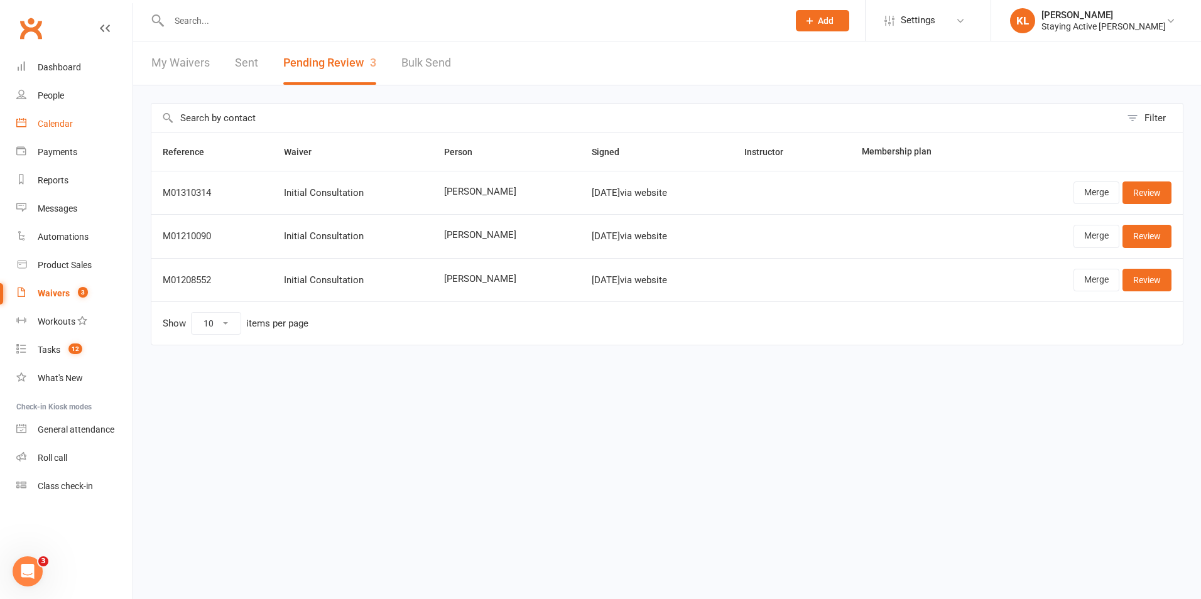
click at [67, 125] on div "Calendar" at bounding box center [55, 124] width 35 height 10
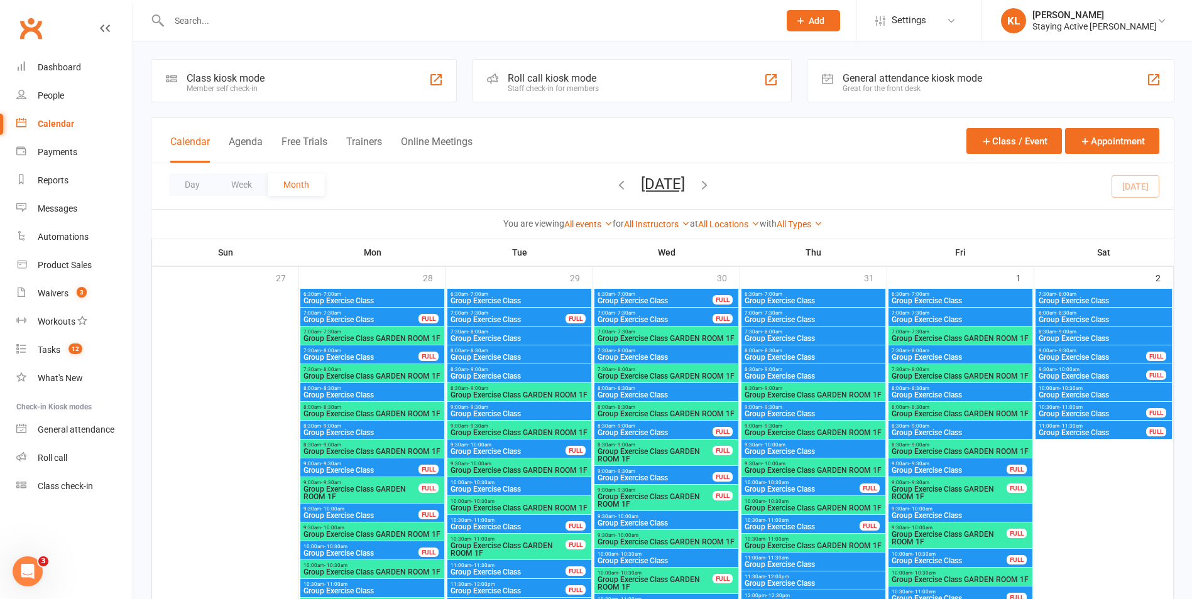
click at [530, 61] on div "Roll call kiosk mode Staff check-in for members" at bounding box center [631, 80] width 319 height 43
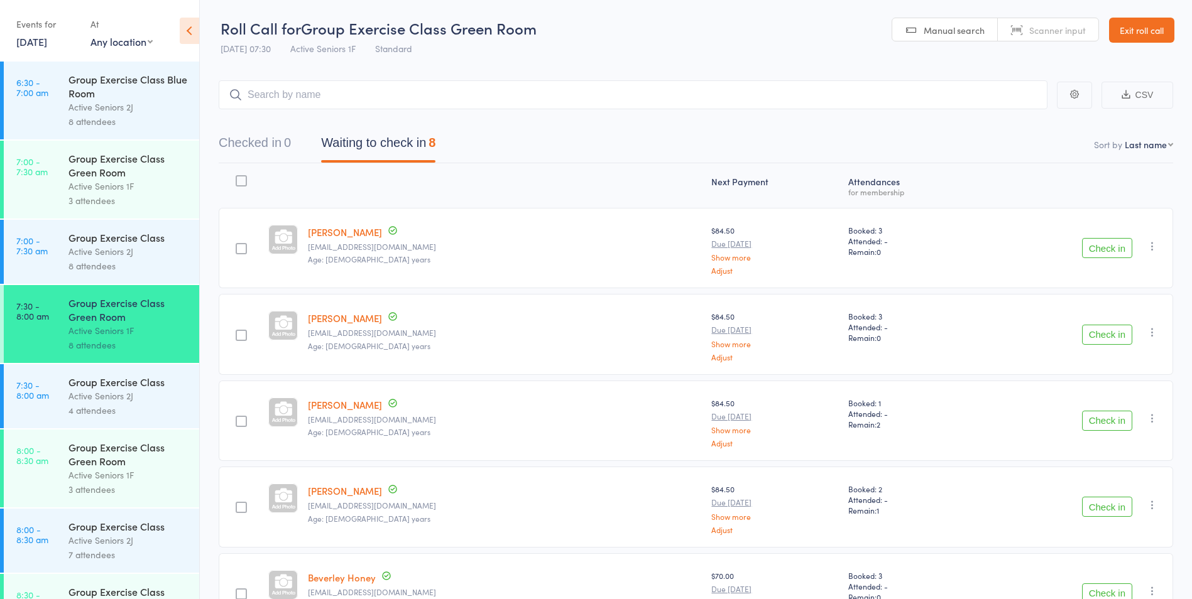
click at [52, 466] on link "8:00 - 8:30 am Group Exercise Class Green Room Active Seniors 1F 3 attendees" at bounding box center [101, 469] width 195 height 78
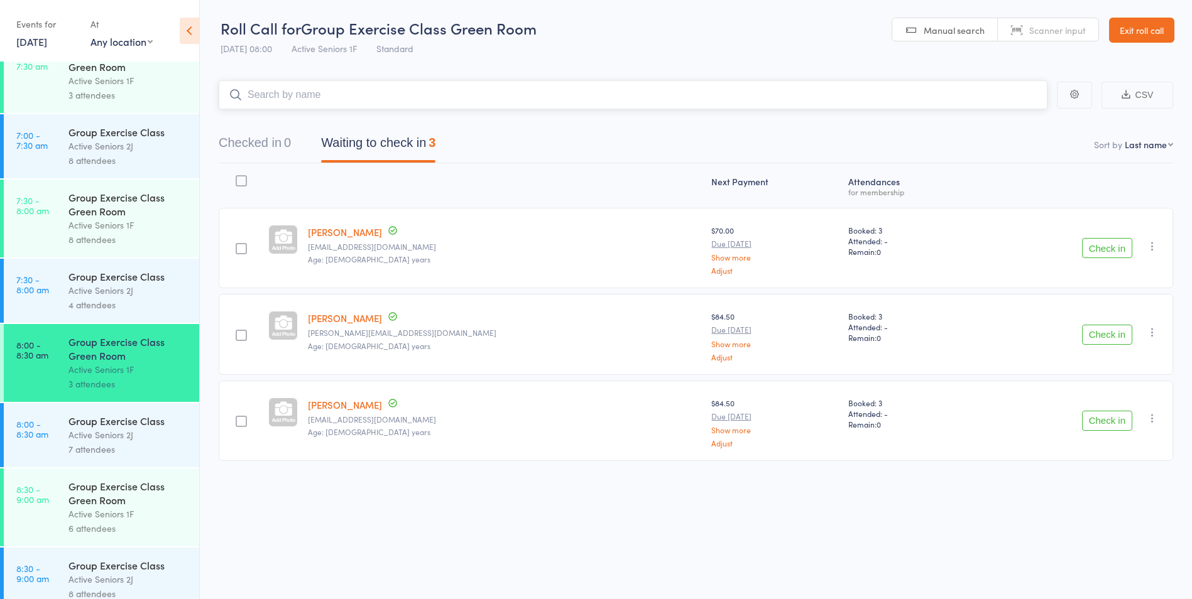
scroll to position [126, 0]
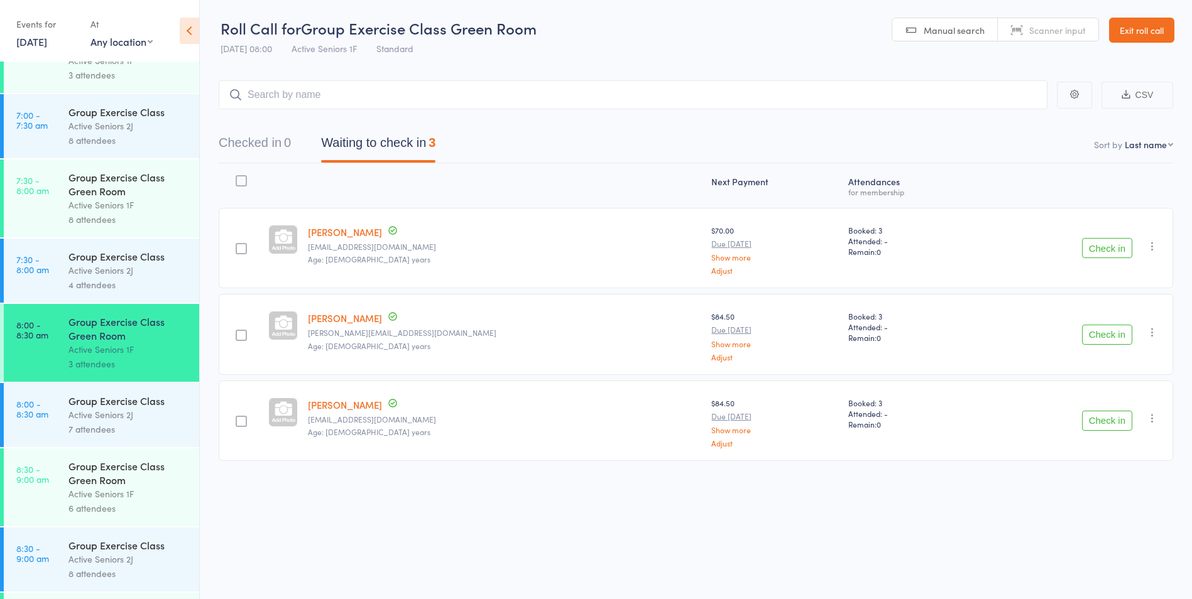
click at [80, 439] on div "Group Exercise Class Active Seniors 2J 7 attendees" at bounding box center [133, 415] width 131 height 64
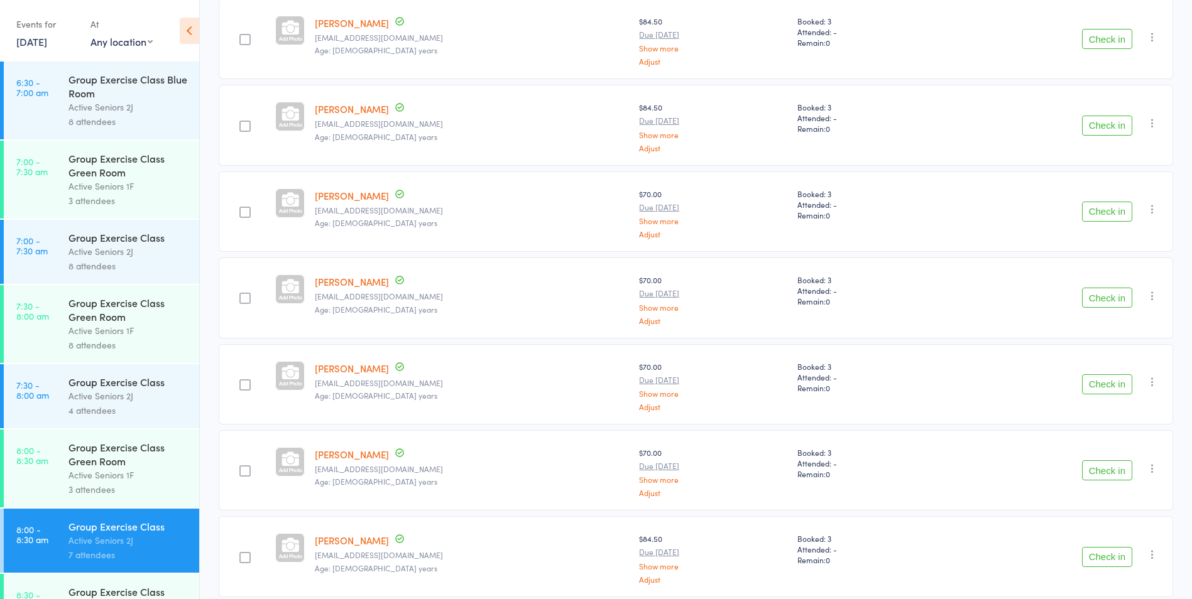
scroll to position [188, 0]
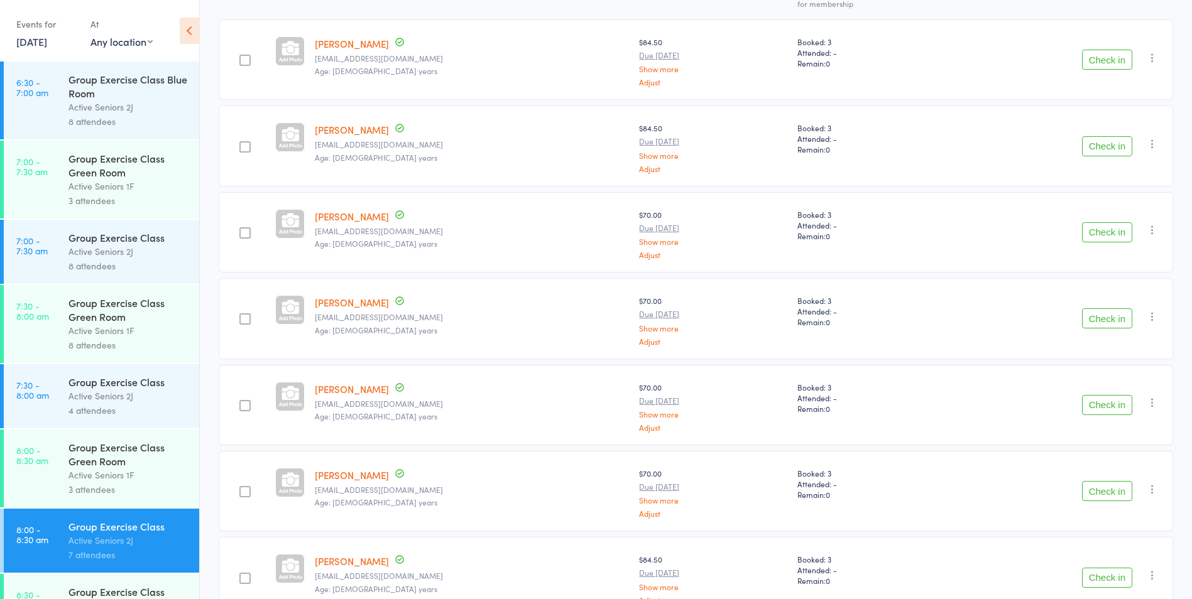
click at [65, 383] on link "7:30 - 8:00 am Group Exercise Class Active Seniors 2J 4 attendees" at bounding box center [101, 396] width 195 height 64
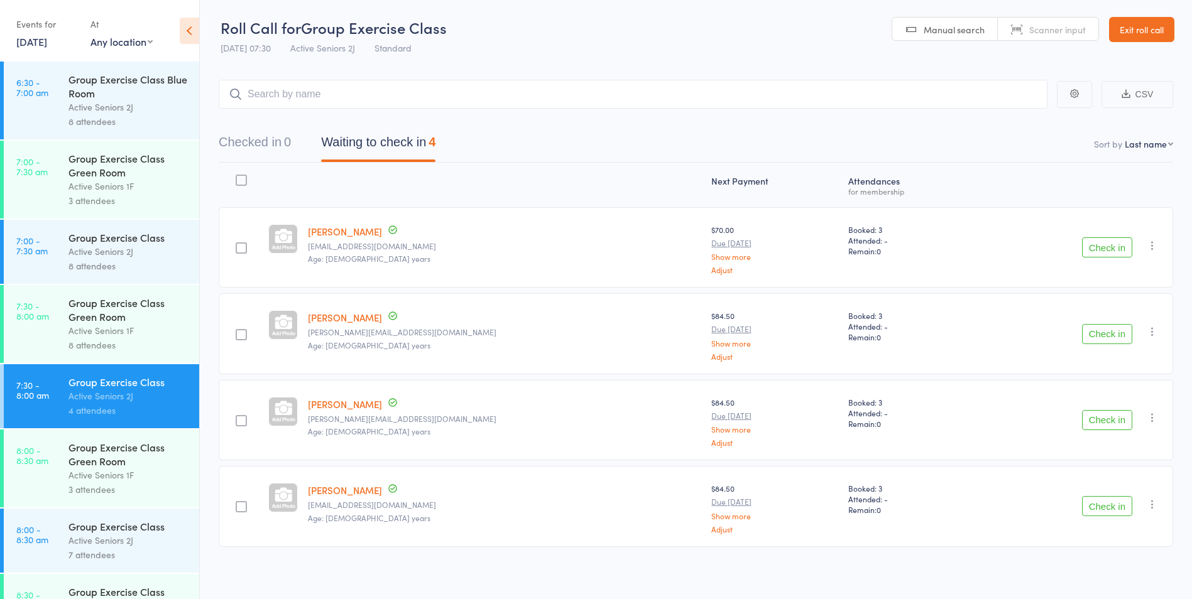
click at [1106, 249] on button "Check in" at bounding box center [1107, 247] width 50 height 20
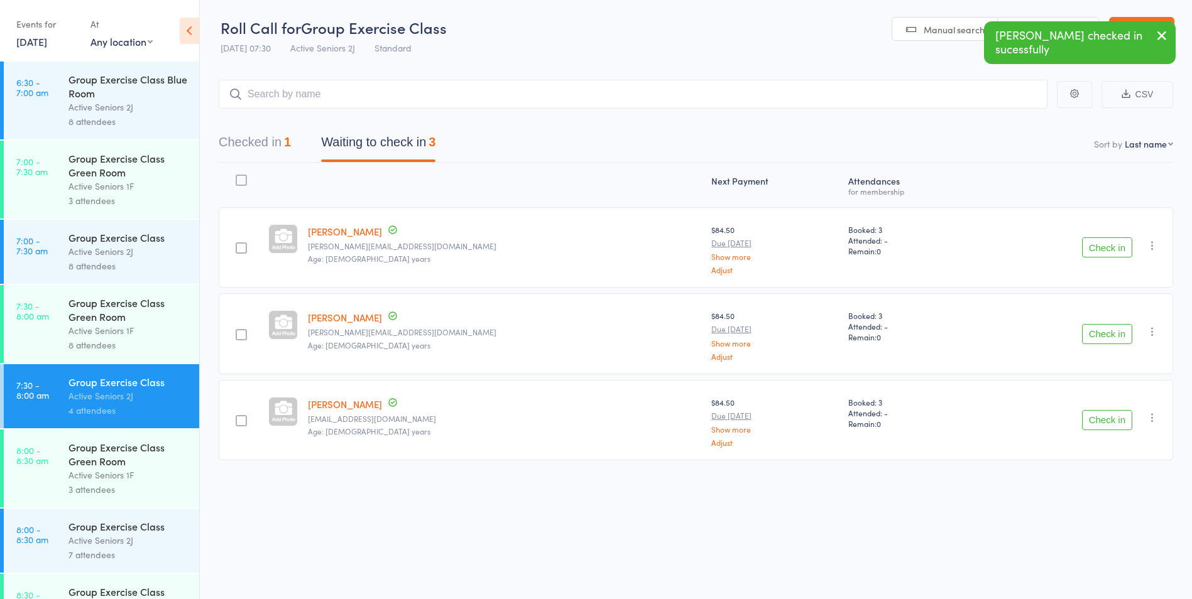
click at [1114, 250] on button "Check in" at bounding box center [1107, 247] width 50 height 20
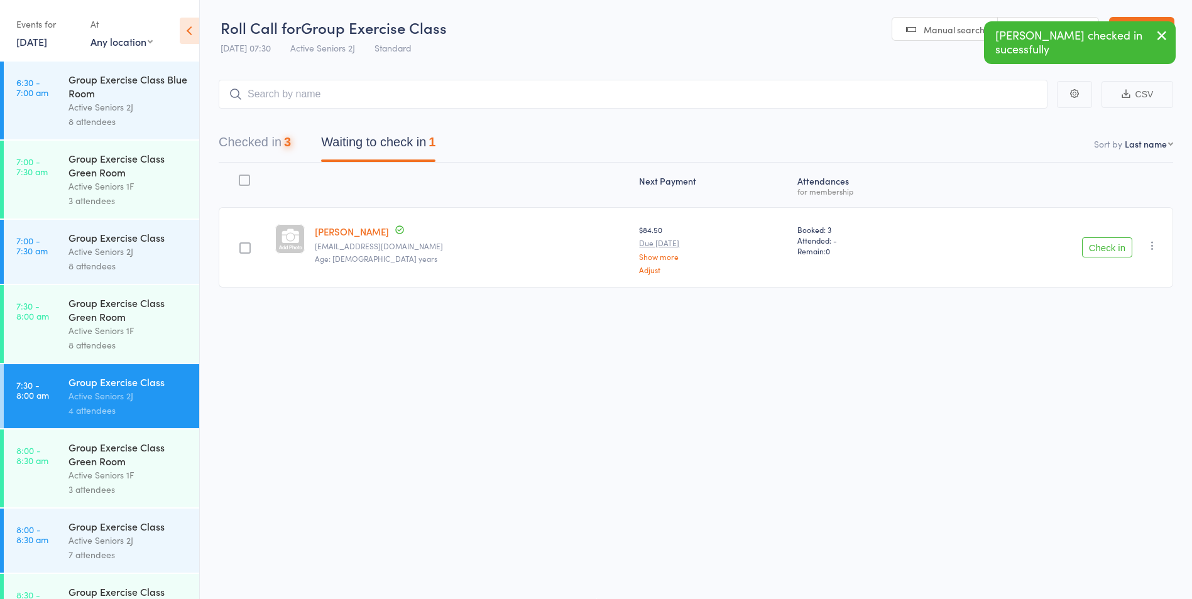
click at [1114, 250] on button "Check in" at bounding box center [1107, 247] width 50 height 20
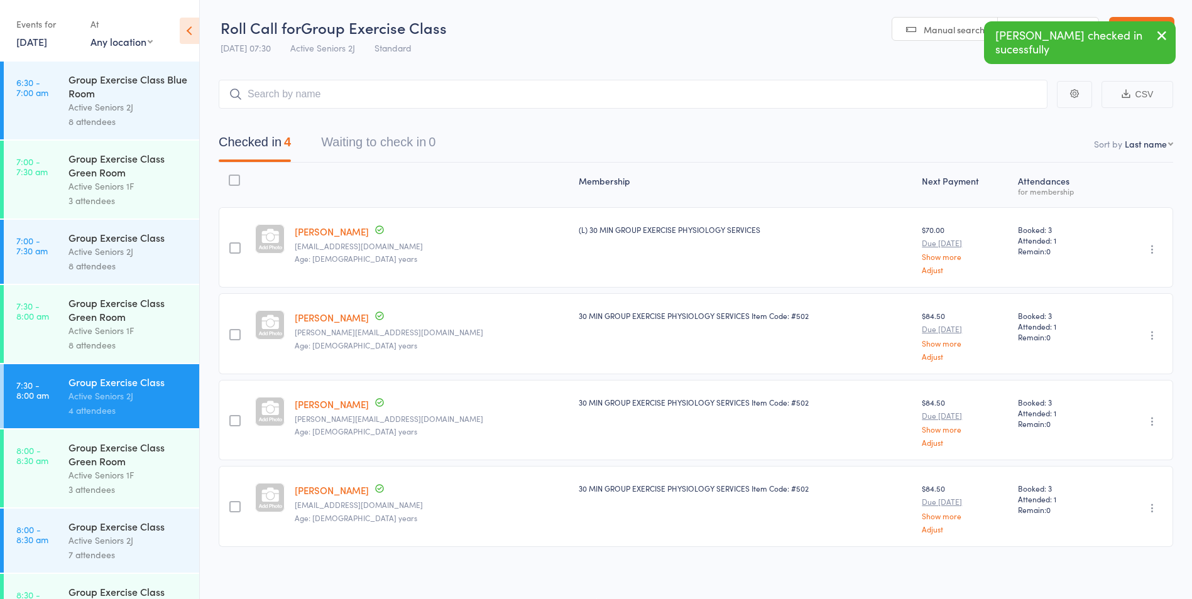
click at [28, 321] on time "7:30 - 8:00 am" at bounding box center [32, 311] width 33 height 20
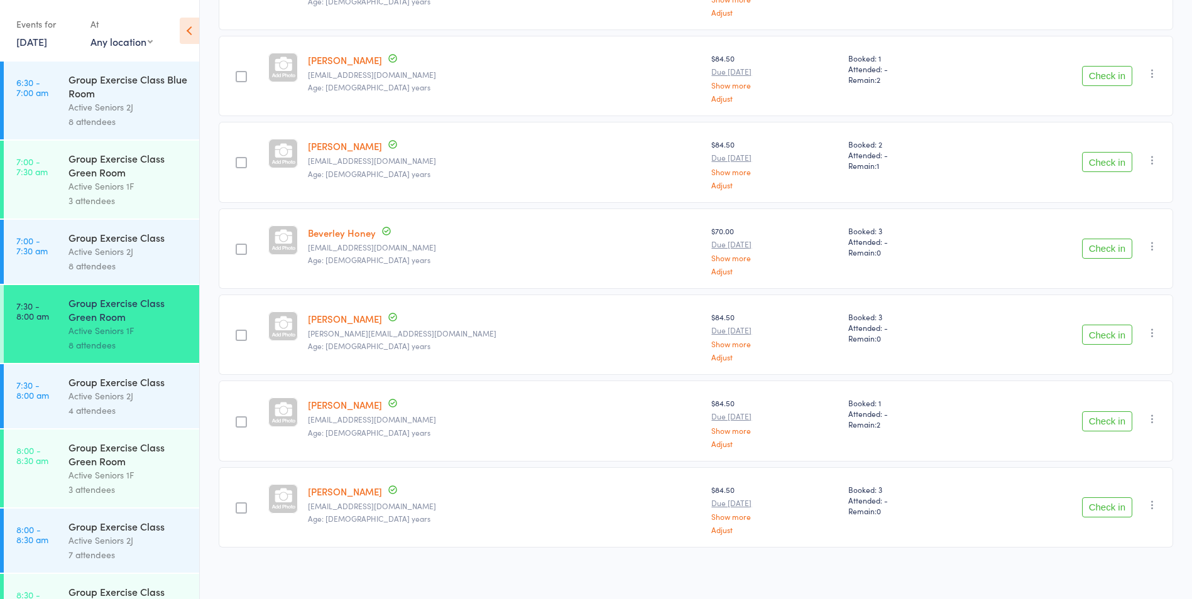
scroll to position [349, 0]
click at [60, 523] on link "8:00 - 8:30 am Group Exercise Class Active Seniors 2J 7 attendees" at bounding box center [101, 541] width 195 height 64
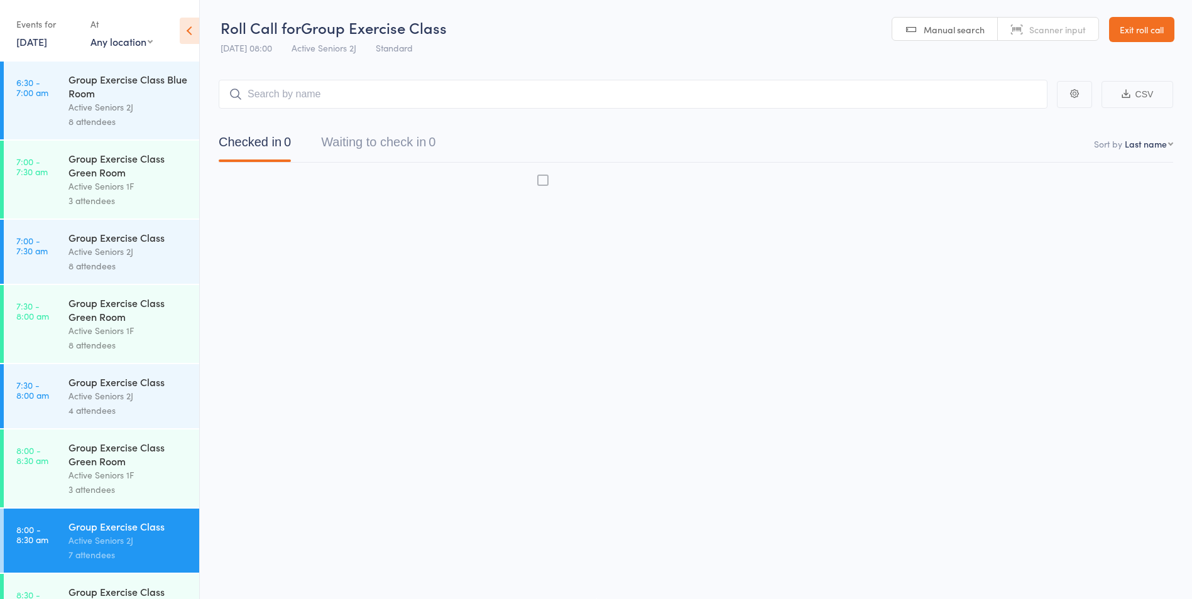
scroll to position [1, 0]
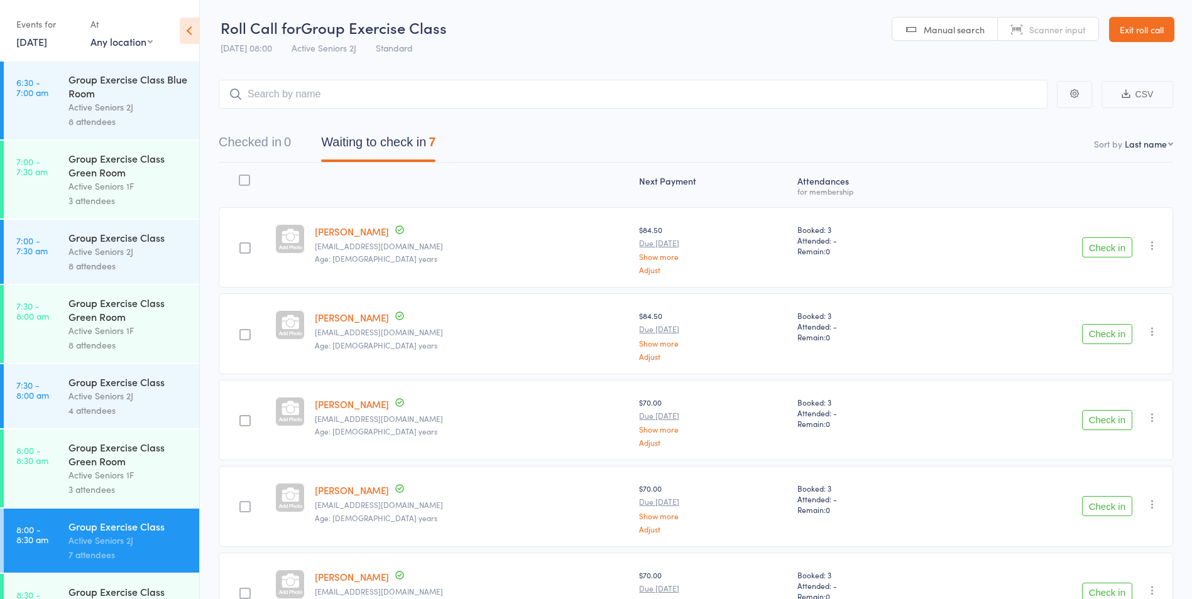
click at [1088, 249] on button "Check in" at bounding box center [1107, 247] width 50 height 20
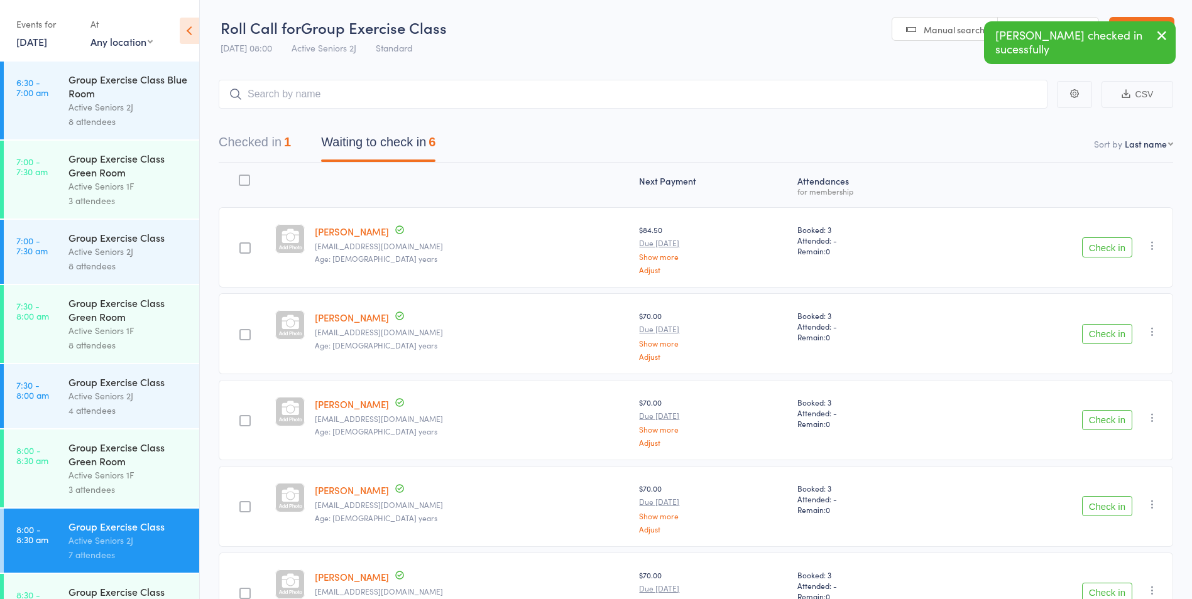
click at [1091, 332] on button "Check in" at bounding box center [1107, 334] width 50 height 20
click at [1109, 344] on button "Check in" at bounding box center [1107, 334] width 50 height 20
click at [1113, 339] on button "Check in" at bounding box center [1107, 334] width 50 height 20
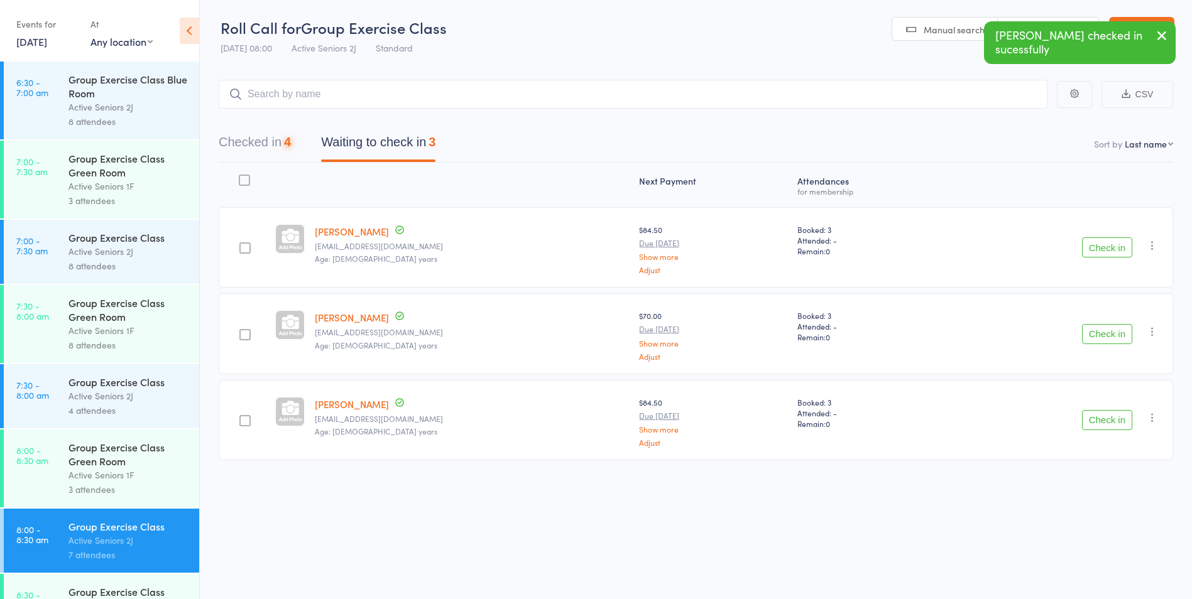
click at [1113, 339] on button "Check in" at bounding box center [1107, 334] width 50 height 20
click at [565, 148] on nav "Checked in 5 Waiting to check in 2" at bounding box center [696, 145] width 985 height 33
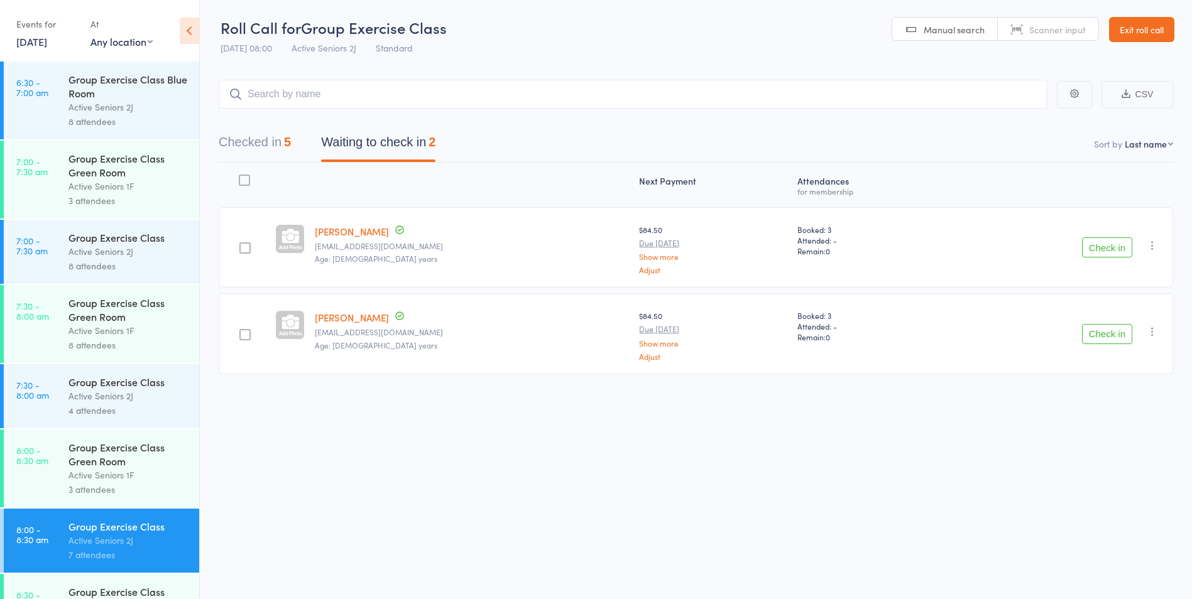
click at [1094, 337] on button "Check in" at bounding box center [1107, 334] width 50 height 20
click at [1087, 247] on button "Check in" at bounding box center [1107, 247] width 50 height 20
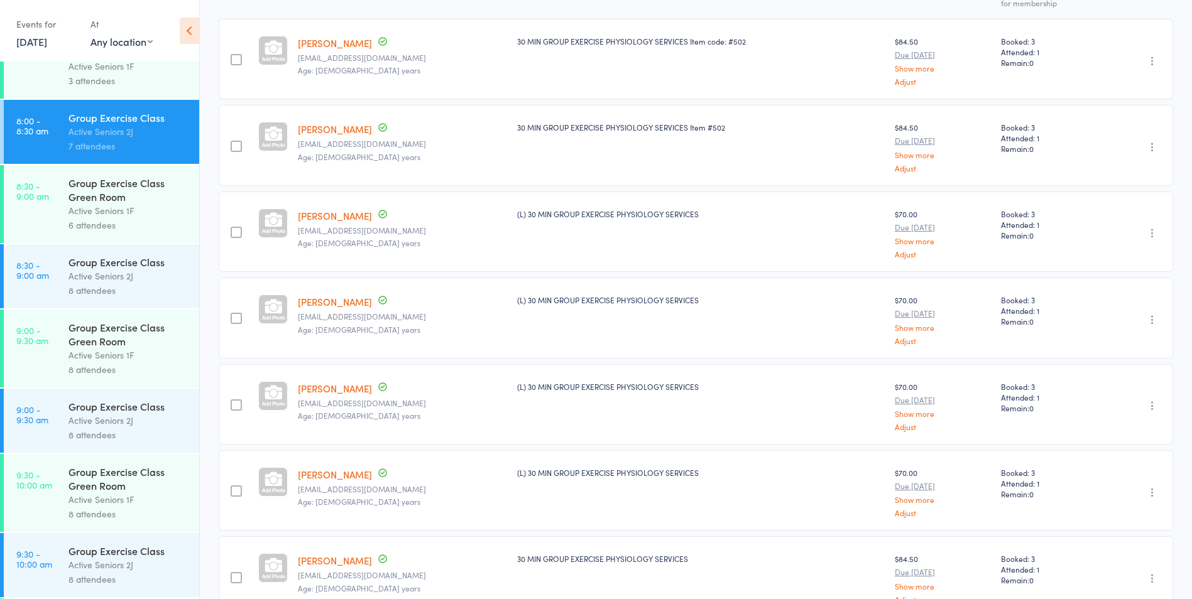
scroll to position [377, 0]
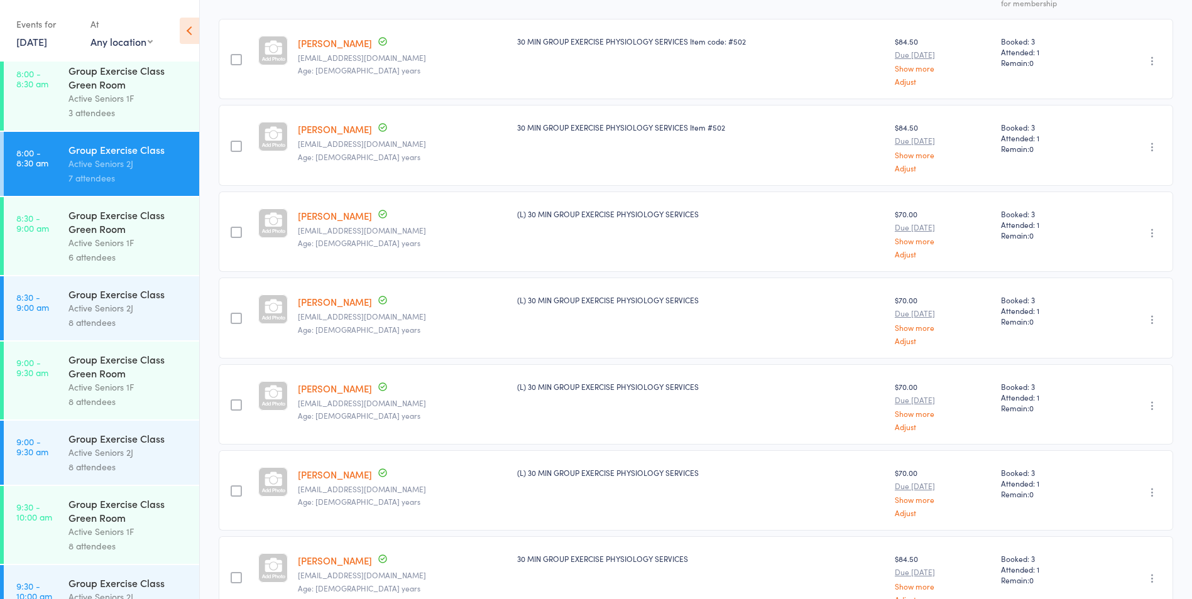
click at [104, 234] on div "Group Exercise Class Green Room" at bounding box center [128, 222] width 120 height 28
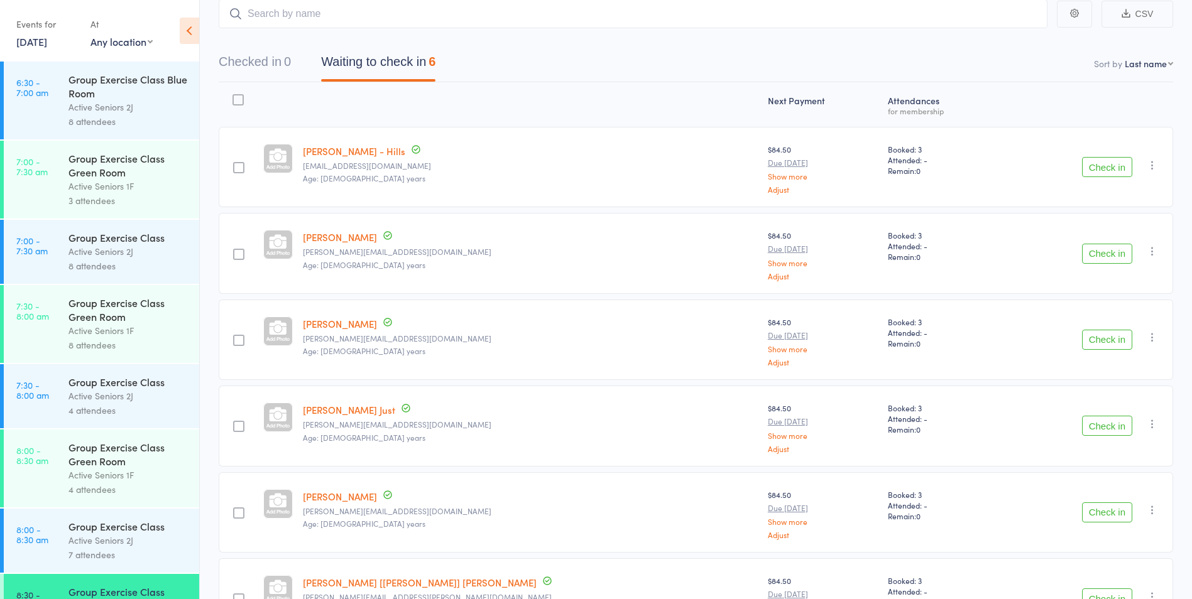
scroll to position [126, 0]
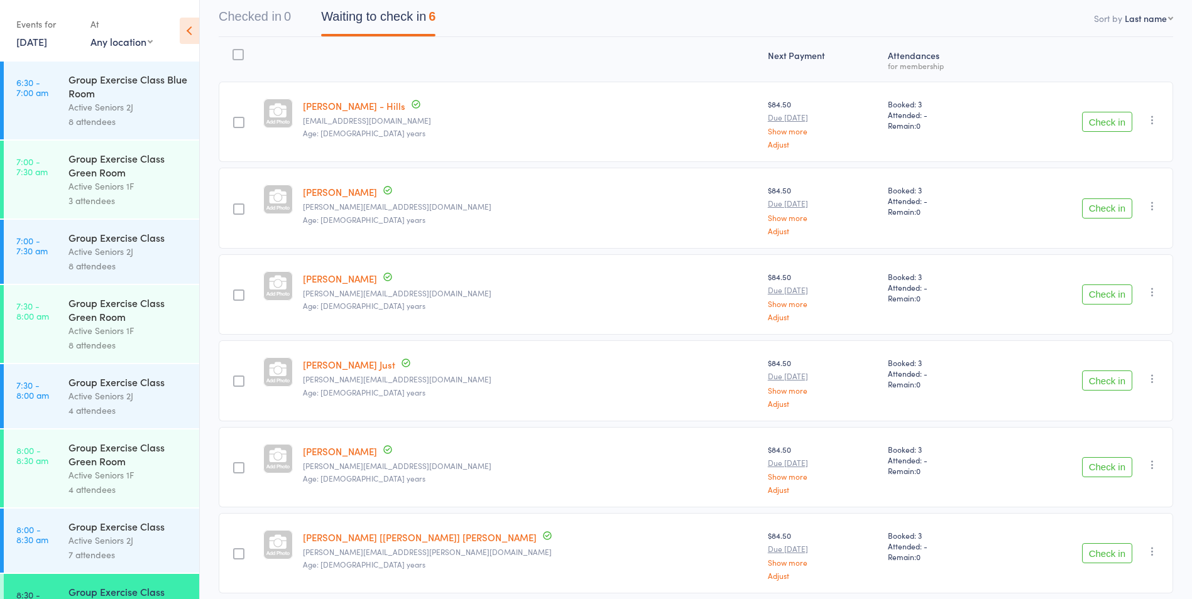
click at [1108, 122] on button "Check in" at bounding box center [1107, 122] width 50 height 20
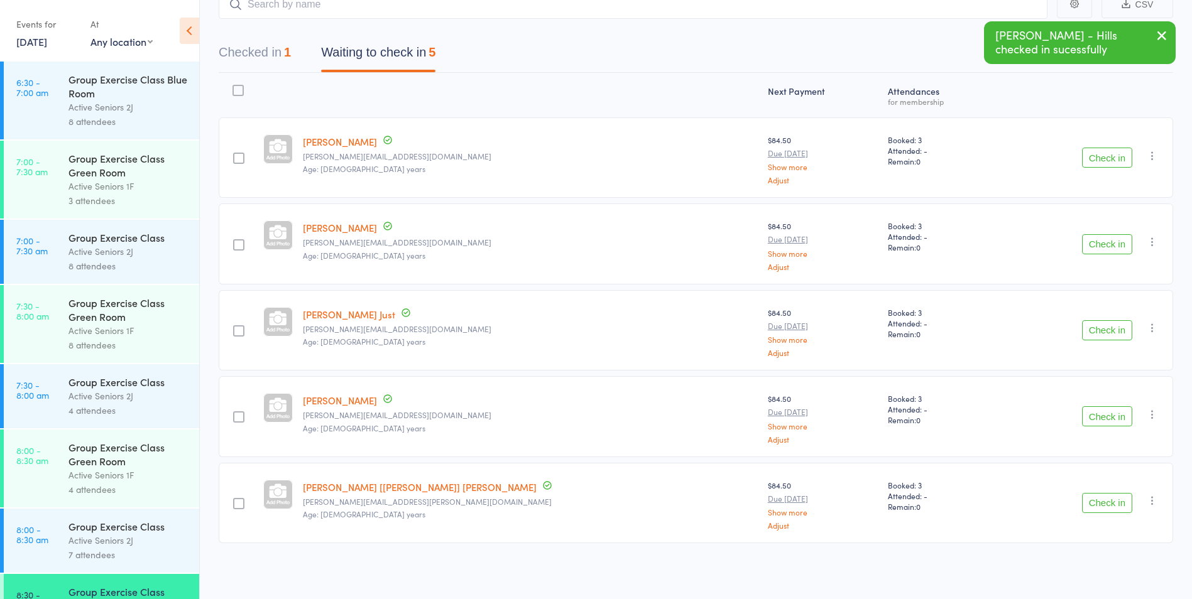
click at [1106, 244] on button "Check in" at bounding box center [1107, 244] width 50 height 20
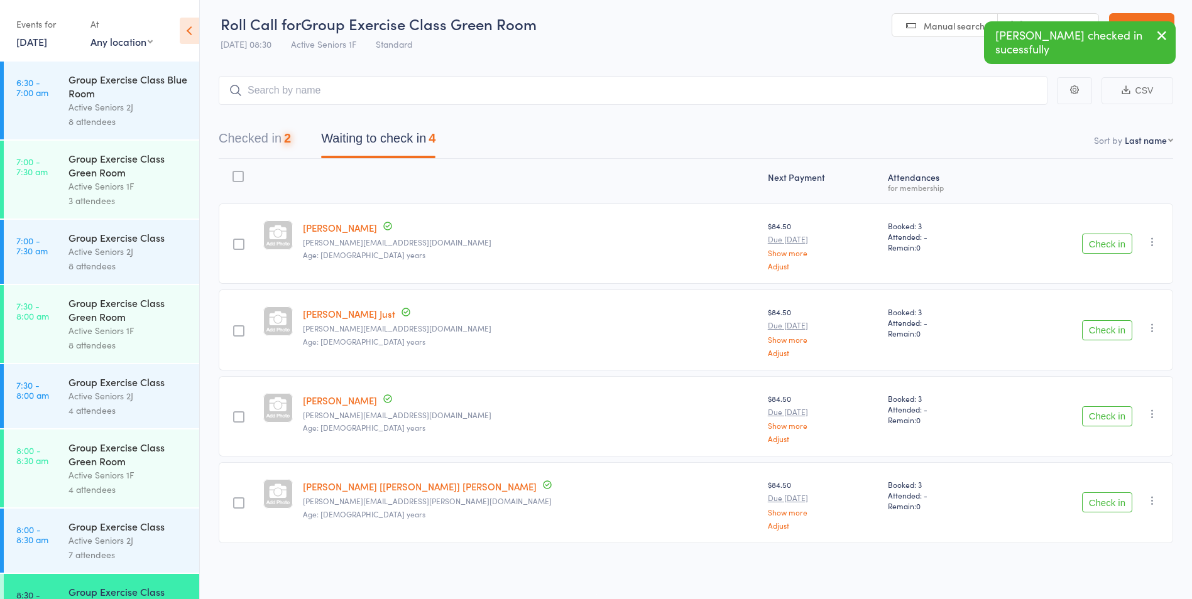
scroll to position [4, 0]
click at [1094, 342] on div "Check in Check in Send message Add Note Add Task Add Flag Remove Mark absent" at bounding box center [1087, 330] width 172 height 80
click at [1103, 332] on button "Check in" at bounding box center [1107, 330] width 50 height 20
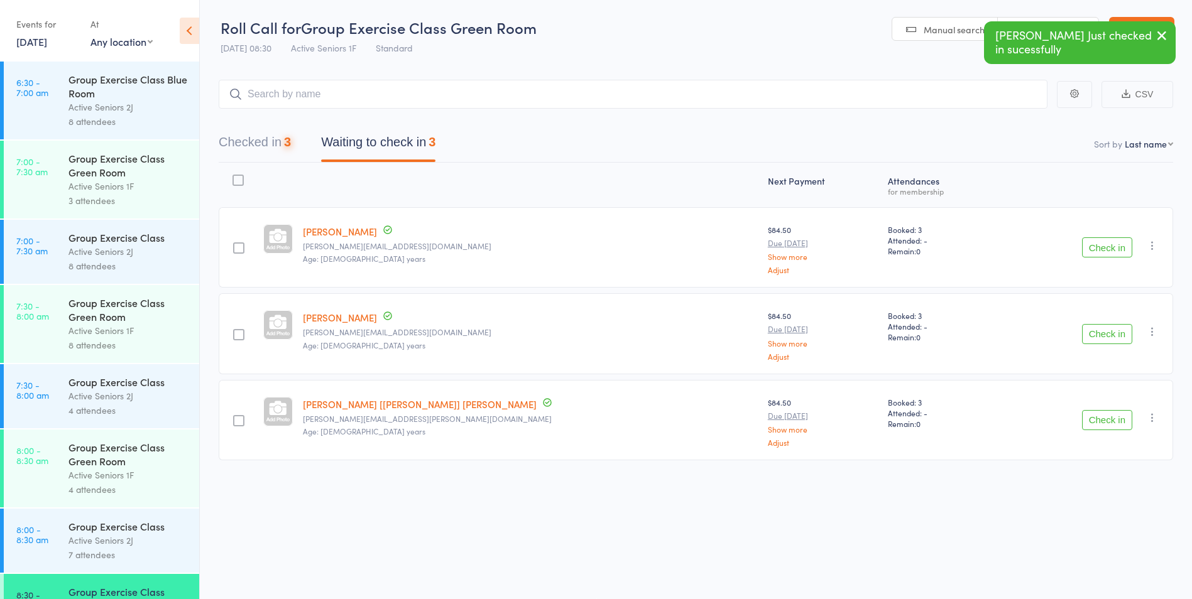
scroll to position [1, 0]
click at [1109, 415] on button "Check in" at bounding box center [1107, 420] width 50 height 20
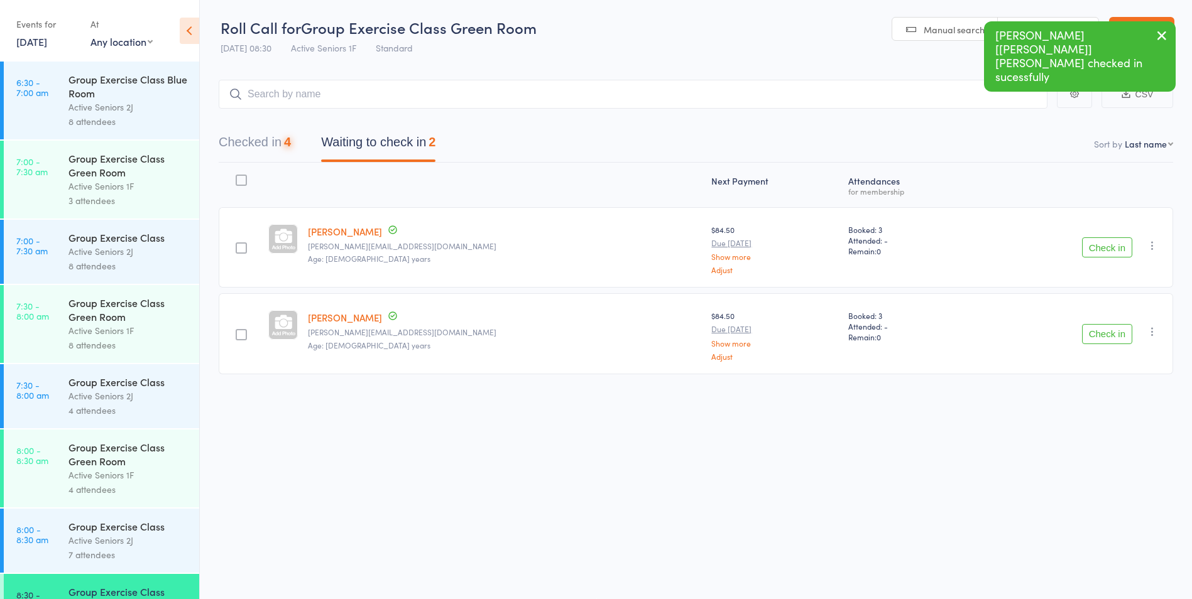
click at [1096, 334] on button "Check in" at bounding box center [1107, 334] width 50 height 20
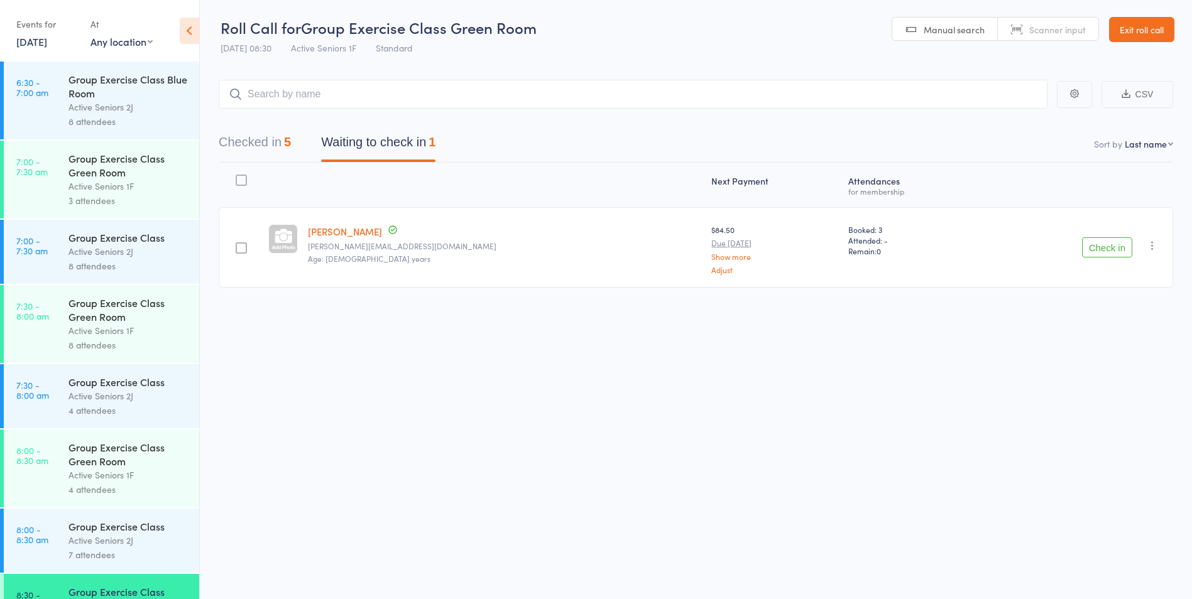
click at [1118, 256] on button "Check in" at bounding box center [1107, 247] width 50 height 20
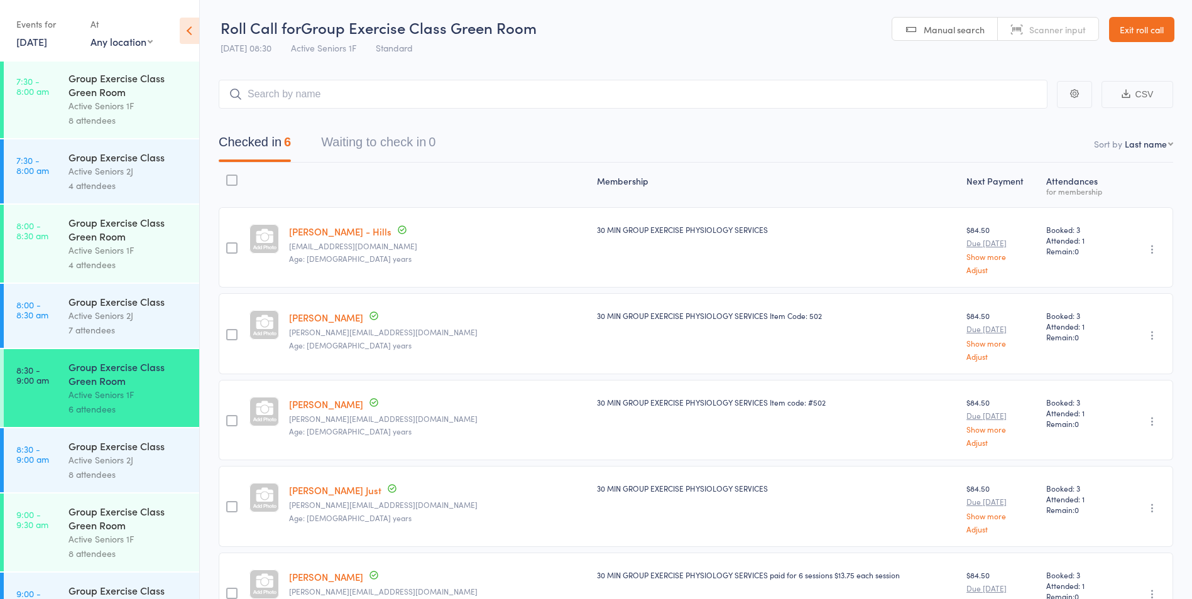
scroll to position [314, 0]
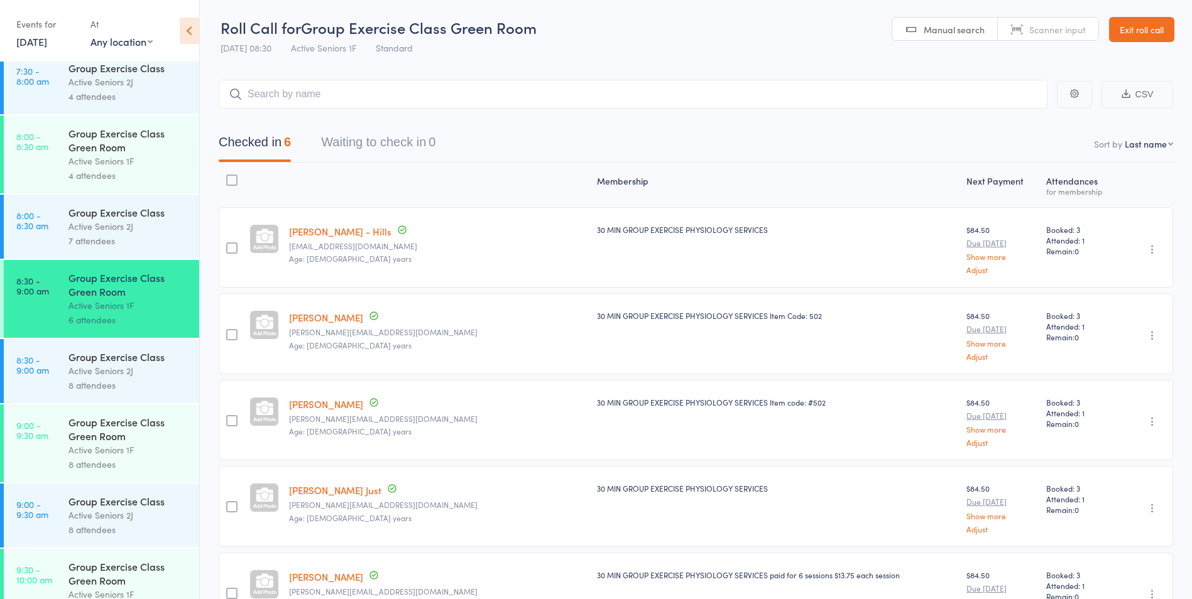
click at [90, 374] on div "Active Seniors 2J" at bounding box center [128, 371] width 120 height 14
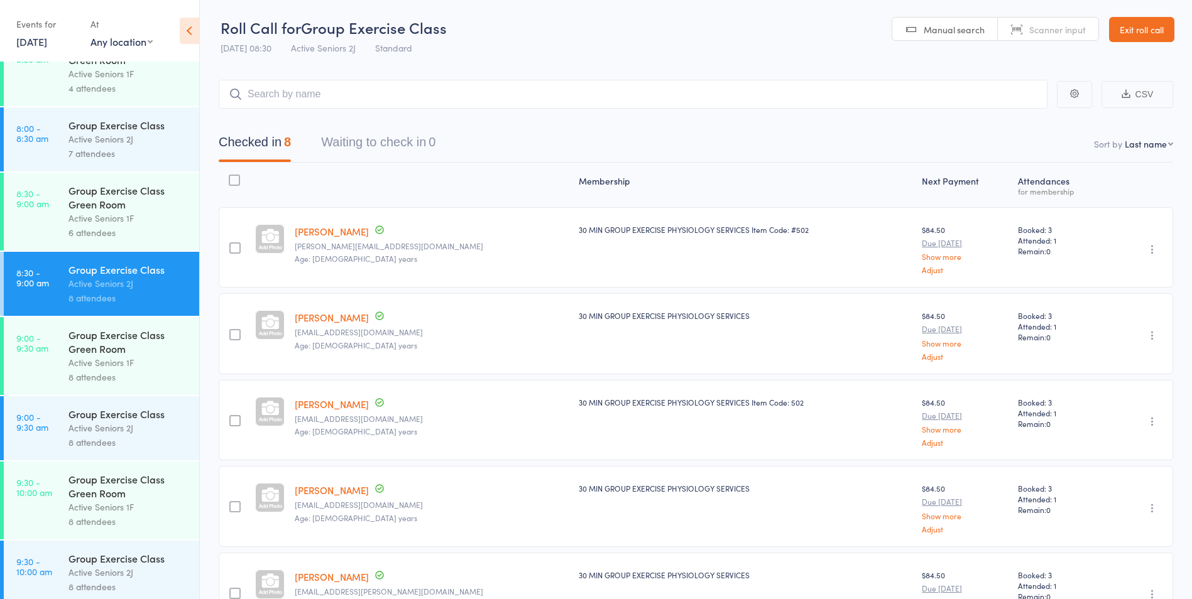
scroll to position [440, 0]
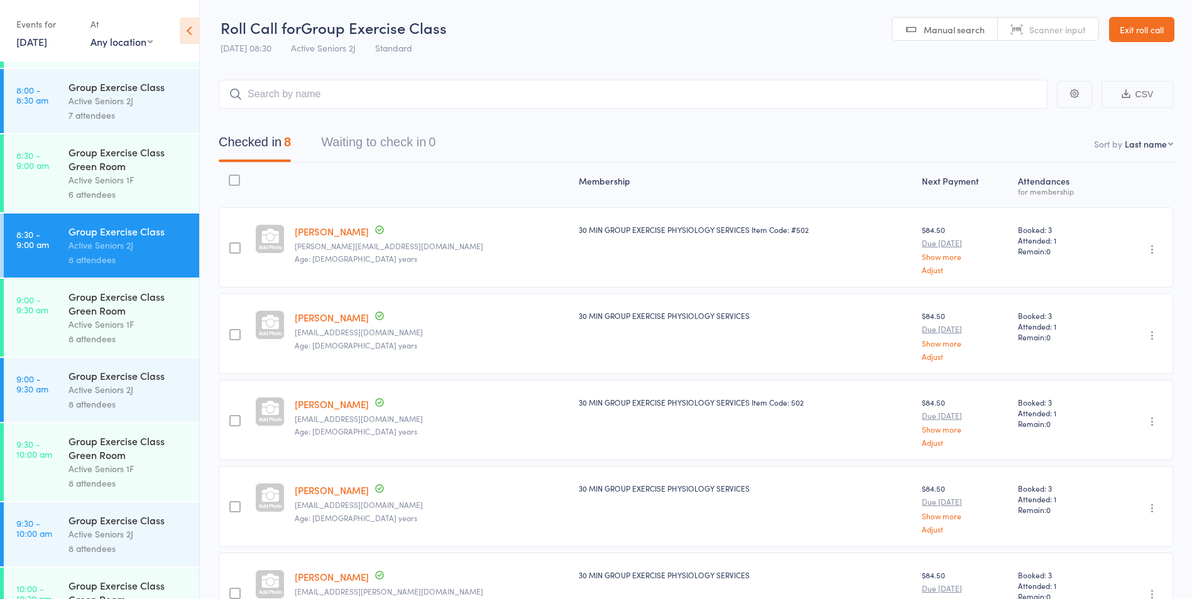
click at [123, 379] on div "Group Exercise Class" at bounding box center [128, 376] width 120 height 14
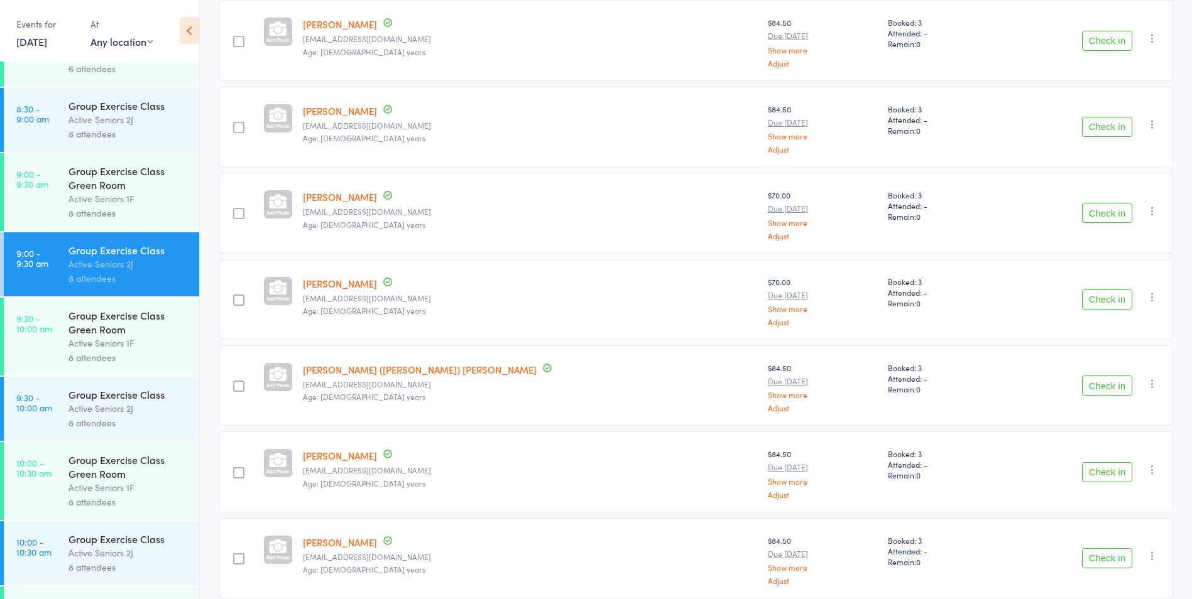
scroll to position [314, 0]
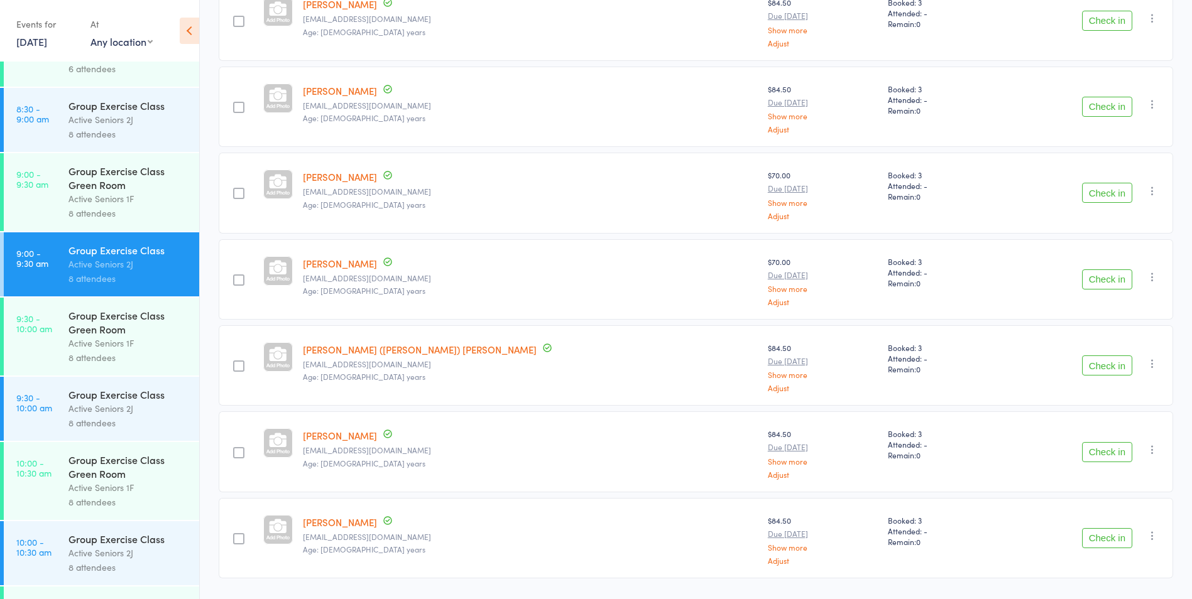
click at [1093, 376] on button "Check in" at bounding box center [1107, 366] width 50 height 20
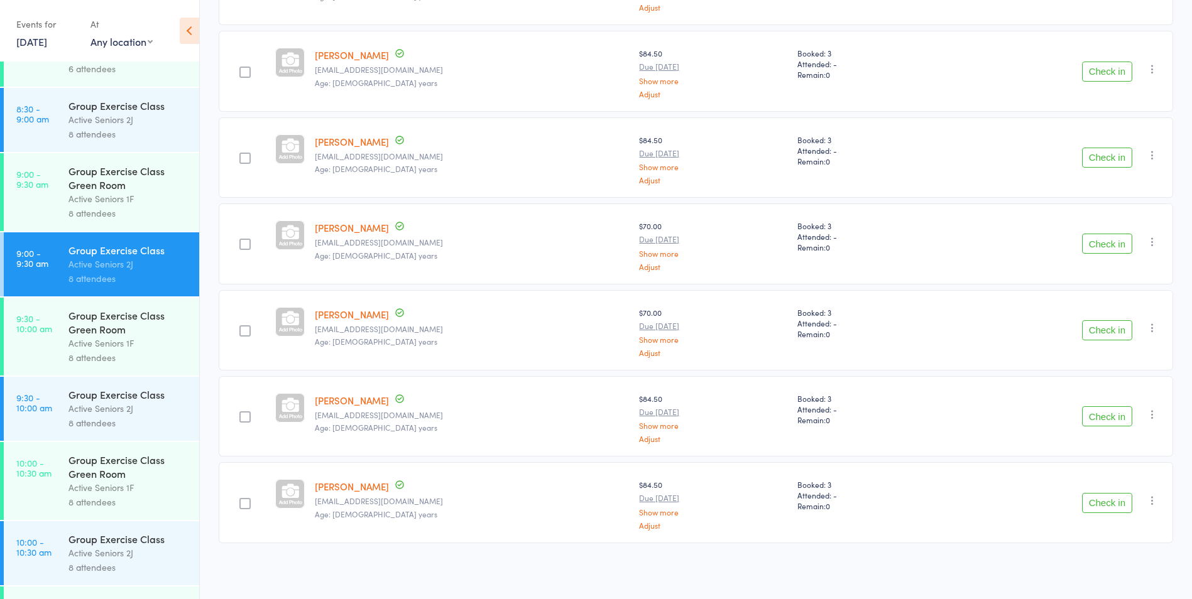
scroll to position [200, 0]
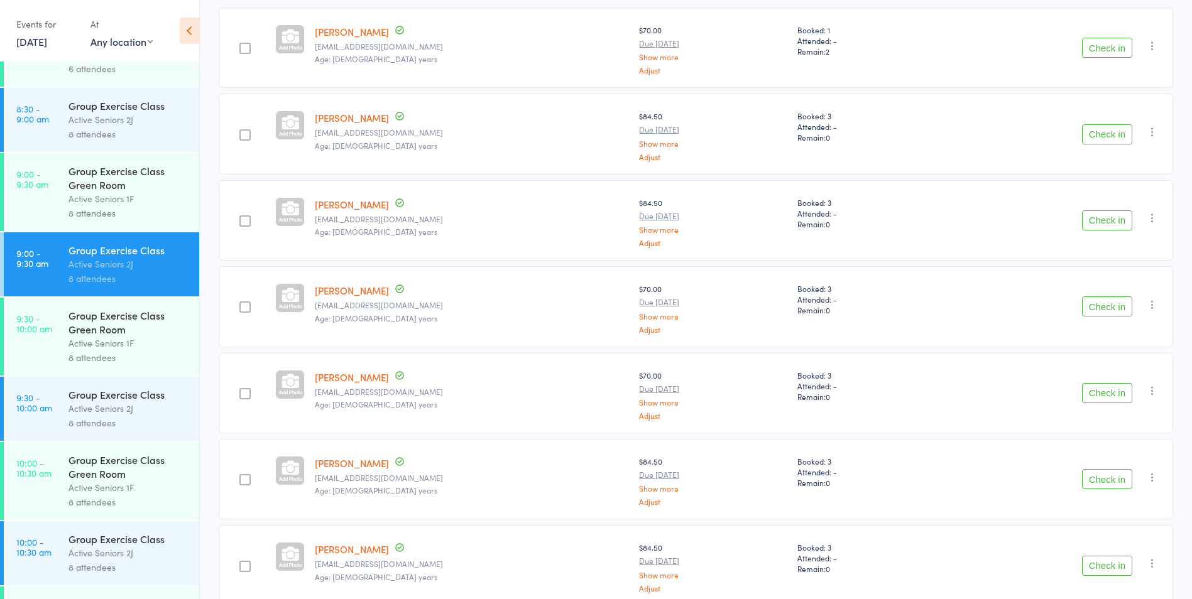
click at [1112, 478] on button "Check in" at bounding box center [1107, 479] width 50 height 20
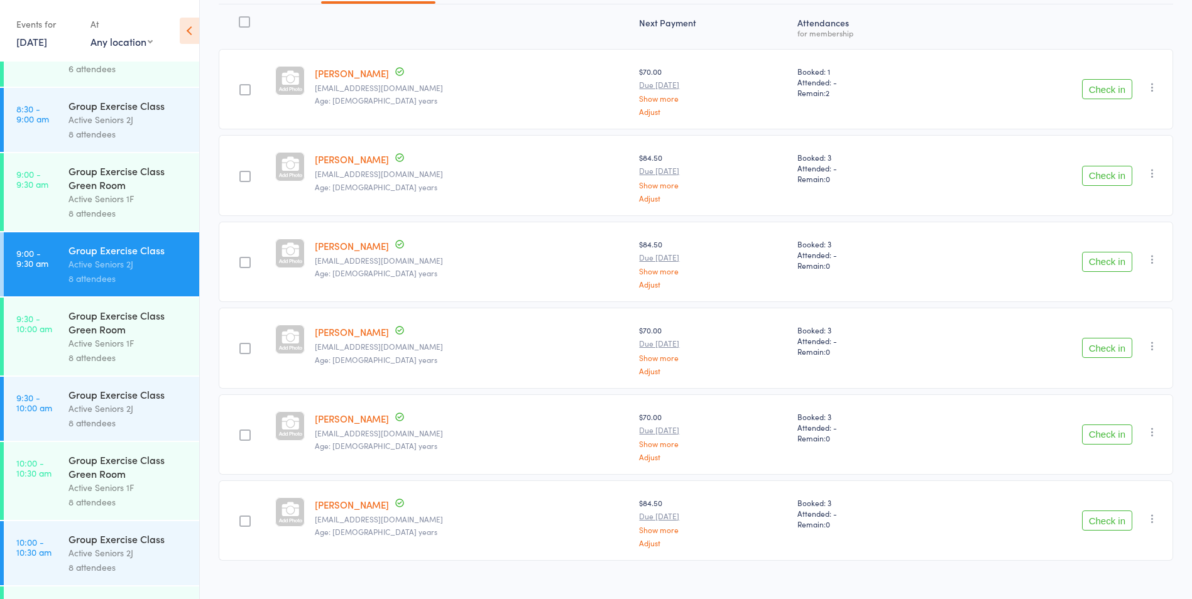
scroll to position [177, 0]
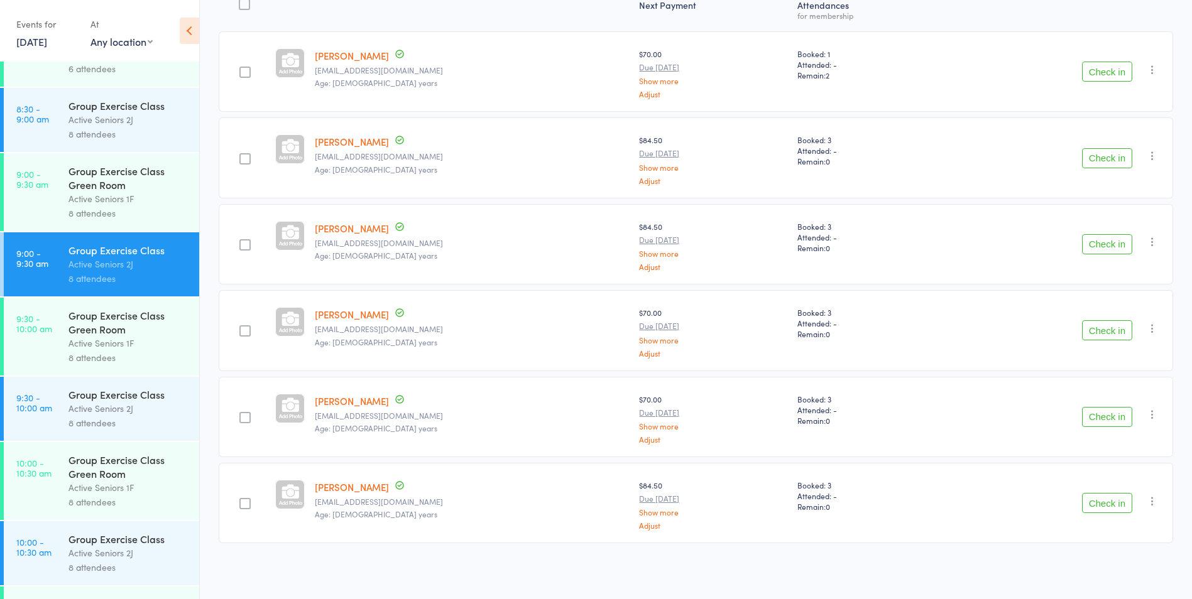
click at [1111, 509] on button "Check in" at bounding box center [1107, 503] width 50 height 20
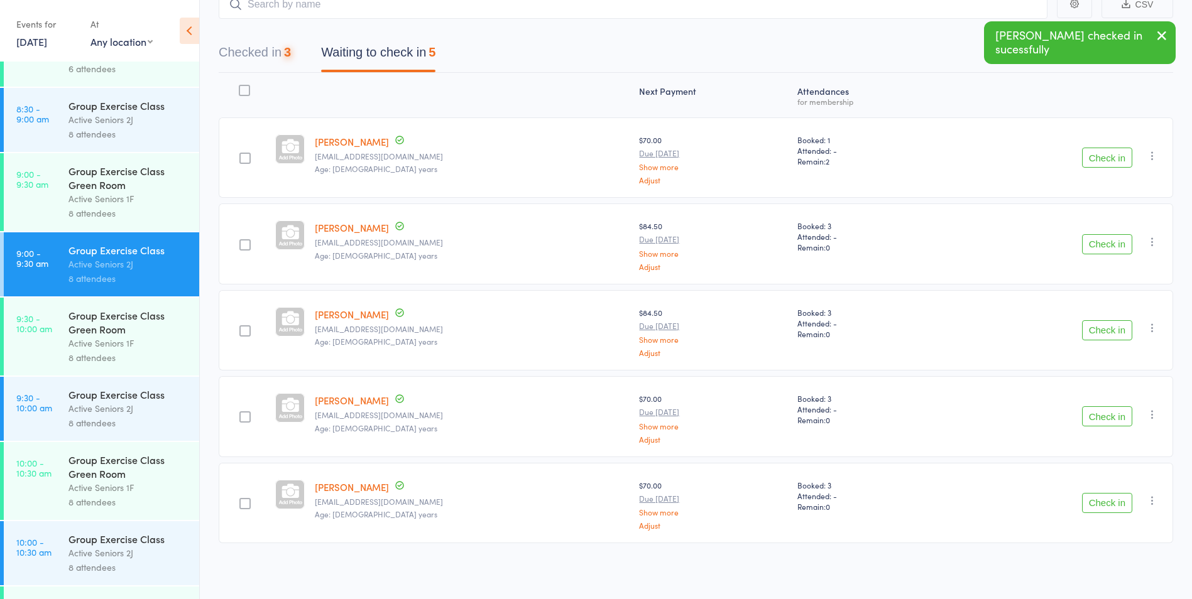
scroll to position [90, 0]
click at [1113, 246] on button "Check in" at bounding box center [1107, 244] width 50 height 20
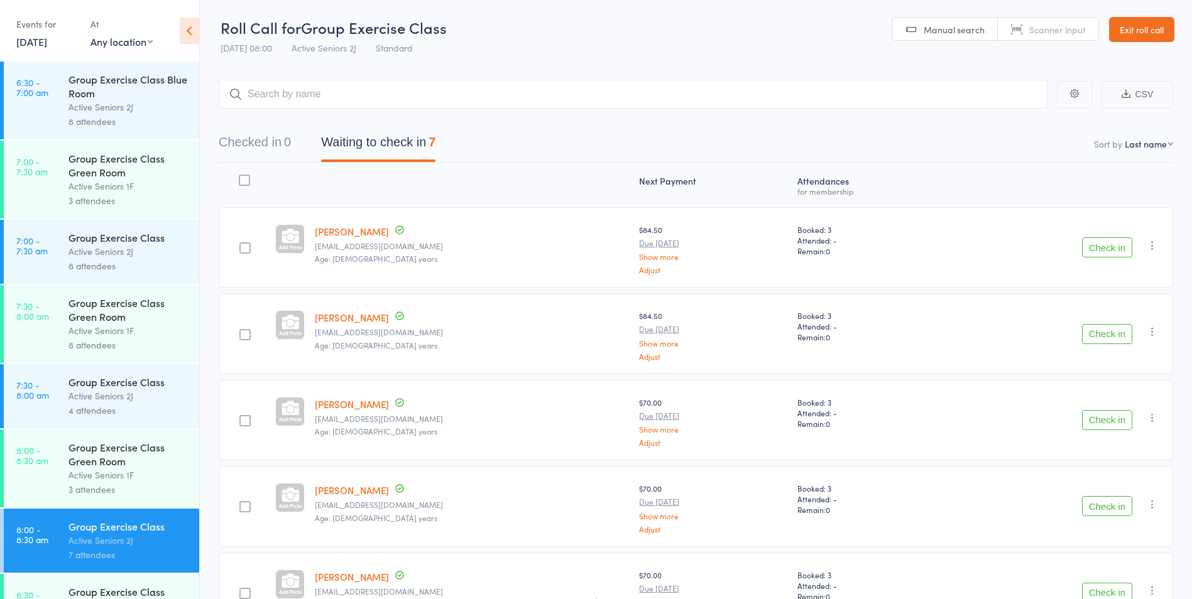
click at [1115, 28] on link "Exit roll call" at bounding box center [1141, 29] width 65 height 25
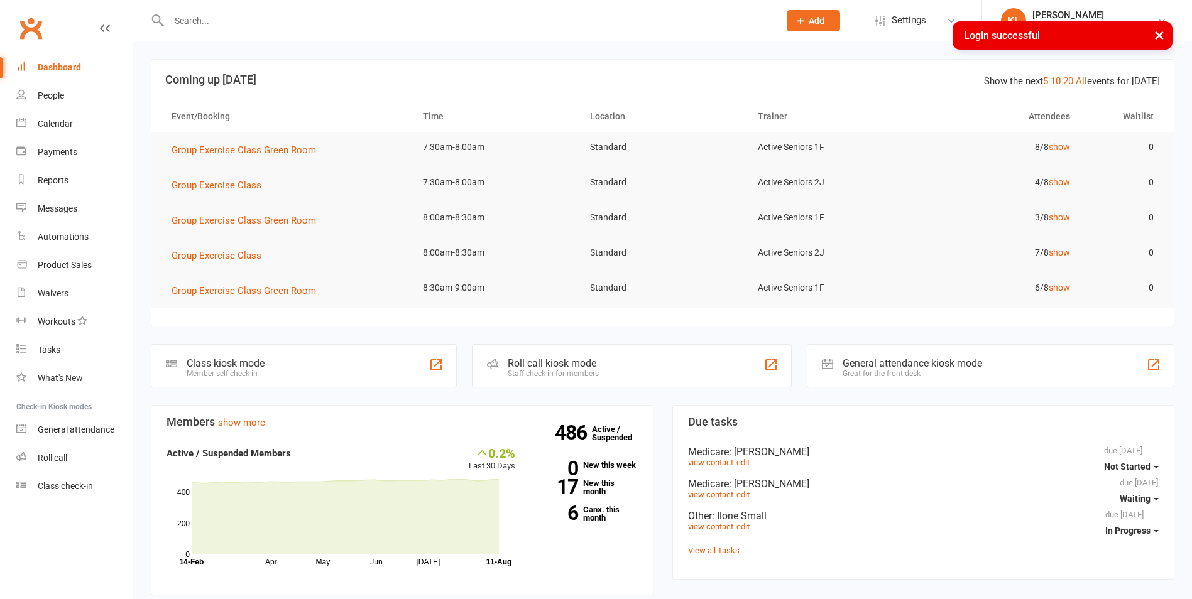
click at [203, 23] on input "text" at bounding box center [467, 21] width 605 height 18
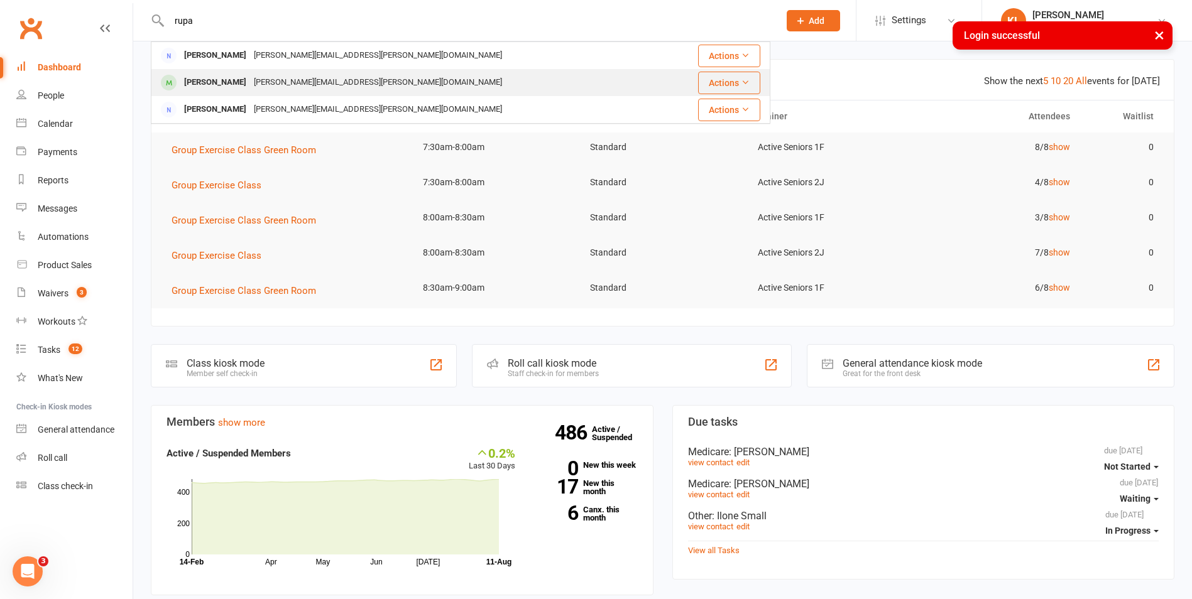
type input "rupa"
click at [209, 77] on div "Rupananda Jayawickrama" at bounding box center [215, 83] width 70 height 18
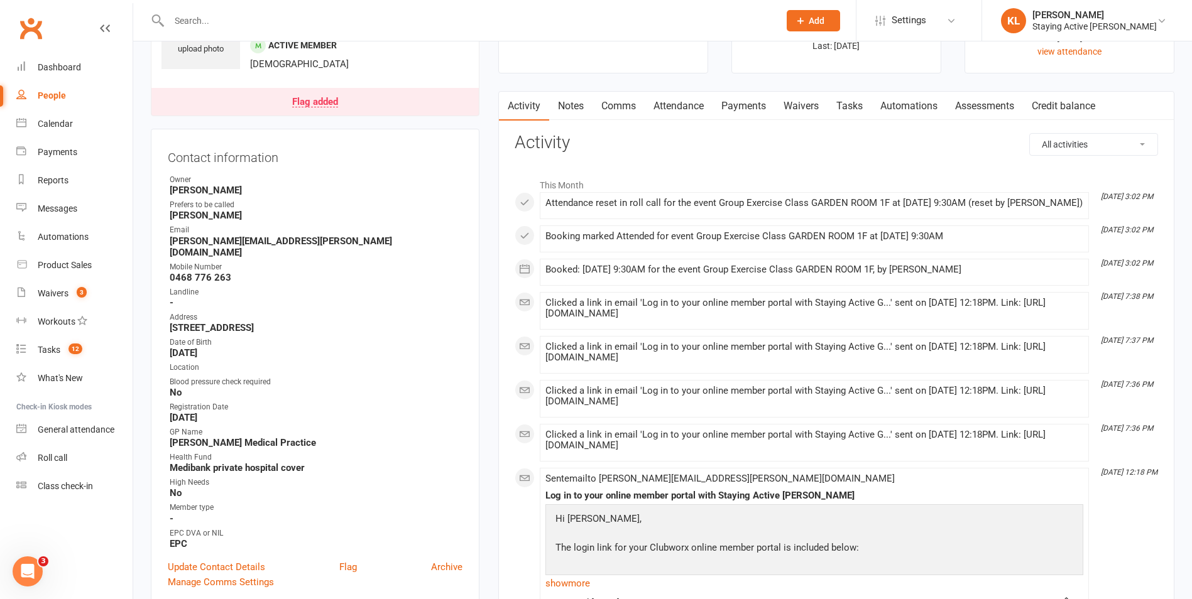
scroll to position [63, 0]
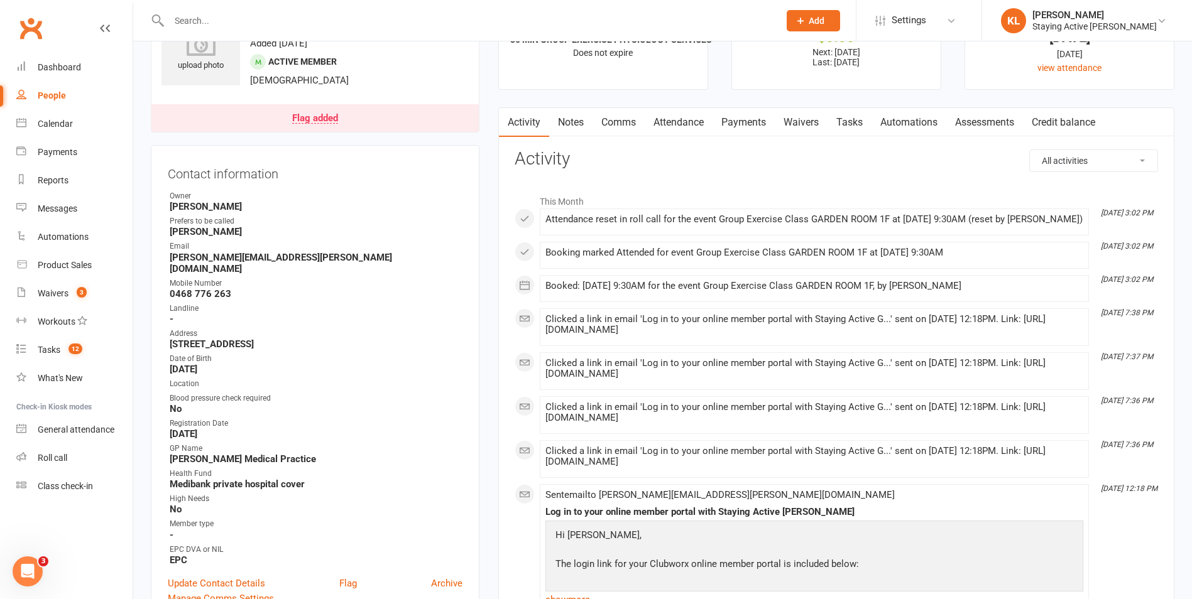
click at [856, 192] on li "This Month" at bounding box center [836, 198] width 643 height 20
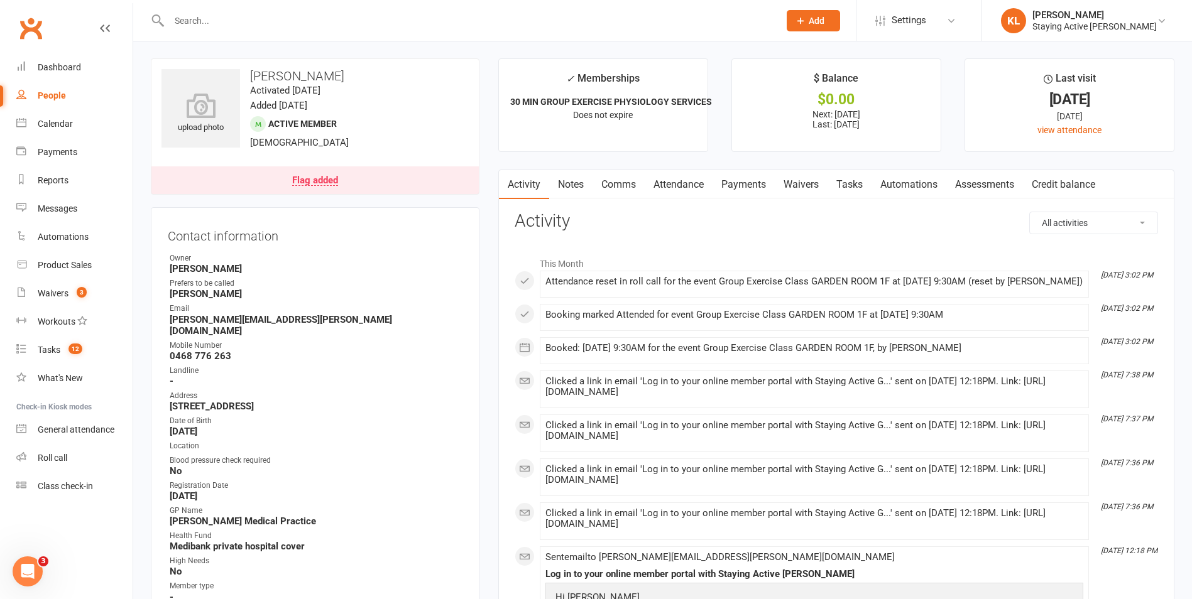
scroll to position [0, 0]
click at [639, 222] on h3 "Activity" at bounding box center [836, 221] width 643 height 19
click at [736, 182] on link "Payments" at bounding box center [743, 185] width 62 height 29
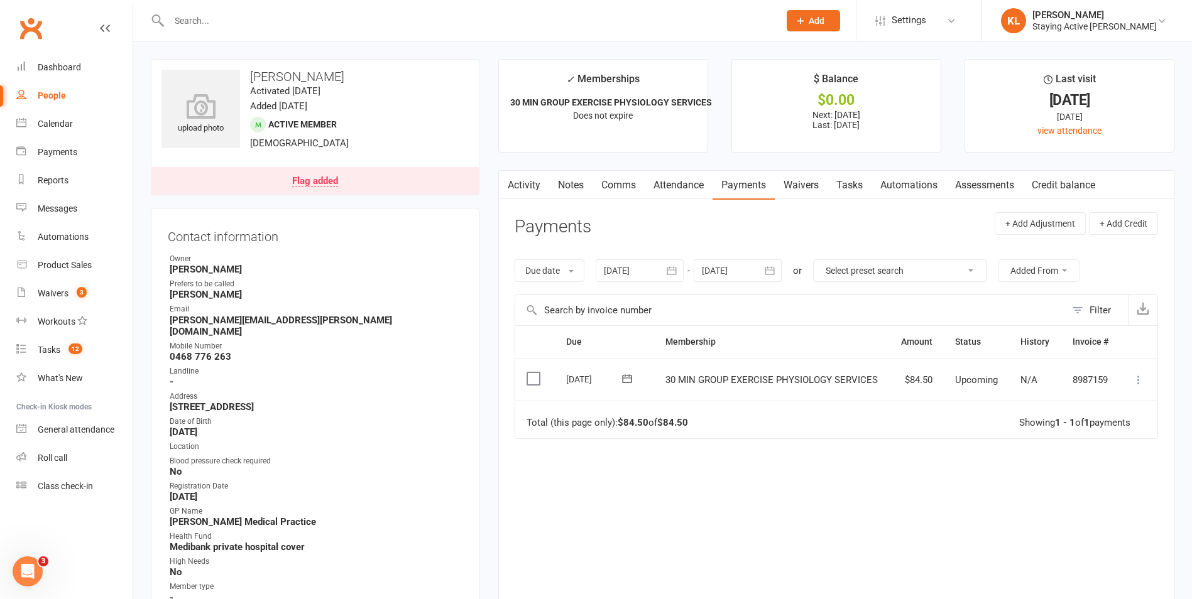
click at [515, 190] on link "Activity" at bounding box center [524, 185] width 50 height 29
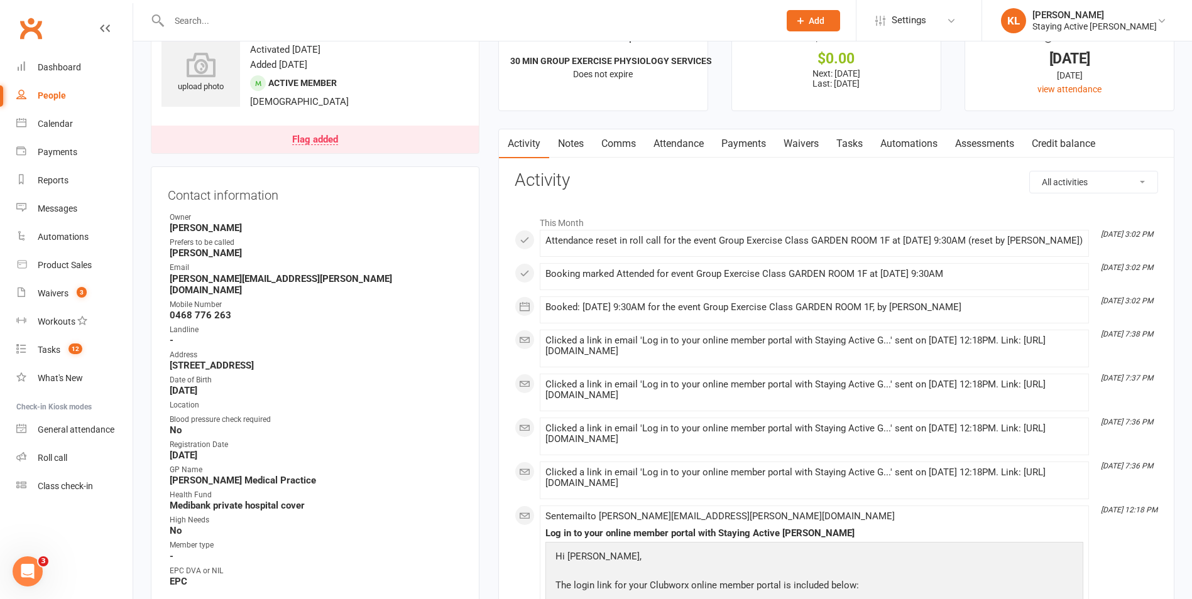
scroll to position [63, 0]
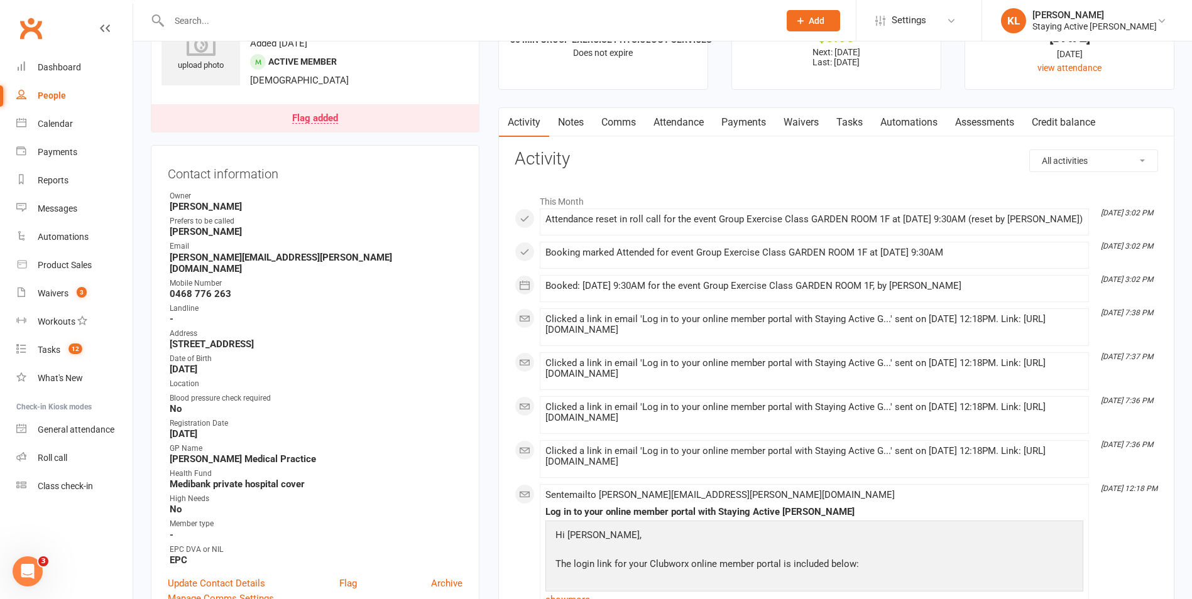
click at [669, 116] on link "Attendance" at bounding box center [679, 122] width 68 height 29
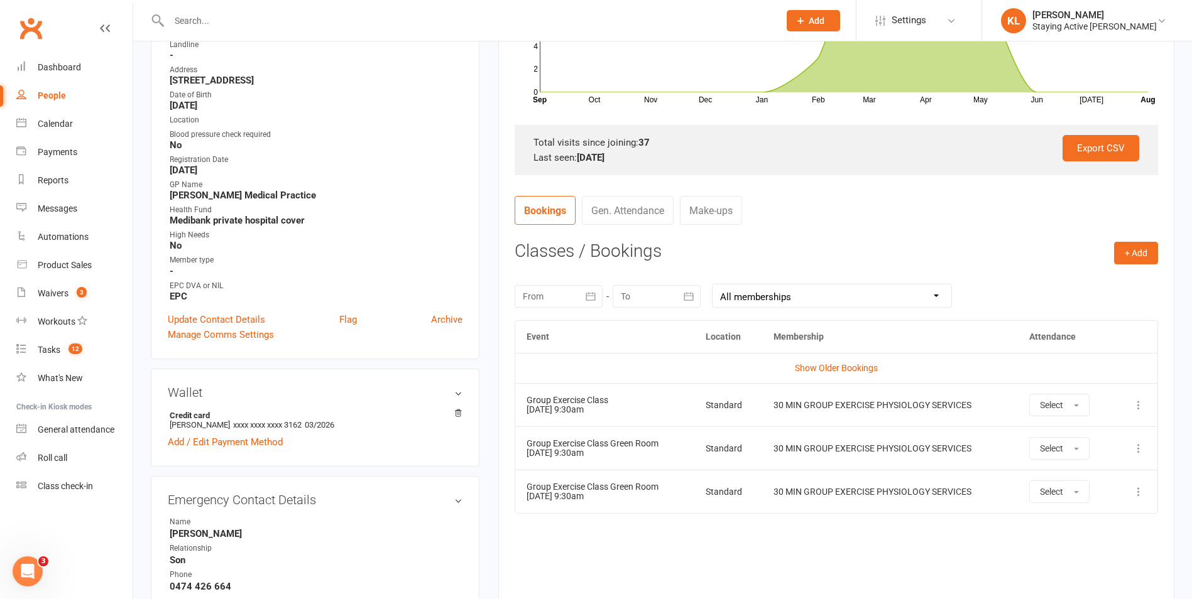
scroll to position [377, 0]
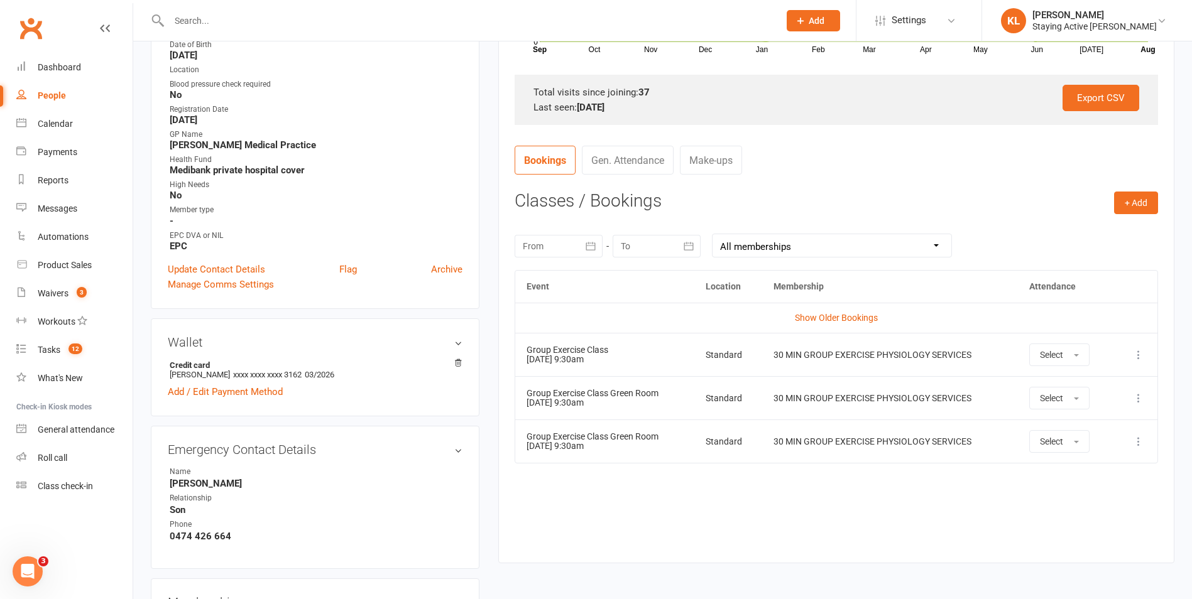
click at [721, 506] on div "Event Location Membership Attendance Show Older Bookings Group Exercise Class 1…" at bounding box center [836, 407] width 643 height 275
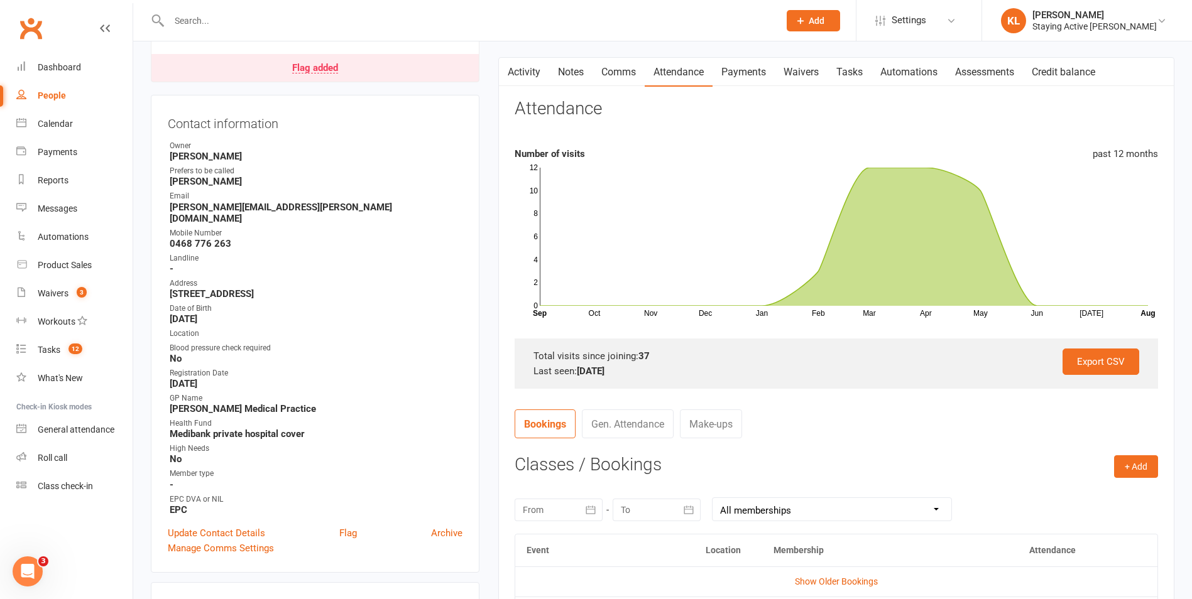
scroll to position [0, 0]
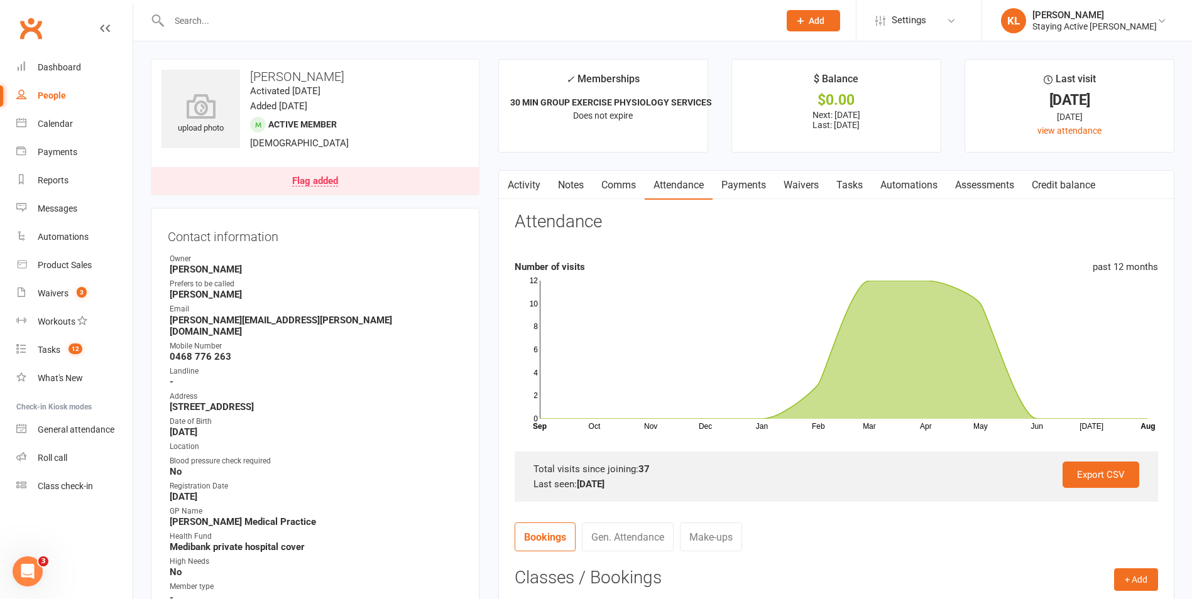
click at [304, 177] on div "Flag added" at bounding box center [315, 182] width 46 height 10
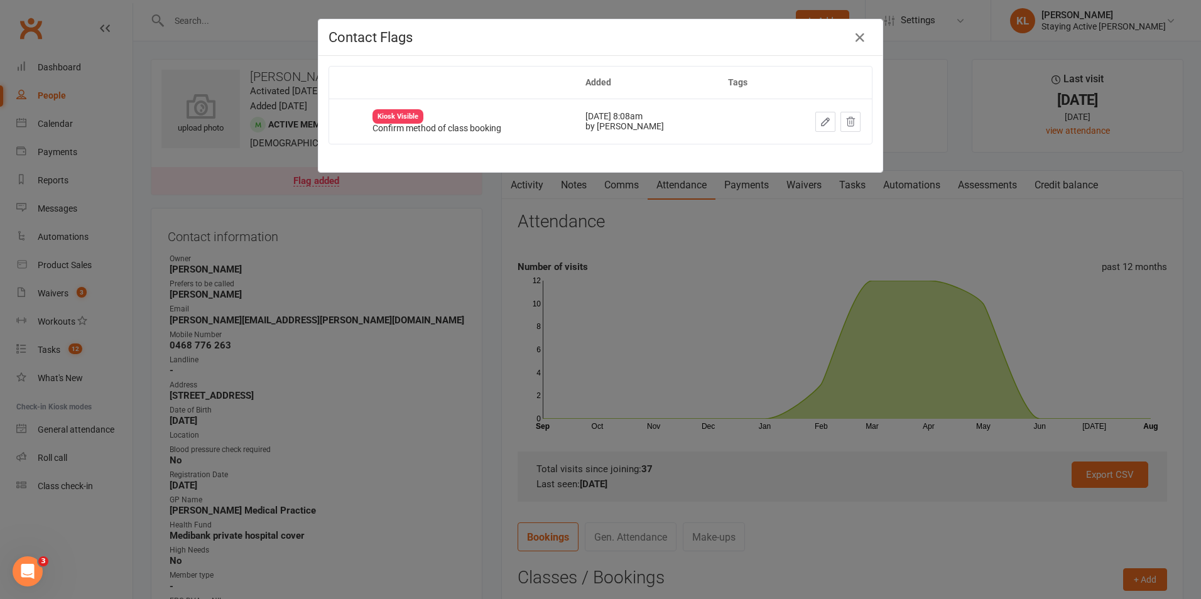
click at [385, 209] on div "Contact Flags Added Tags Kiosk Visible Confirm method of class booking Aug 4, 2…" at bounding box center [600, 299] width 1201 height 599
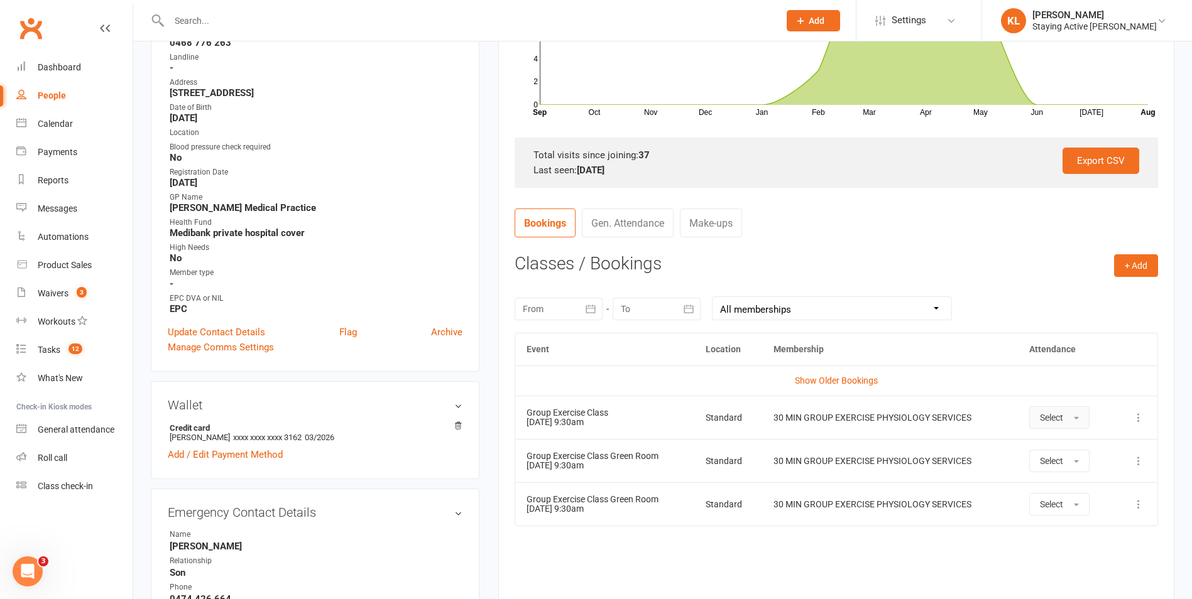
scroll to position [377, 0]
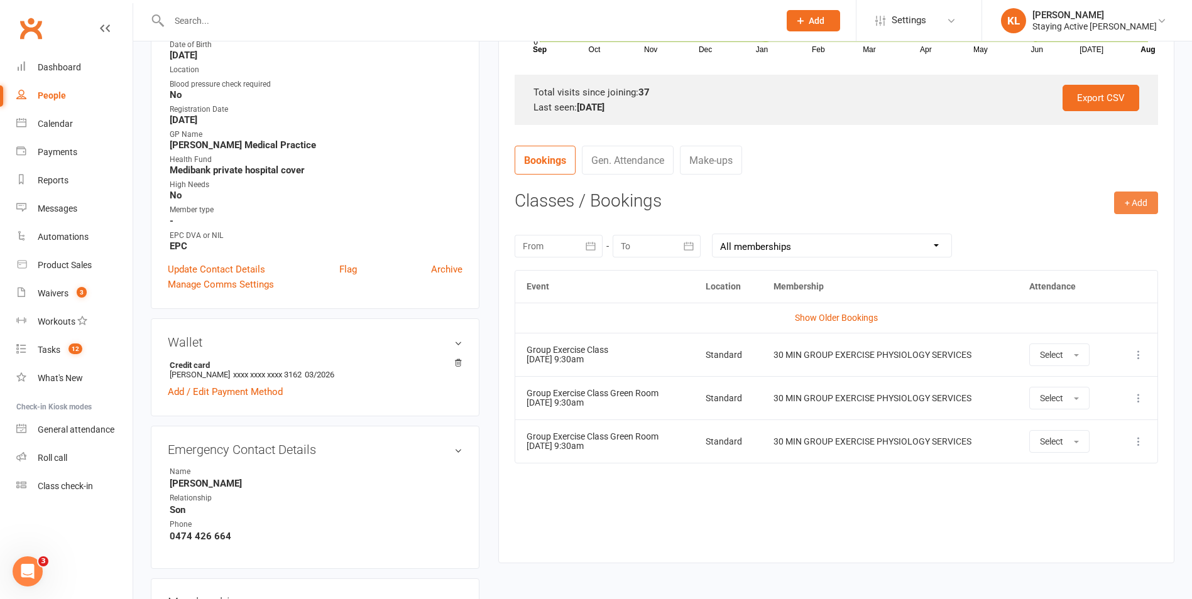
click at [1125, 199] on button "+ Add" at bounding box center [1136, 203] width 44 height 23
click at [1062, 226] on link "Book Event" at bounding box center [1095, 231] width 124 height 25
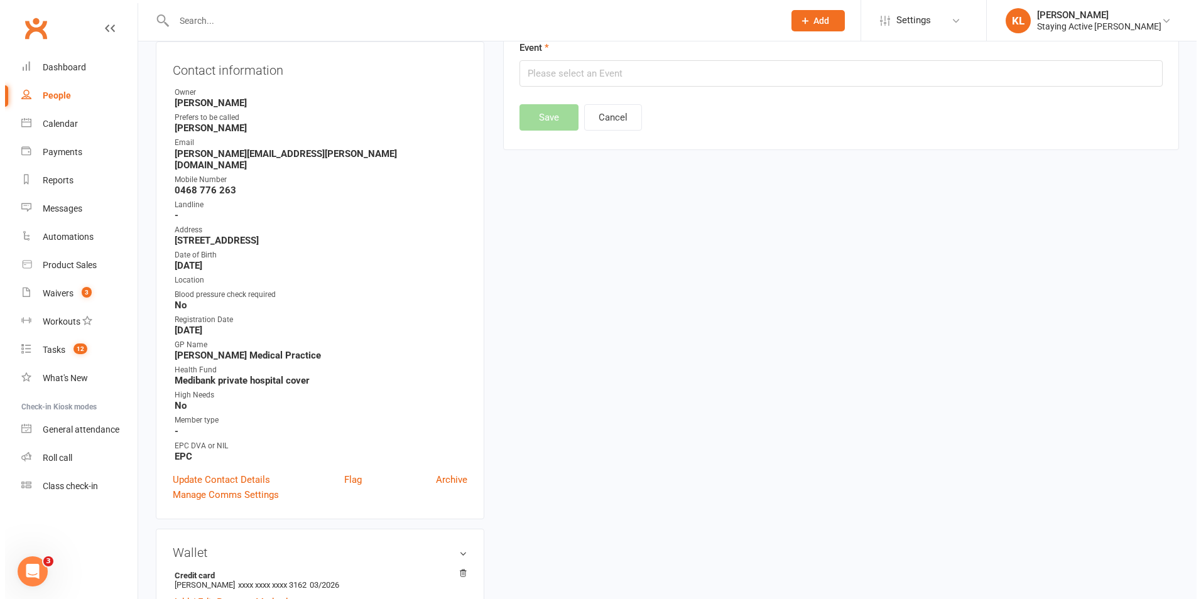
scroll to position [107, 0]
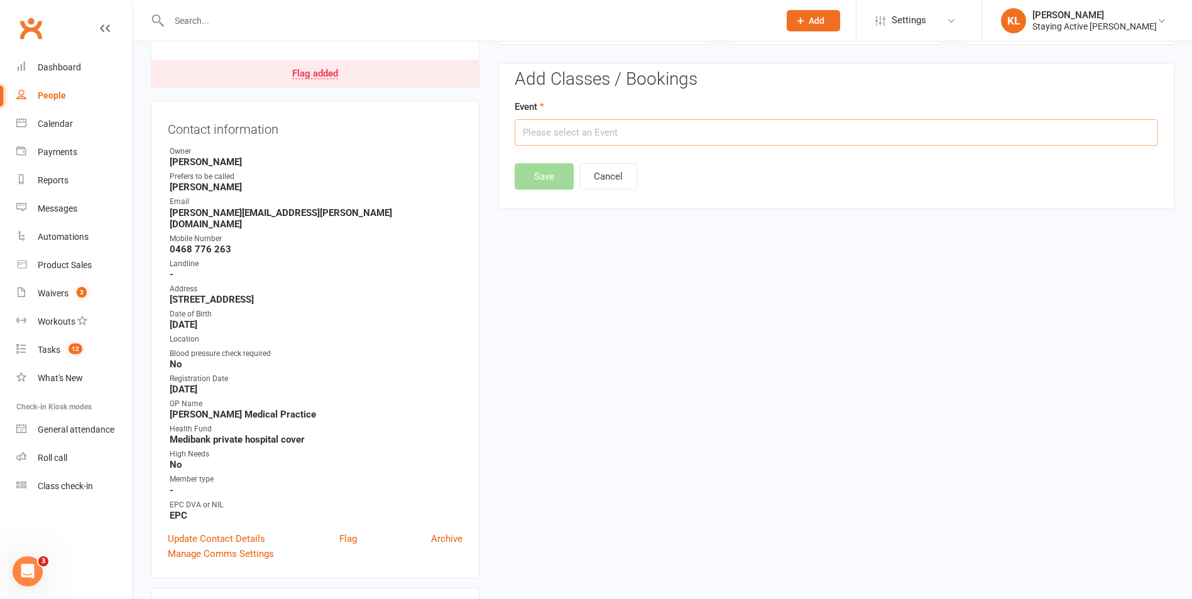
click at [591, 133] on input "text" at bounding box center [836, 132] width 643 height 26
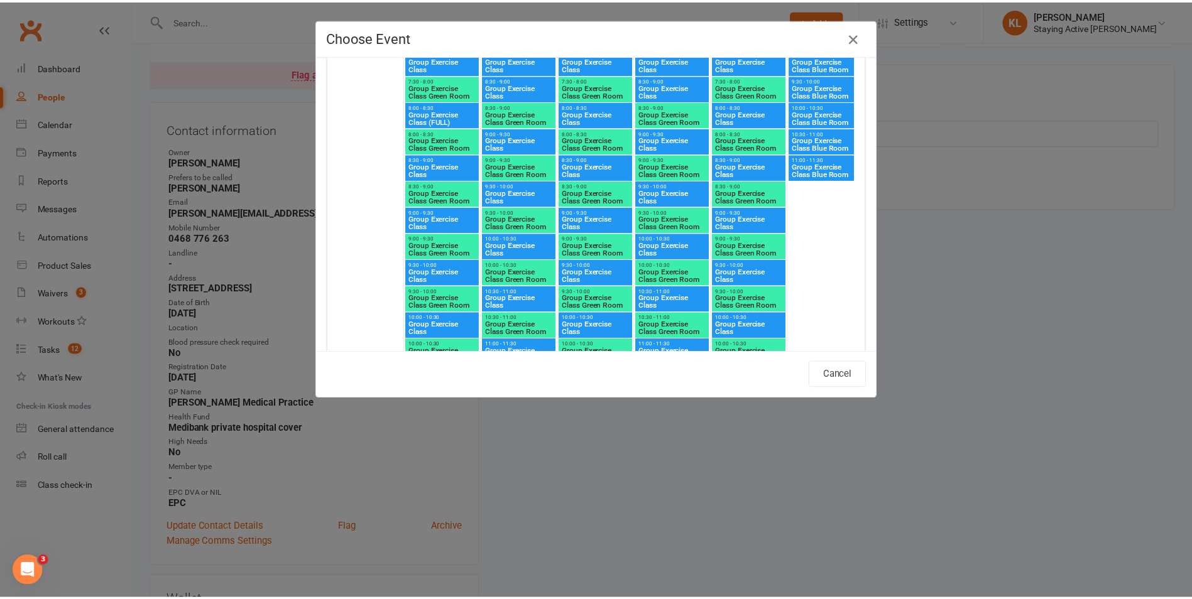
scroll to position [3707, 0]
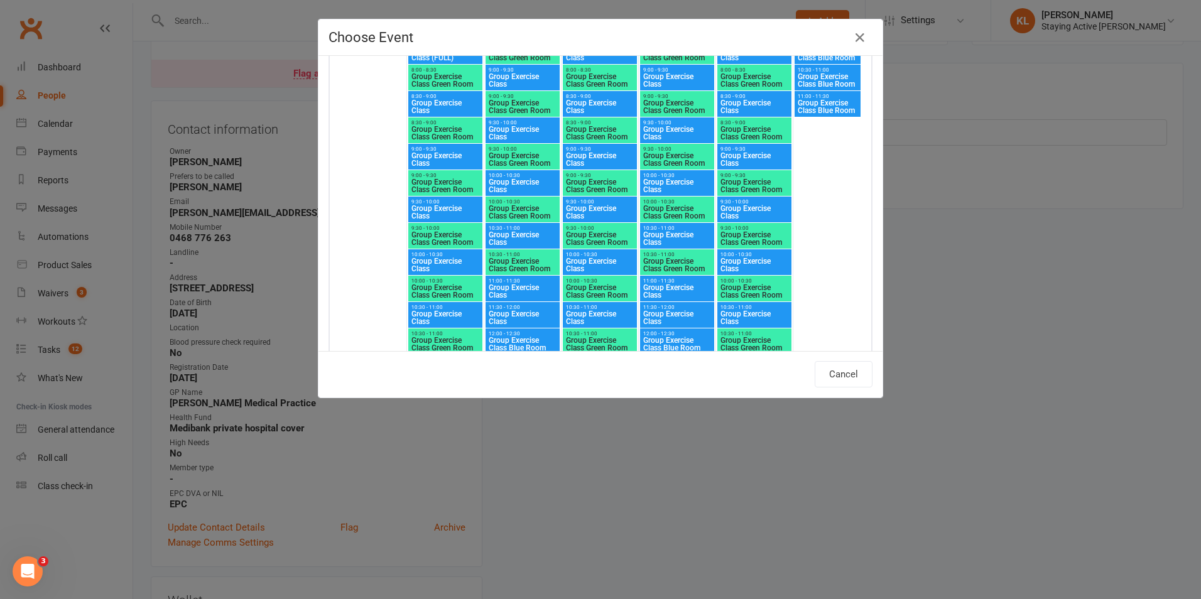
click at [437, 210] on span "Group Exercise Class" at bounding box center [445, 212] width 69 height 15
type input "Group Exercise Class - Aug 25, 2025 9:30:00 AM"
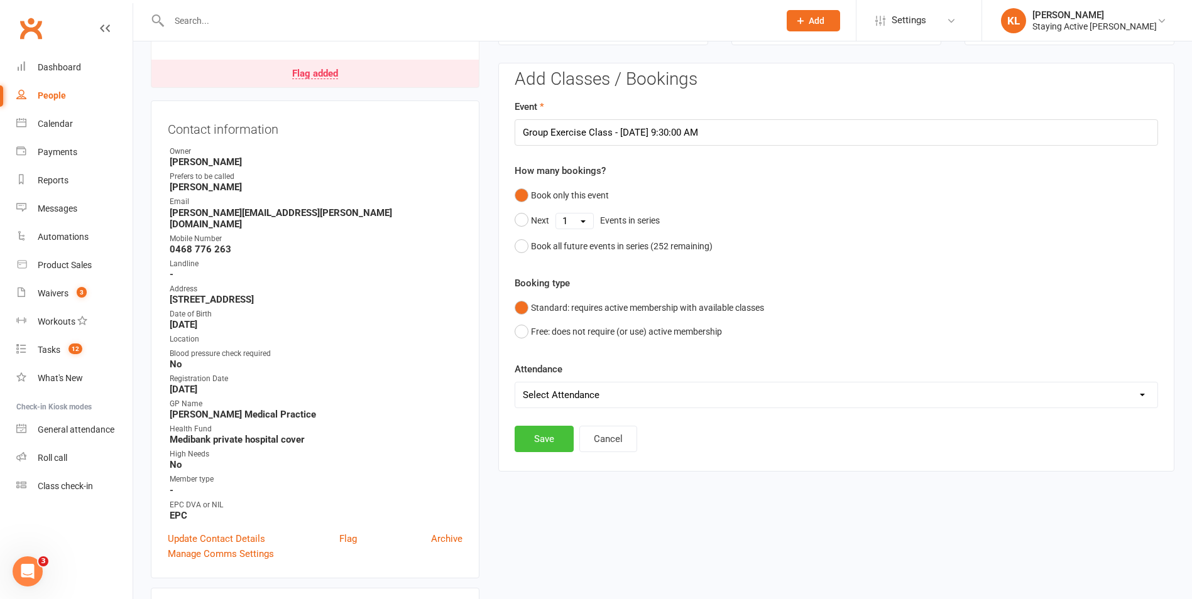
click at [551, 437] on button "Save" at bounding box center [544, 439] width 59 height 26
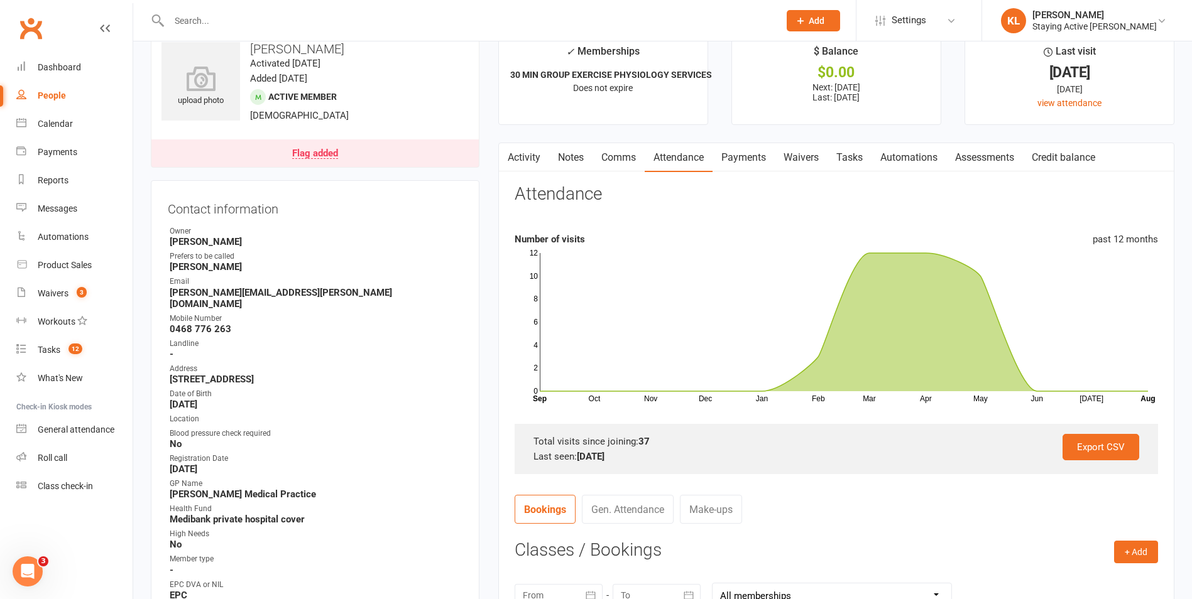
scroll to position [0, 0]
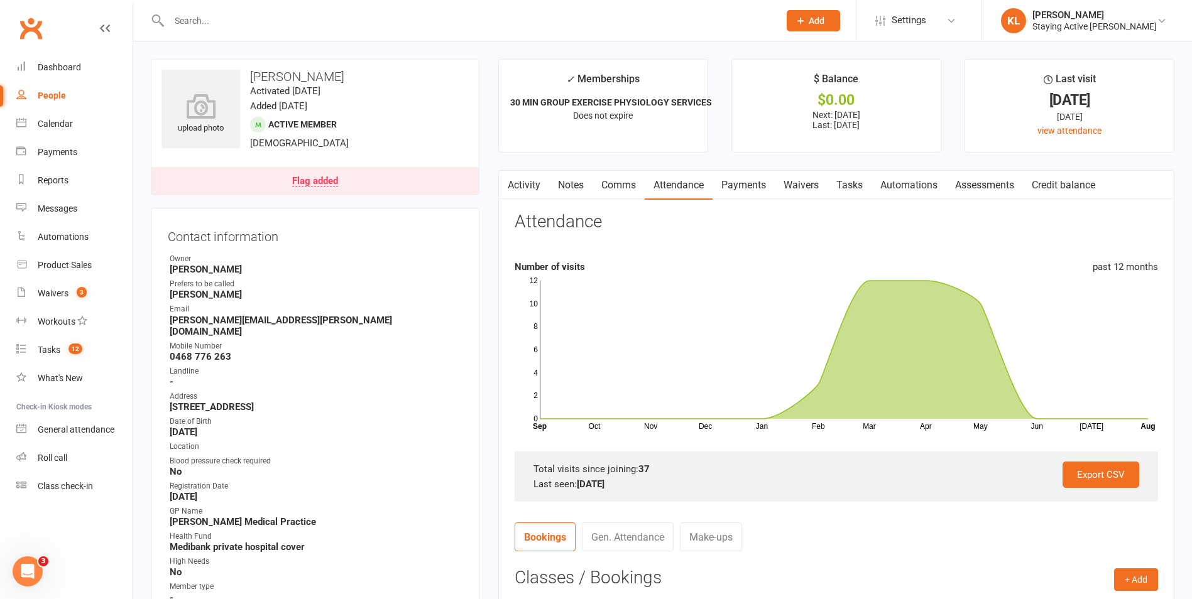
click at [587, 195] on link "Notes" at bounding box center [570, 185] width 43 height 29
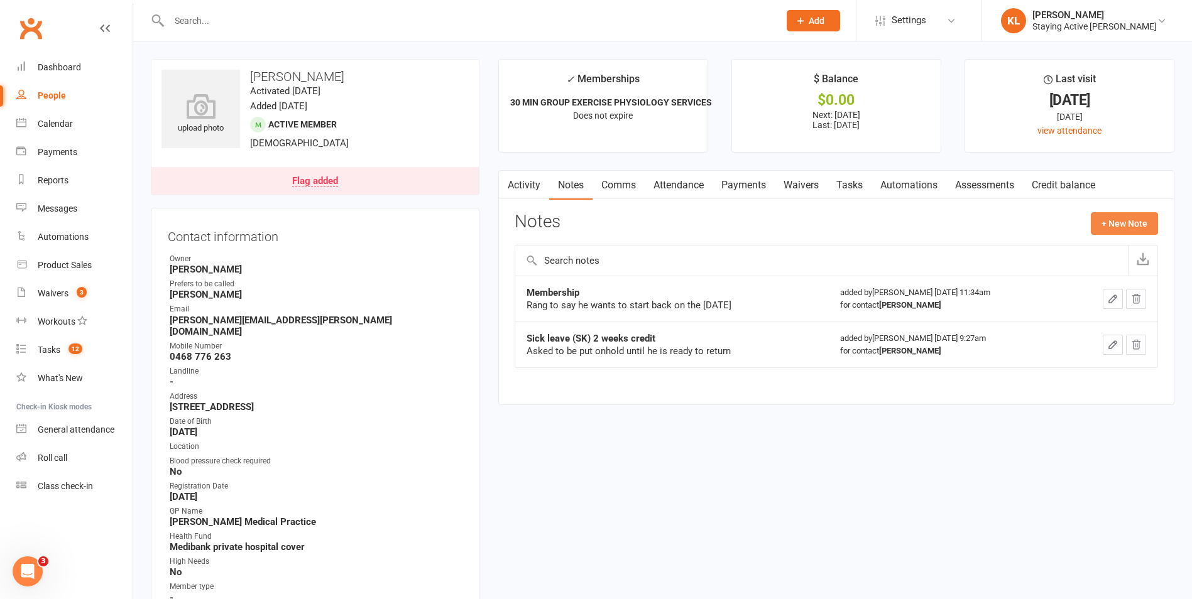
click at [1125, 229] on button "+ New Note" at bounding box center [1124, 223] width 67 height 23
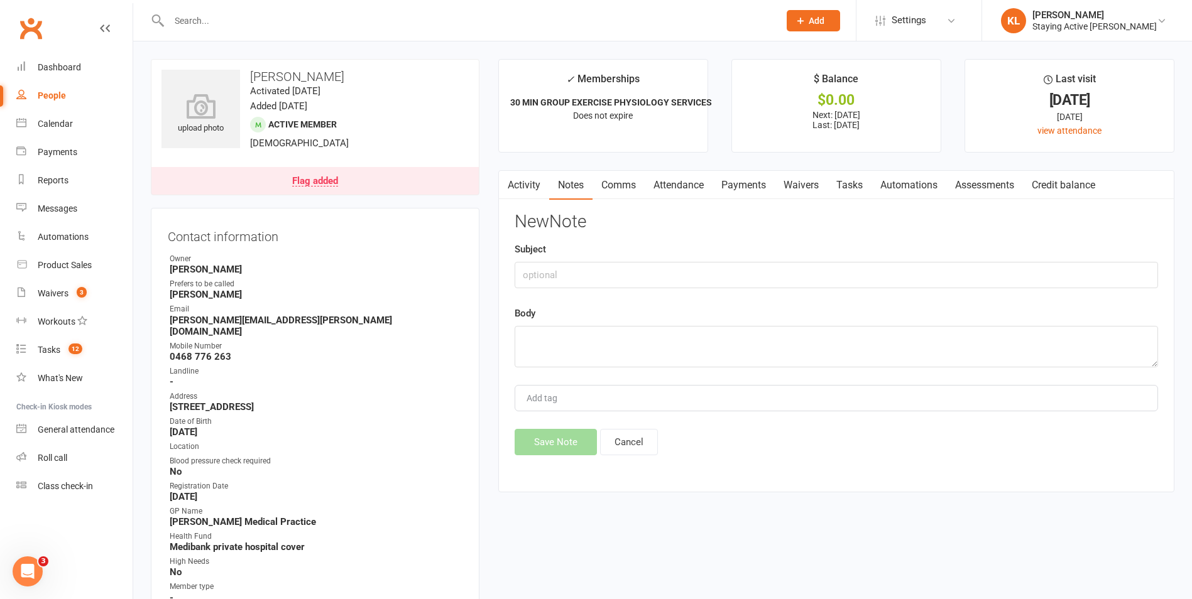
click at [634, 185] on link "Comms" at bounding box center [618, 185] width 52 height 29
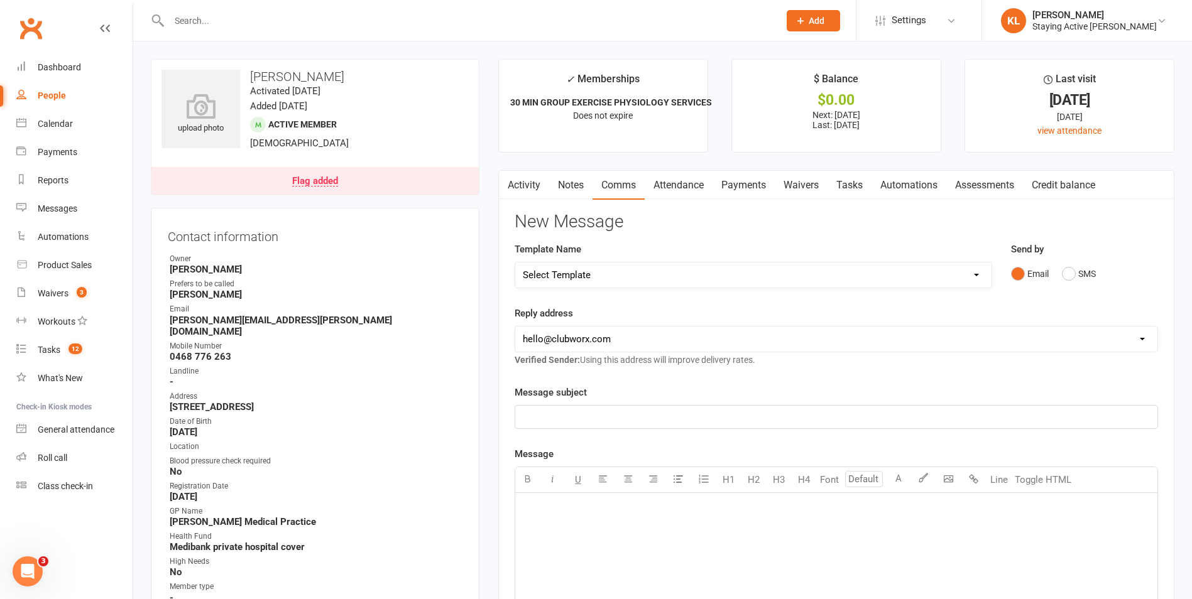
click at [588, 343] on select "hello@clubworx.com gordon@stayingactive.com.au online@stayingactive.com.au admi…" at bounding box center [836, 339] width 642 height 25
select select "1"
click at [515, 327] on select "hello@clubworx.com gordon@stayingactive.com.au online@stayingactive.com.au admi…" at bounding box center [836, 339] width 642 height 25
click at [535, 541] on div "﻿" at bounding box center [836, 587] width 642 height 188
click at [571, 551] on span "Please see below" at bounding box center [560, 548] width 74 height 11
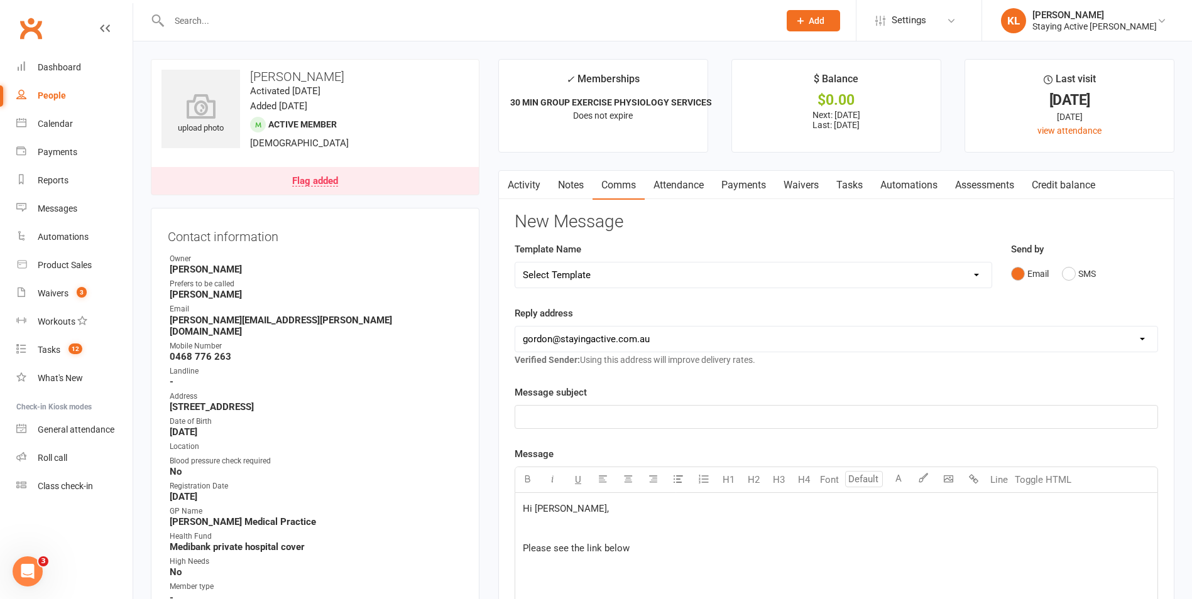
click at [563, 551] on span "Please see the link below" at bounding box center [576, 548] width 107 height 11
click at [569, 552] on span "Please see the link below" at bounding box center [576, 548] width 107 height 11
click at [637, 548] on span "Please see in the link below" at bounding box center [581, 548] width 117 height 11
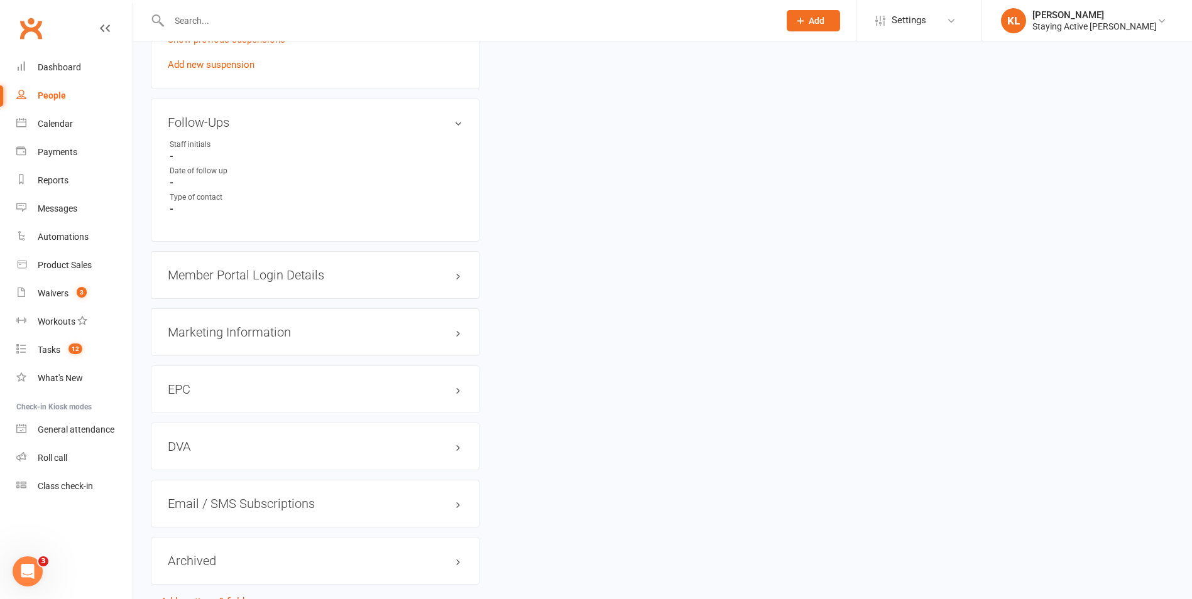
scroll to position [1131, 0]
click at [239, 265] on h3 "Member Portal Login Details" at bounding box center [315, 272] width 295 height 14
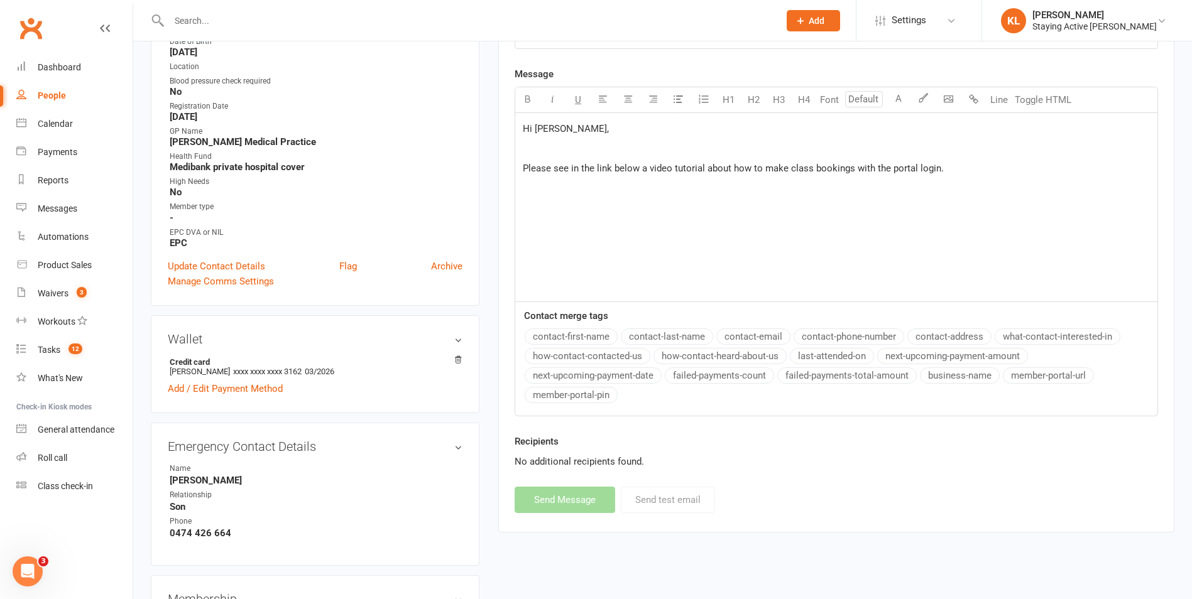
scroll to position [251, 0]
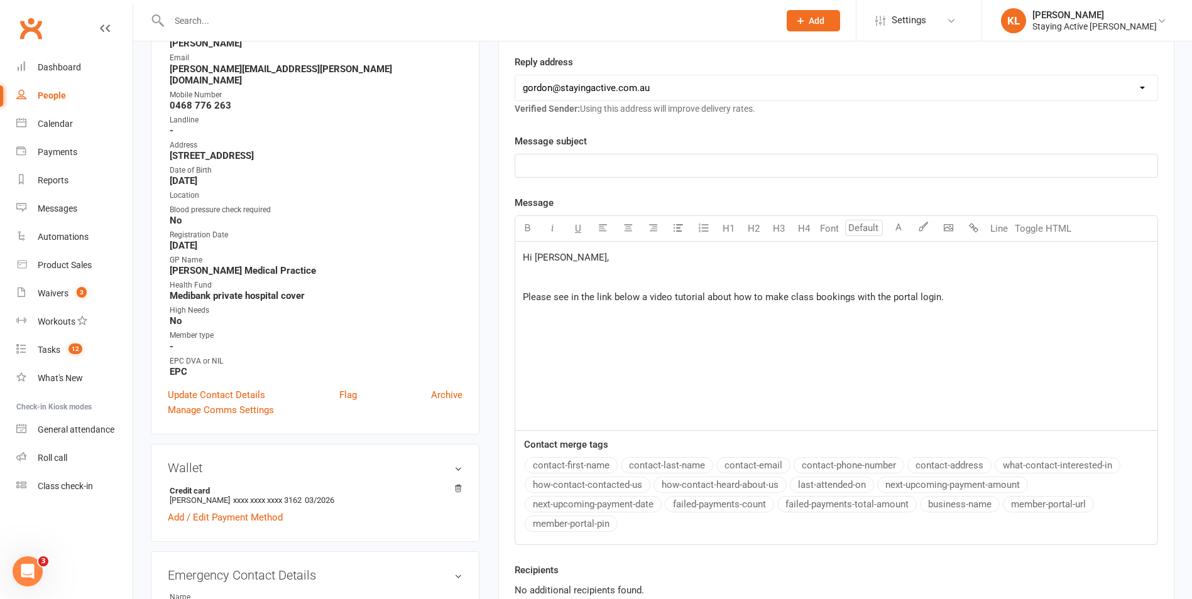
click at [948, 303] on p "Please see in the link below a video tutorial about how to make class bookings …" at bounding box center [836, 297] width 627 height 15
click at [657, 319] on p "Your login password is 6338." at bounding box center [836, 317] width 627 height 15
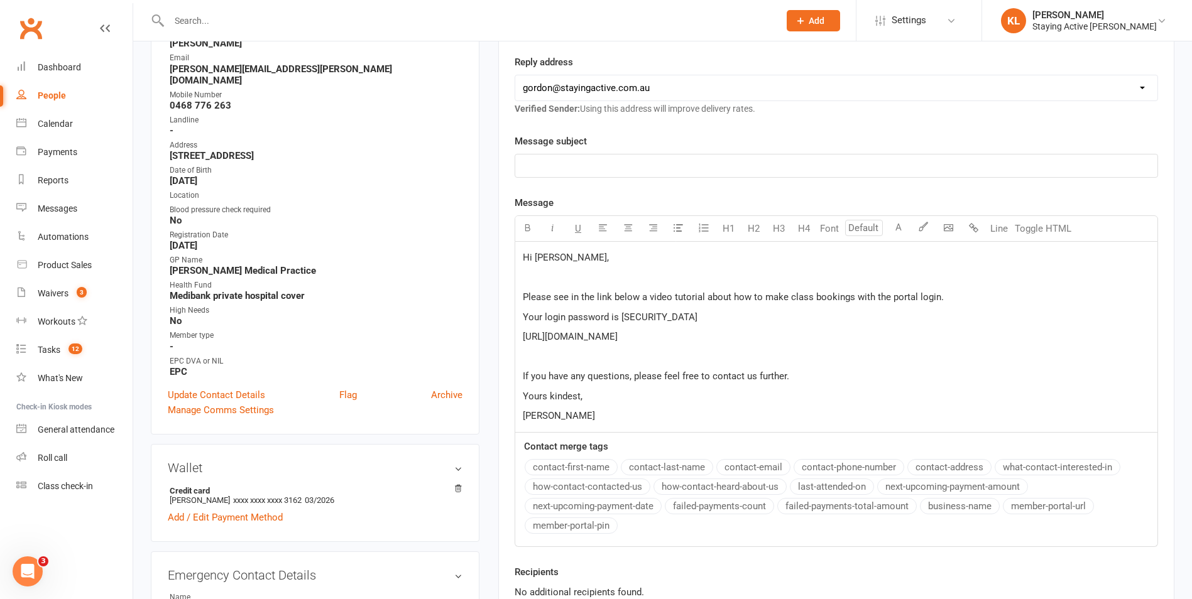
click at [664, 315] on p "Your login password is 6338." at bounding box center [836, 317] width 627 height 15
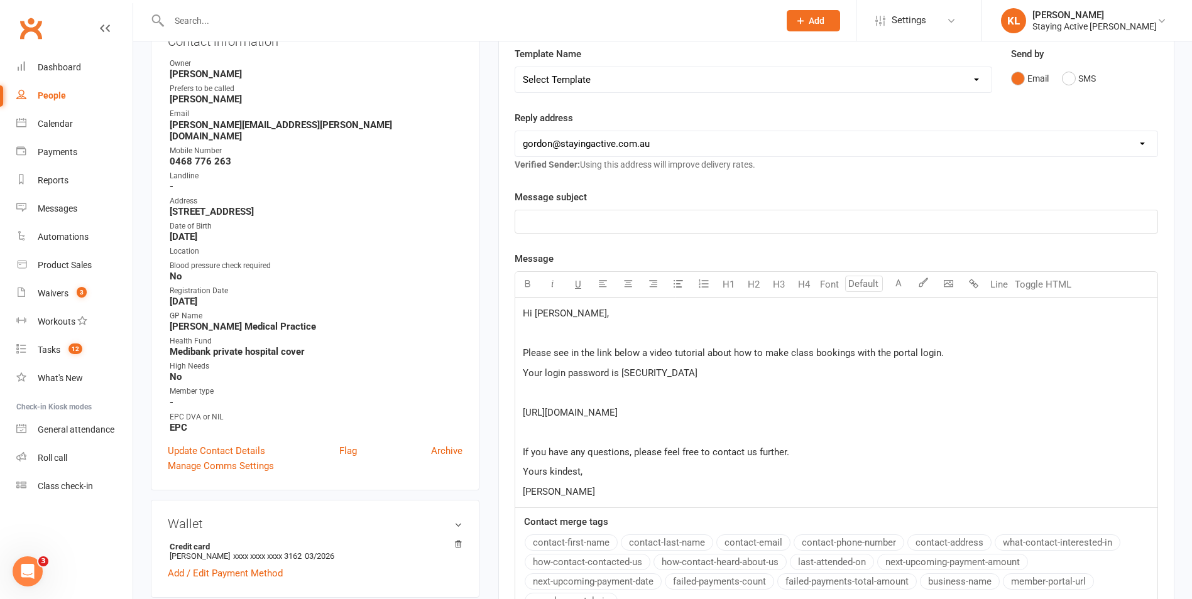
scroll to position [126, 0]
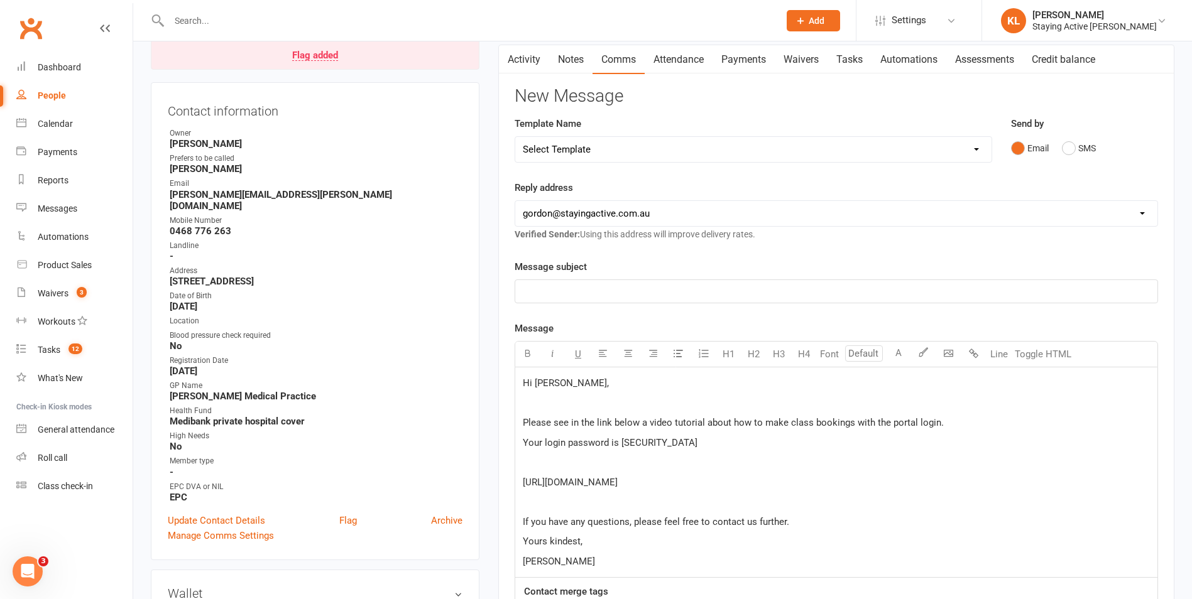
click at [526, 293] on p "﻿" at bounding box center [836, 291] width 627 height 15
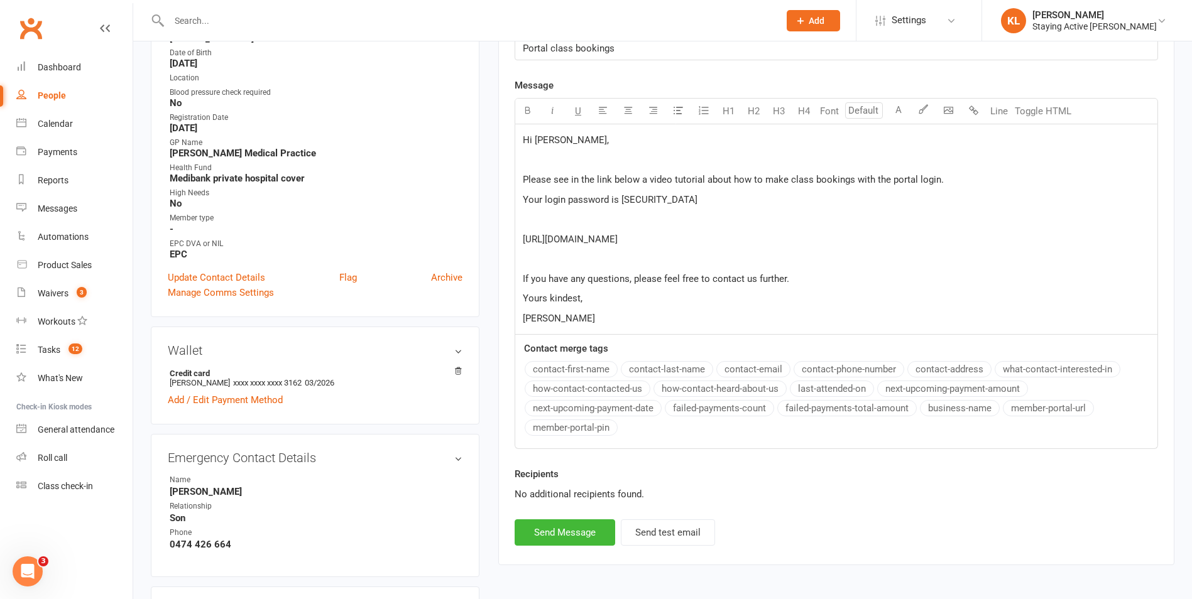
scroll to position [377, 0]
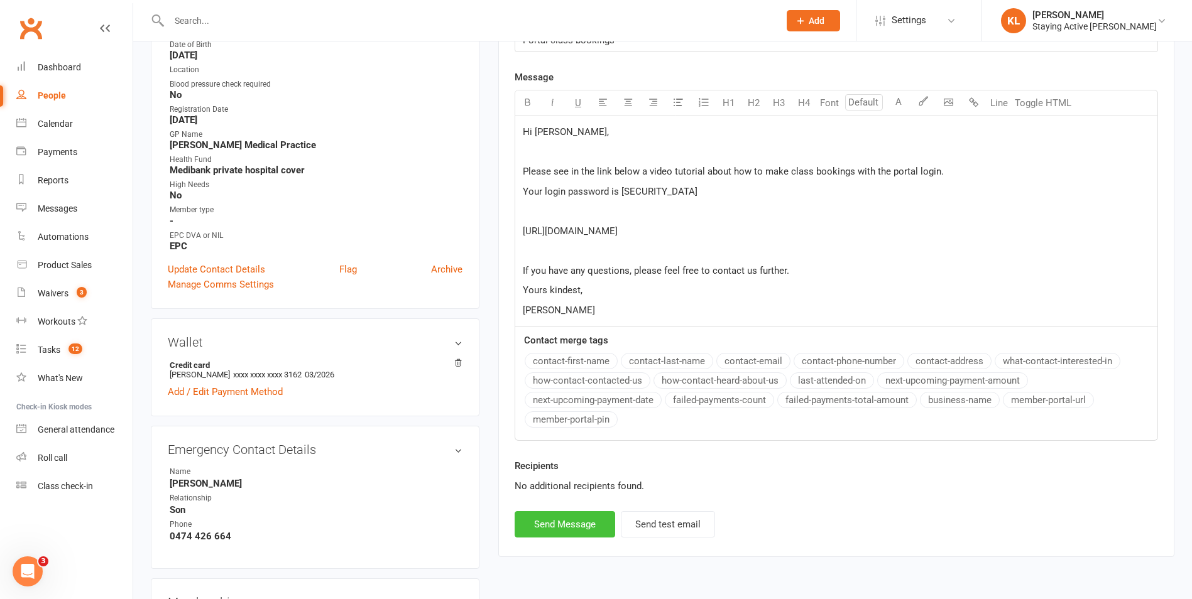
click at [547, 531] on button "Send Message" at bounding box center [565, 524] width 101 height 26
select select "0"
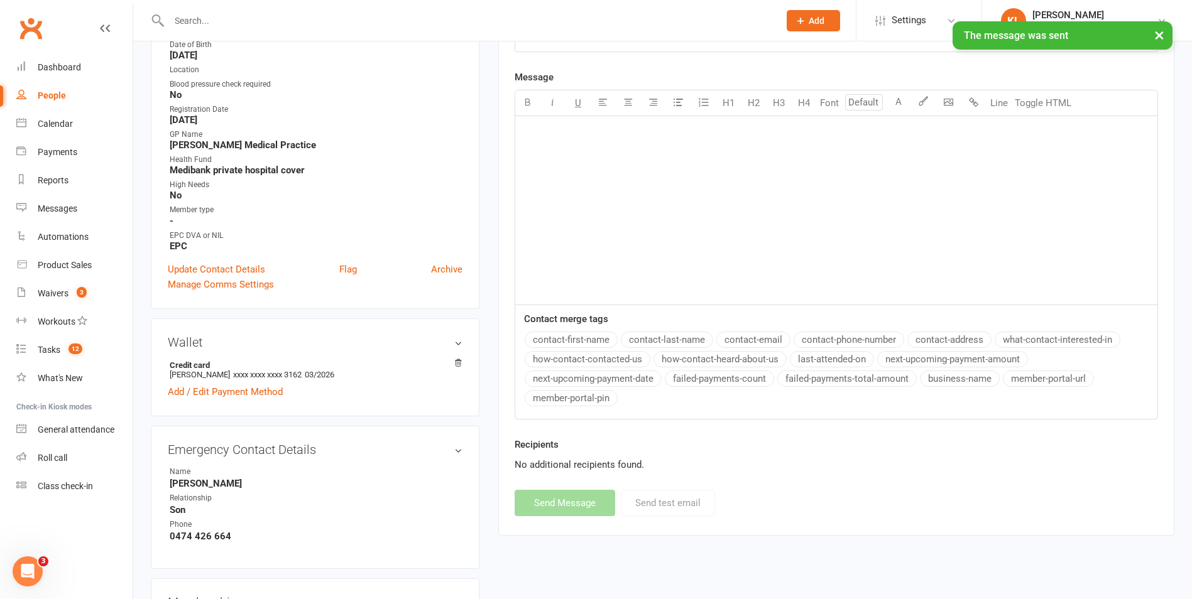
click at [819, 477] on div "Recipients No additional recipients found." at bounding box center [836, 463] width 662 height 53
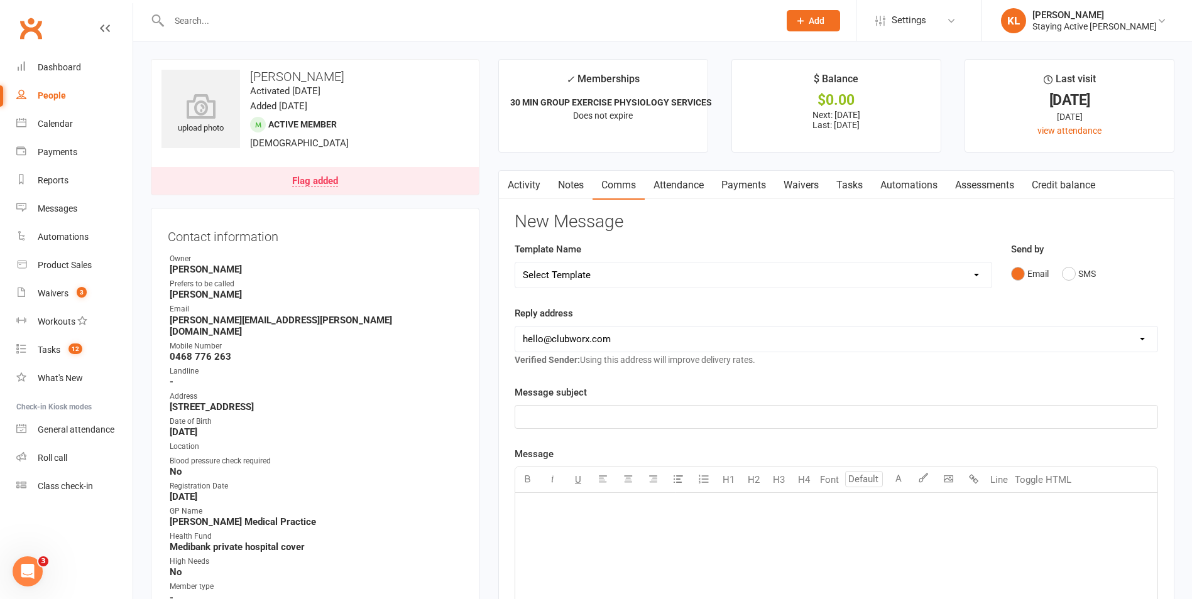
click at [222, 23] on input "text" at bounding box center [467, 21] width 605 height 18
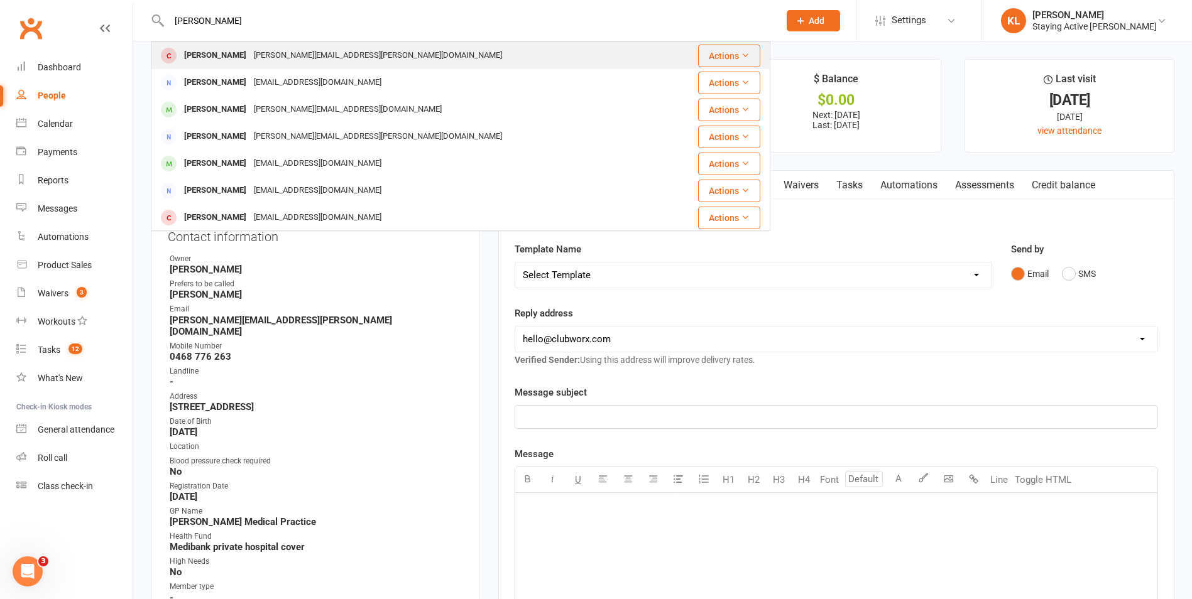
type input "ann mc"
click at [213, 50] on div "Ann McIntyre" at bounding box center [215, 55] width 70 height 18
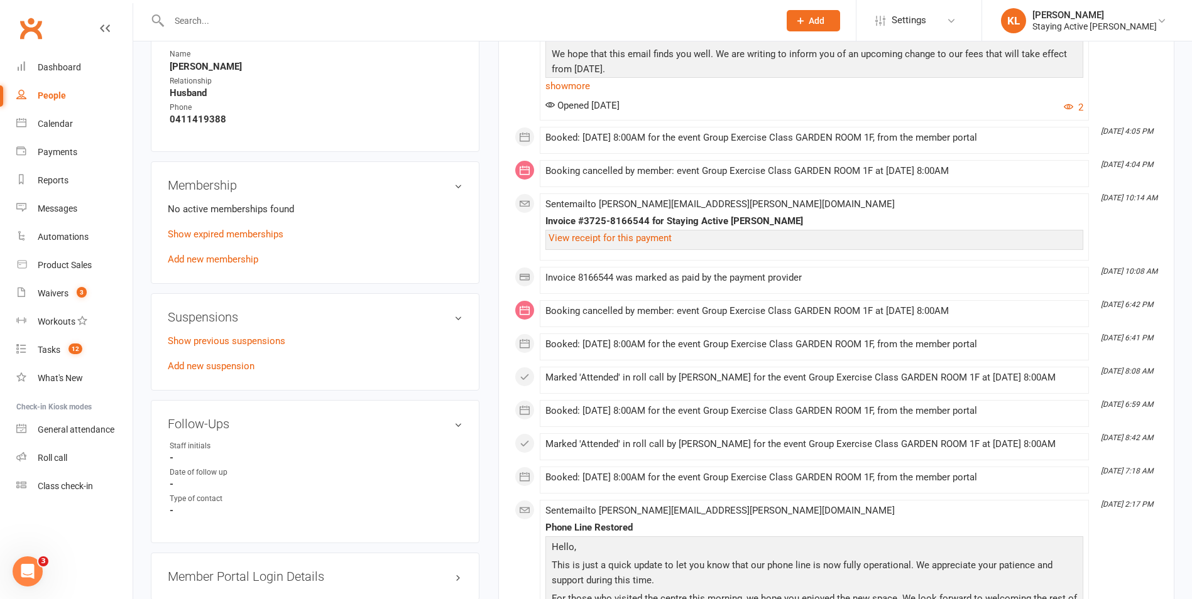
scroll to position [817, 0]
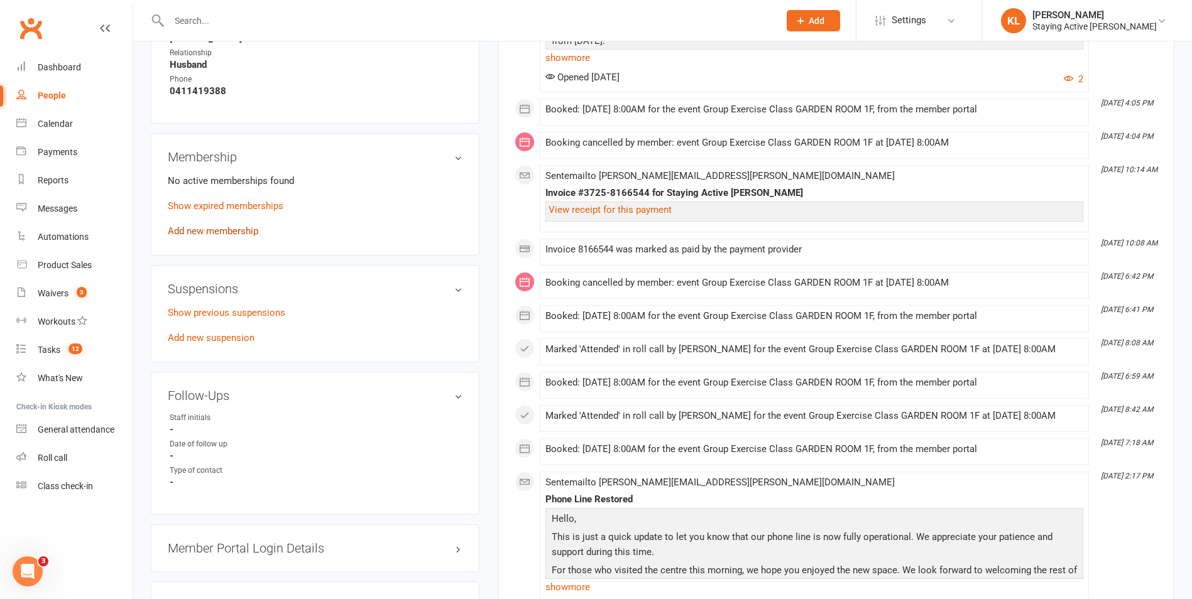
click at [226, 226] on link "Add new membership" at bounding box center [213, 231] width 90 height 11
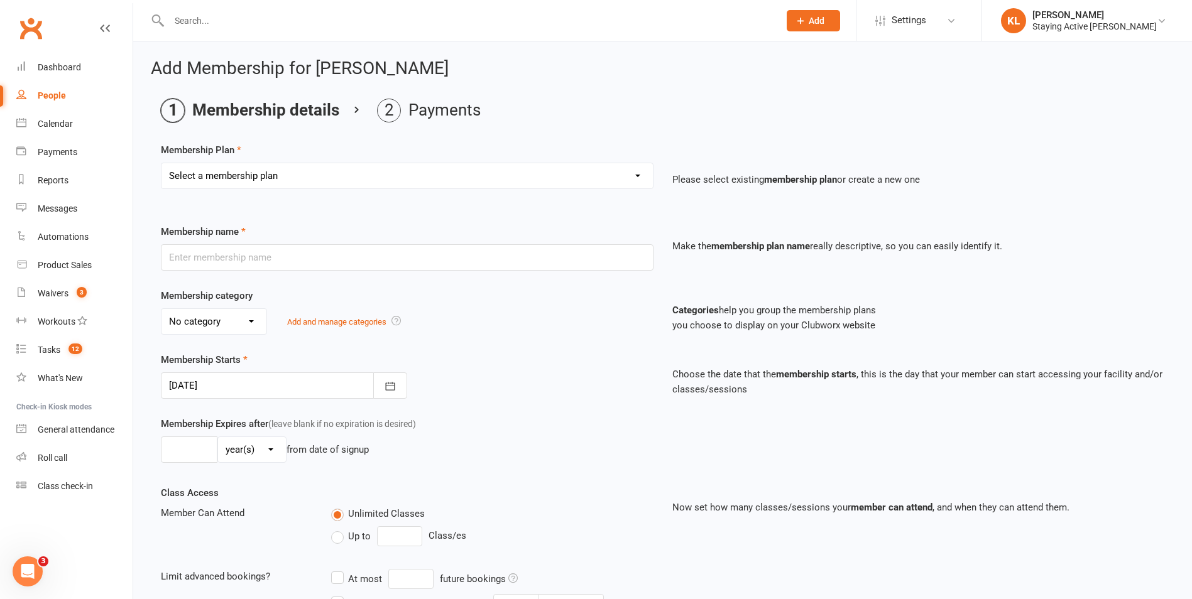
click at [305, 170] on select "Select a membership plan Create new Membership Plan 193000 Telehealth Exercise …" at bounding box center [406, 175] width 491 height 25
select select "2"
click at [161, 163] on select "Select a membership plan Create new Membership Plan 193000 Telehealth Exercise …" at bounding box center [406, 175] width 491 height 25
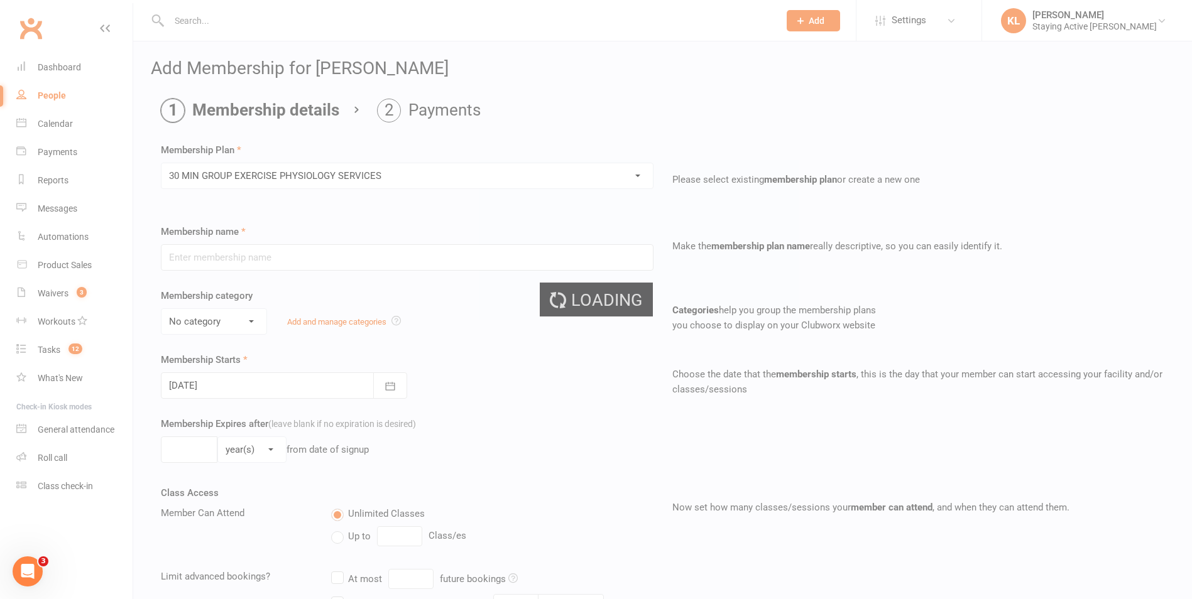
type input "30 MIN GROUP EXERCISE PHYSIOLOGY SERVICES"
select select "2"
type input "3"
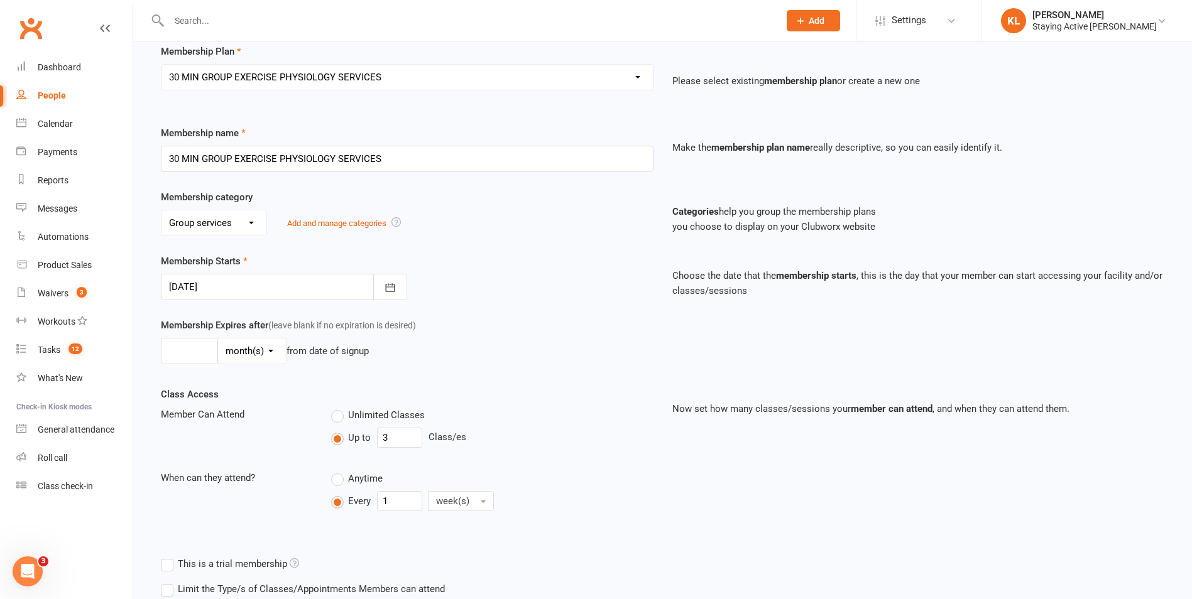
scroll to position [216, 0]
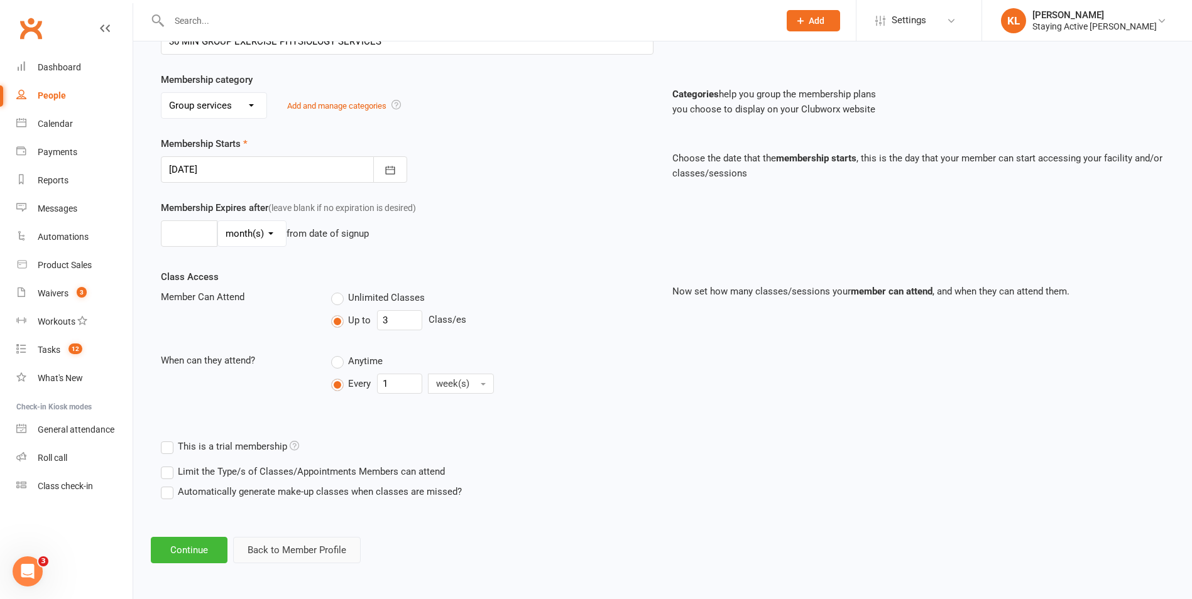
click at [283, 547] on button "Back to Member Profile" at bounding box center [297, 550] width 128 height 26
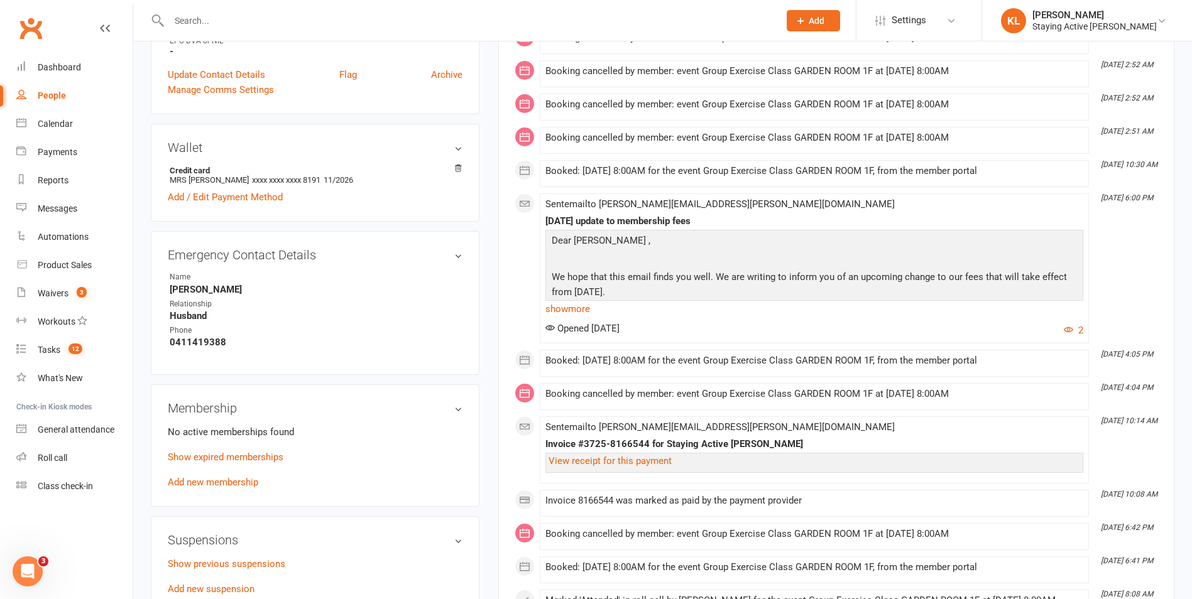
scroll to position [754, 0]
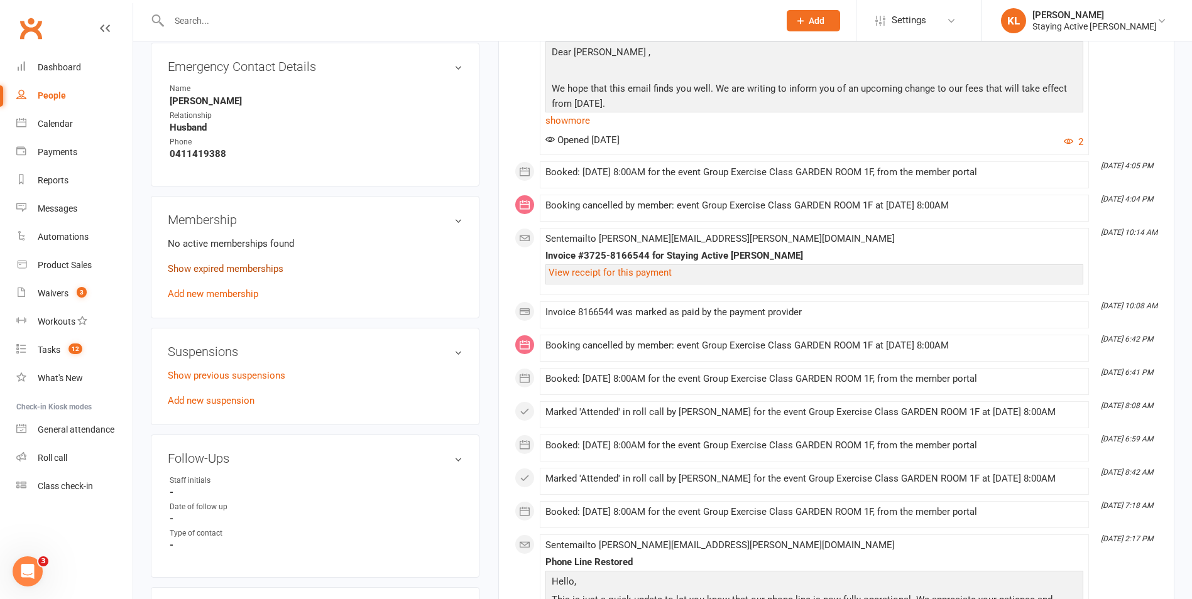
click at [221, 263] on link "Show expired memberships" at bounding box center [226, 268] width 116 height 11
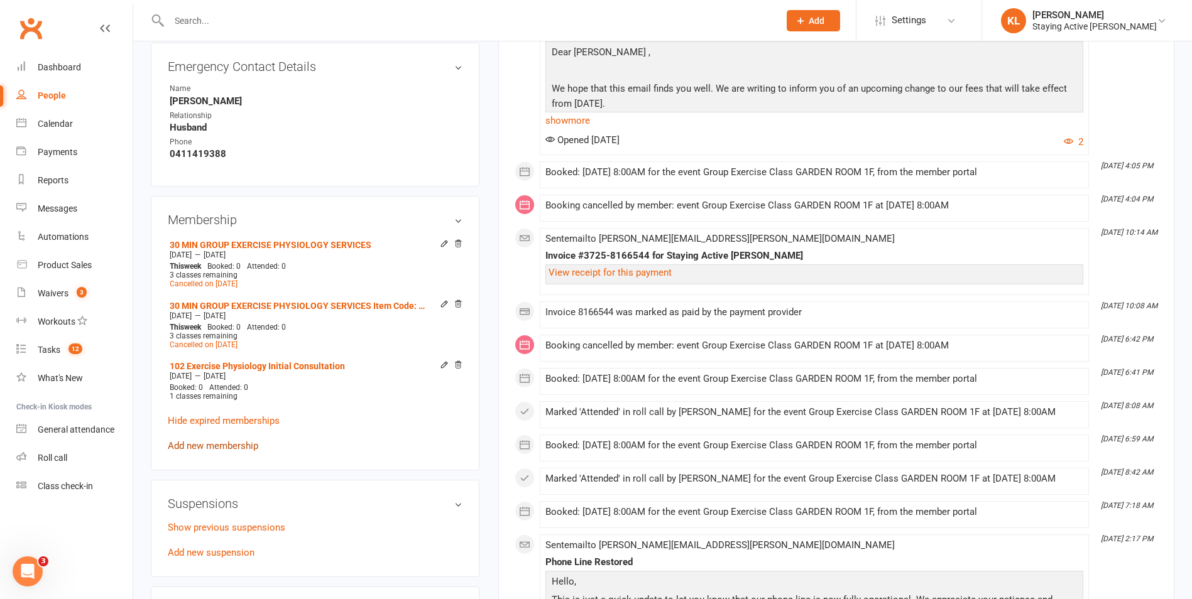
click at [226, 440] on link "Add new membership" at bounding box center [213, 445] width 90 height 11
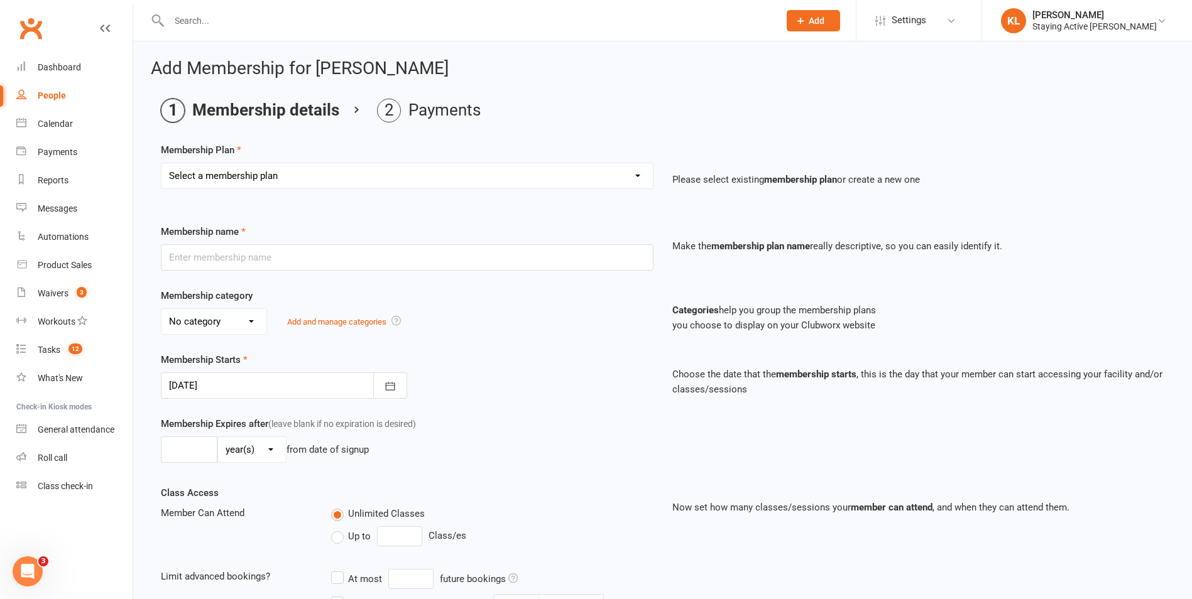
click at [221, 182] on select "Select a membership plan Create new Membership Plan 193000 Telehealth Exercise …" at bounding box center [406, 175] width 491 height 25
select select "2"
click at [161, 163] on select "Select a membership plan Create new Membership Plan 193000 Telehealth Exercise …" at bounding box center [406, 175] width 491 height 25
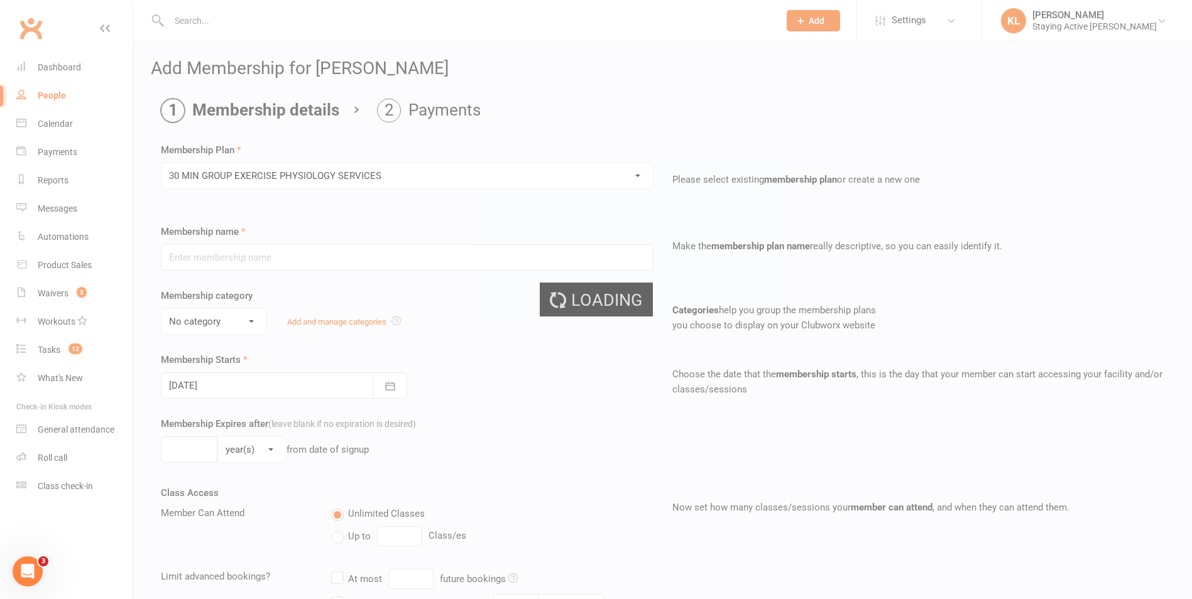
type input "30 MIN GROUP EXERCISE PHYSIOLOGY SERVICES"
select select "2"
type input "3"
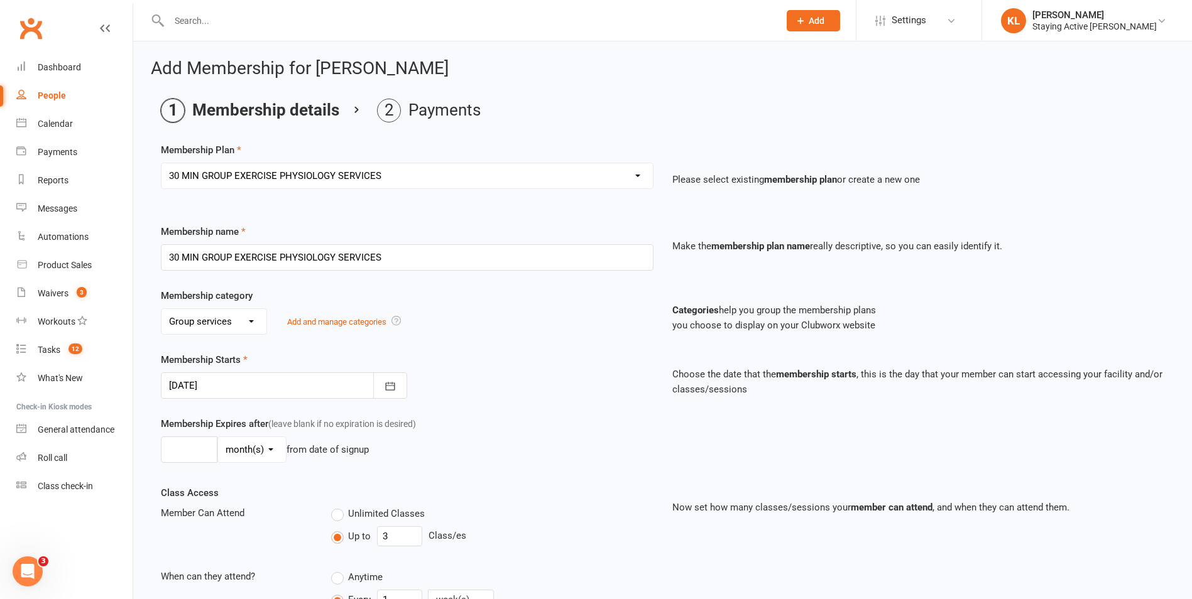
click at [225, 379] on div at bounding box center [284, 386] width 246 height 26
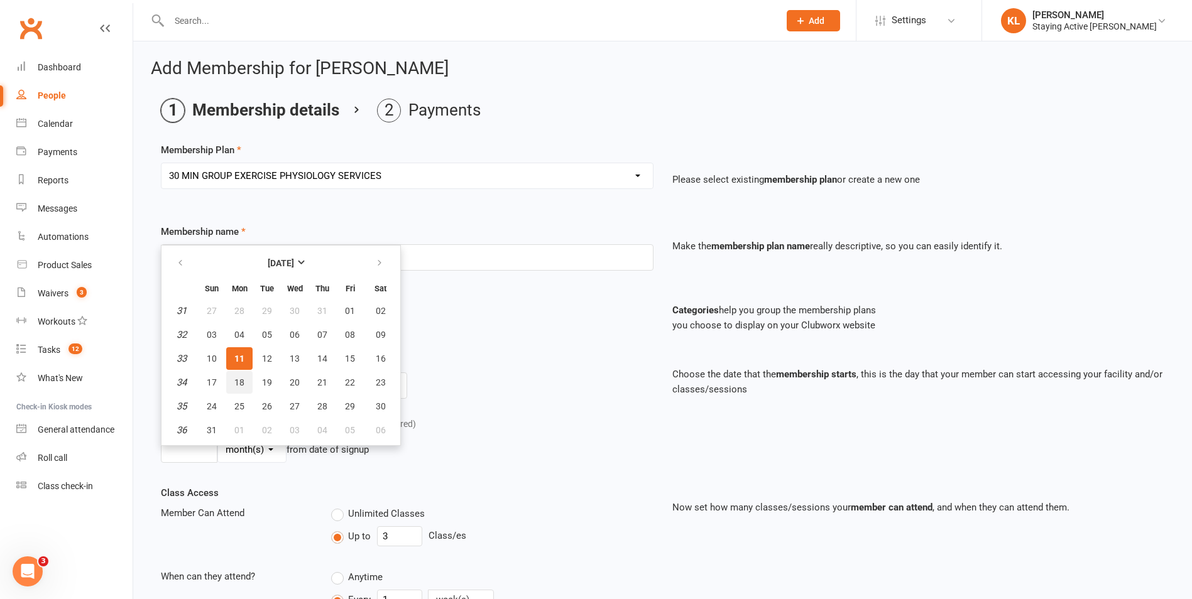
click at [244, 383] on span "18" at bounding box center [239, 383] width 10 height 10
type input "18 Aug 2025"
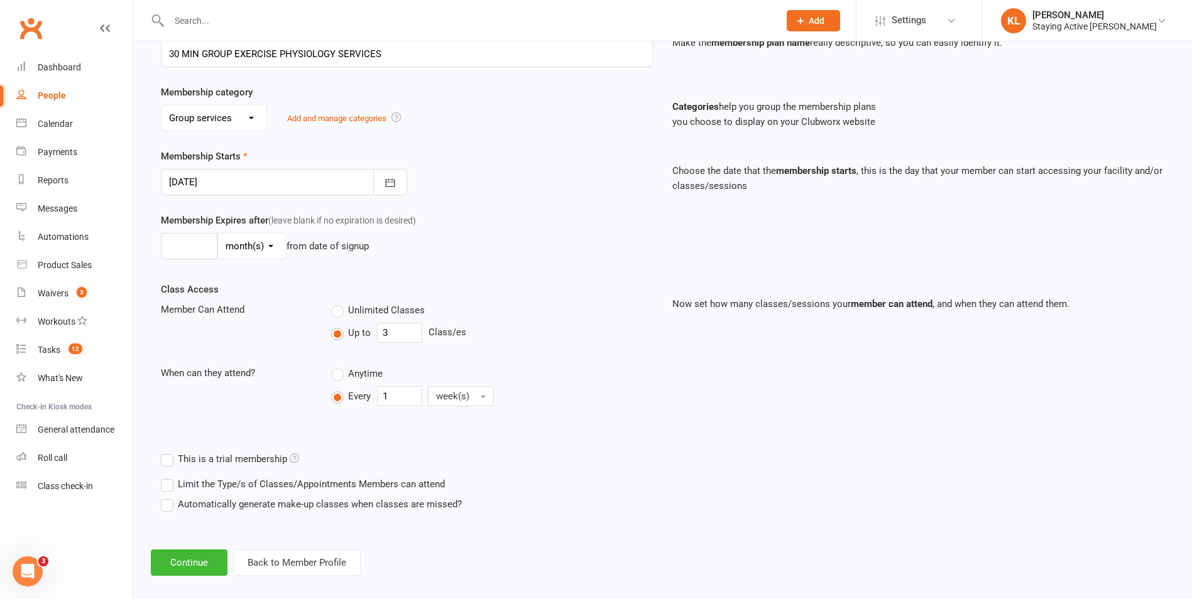
scroll to position [216, 0]
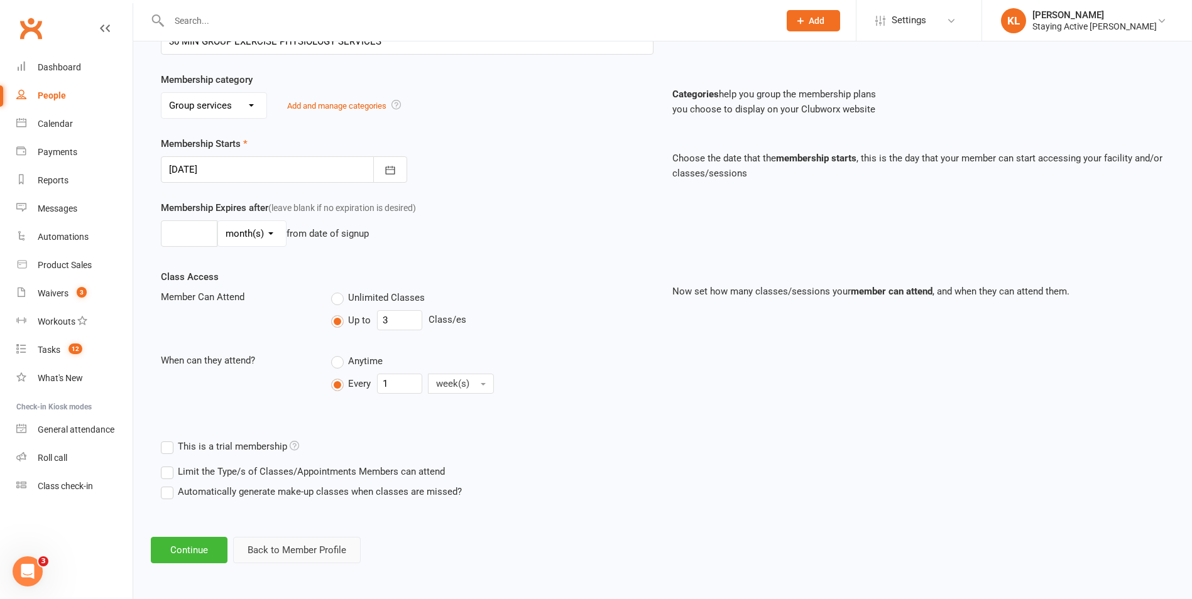
click at [316, 551] on button "Back to Member Profile" at bounding box center [297, 550] width 128 height 26
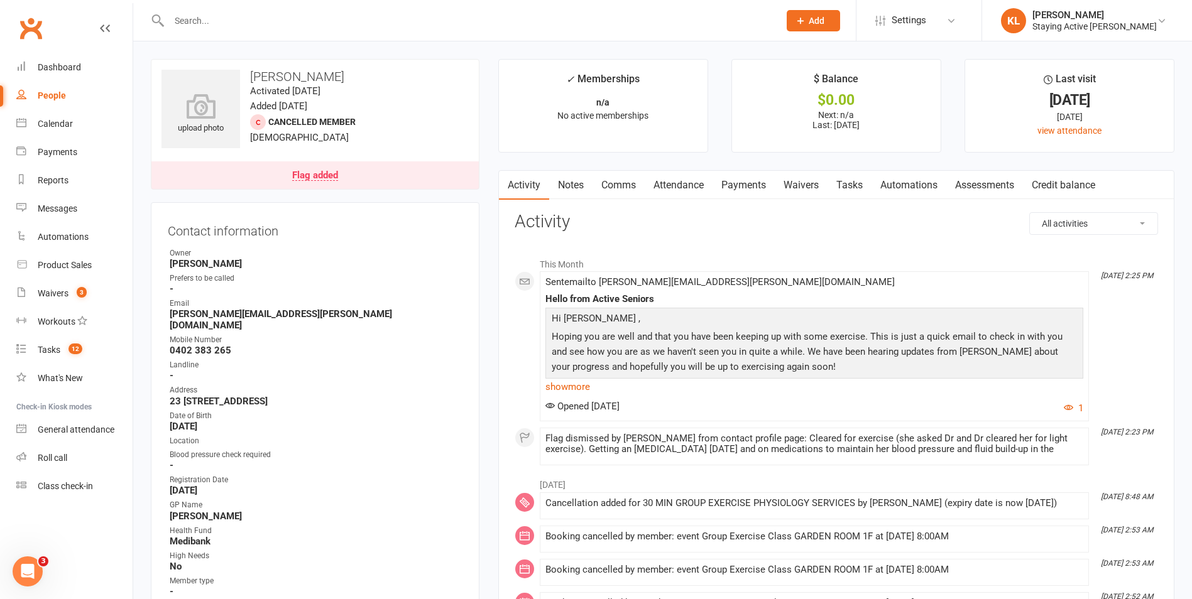
click at [330, 180] on div "Flag added" at bounding box center [315, 176] width 46 height 10
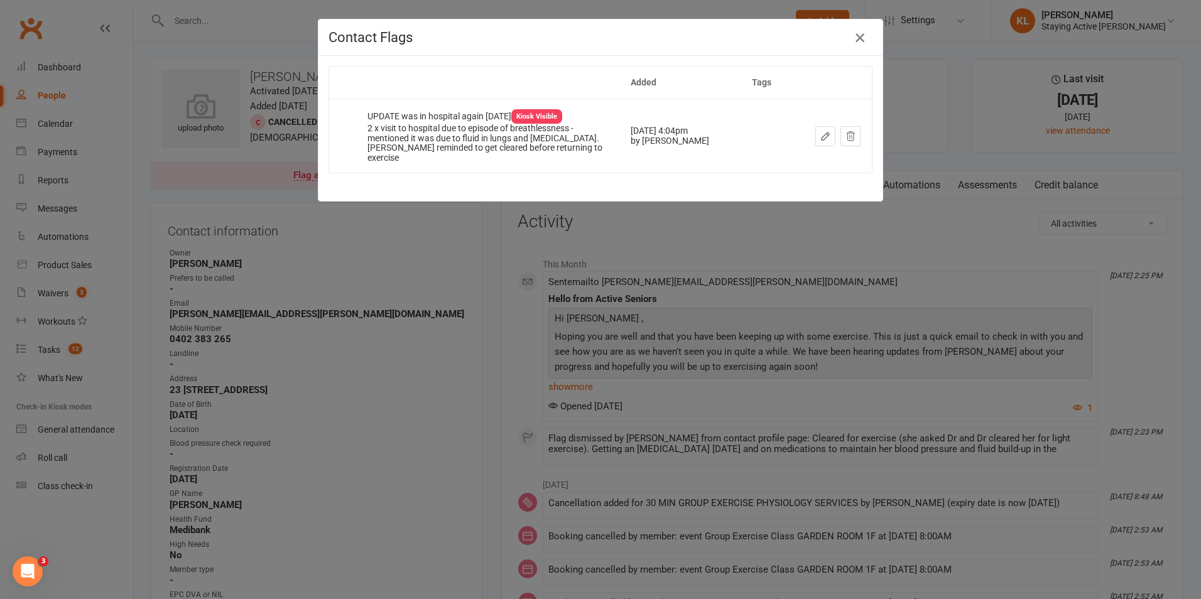
click at [858, 34] on icon "button" at bounding box center [860, 37] width 15 height 15
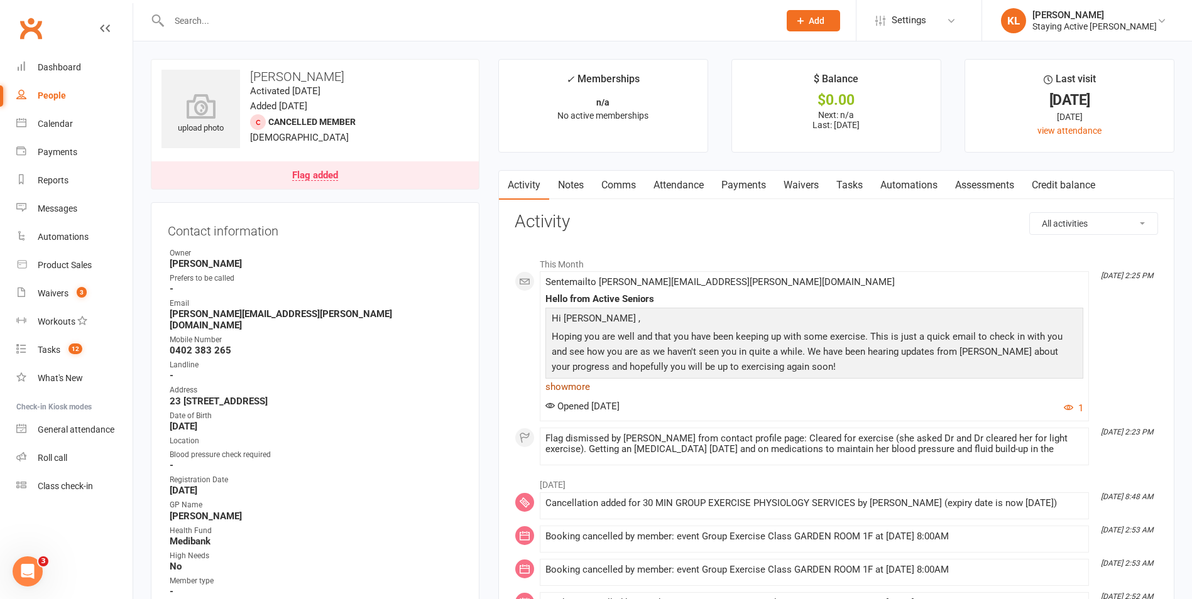
click at [587, 393] on link "show more" at bounding box center [814, 387] width 538 height 18
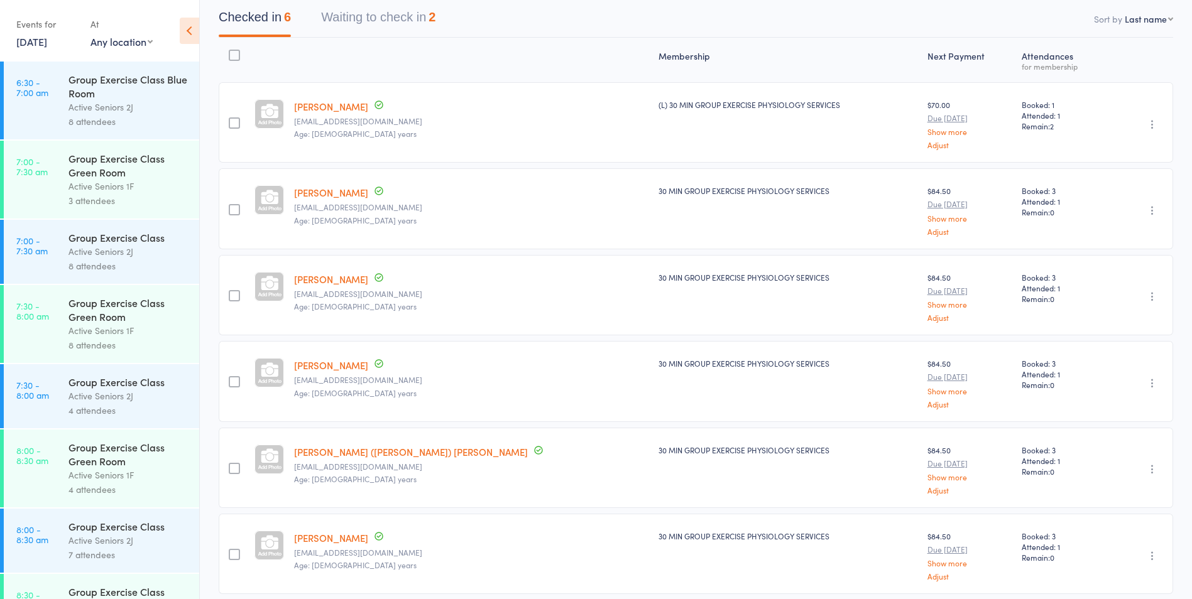
click at [376, 14] on button "Waiting to check in 2" at bounding box center [378, 20] width 114 height 33
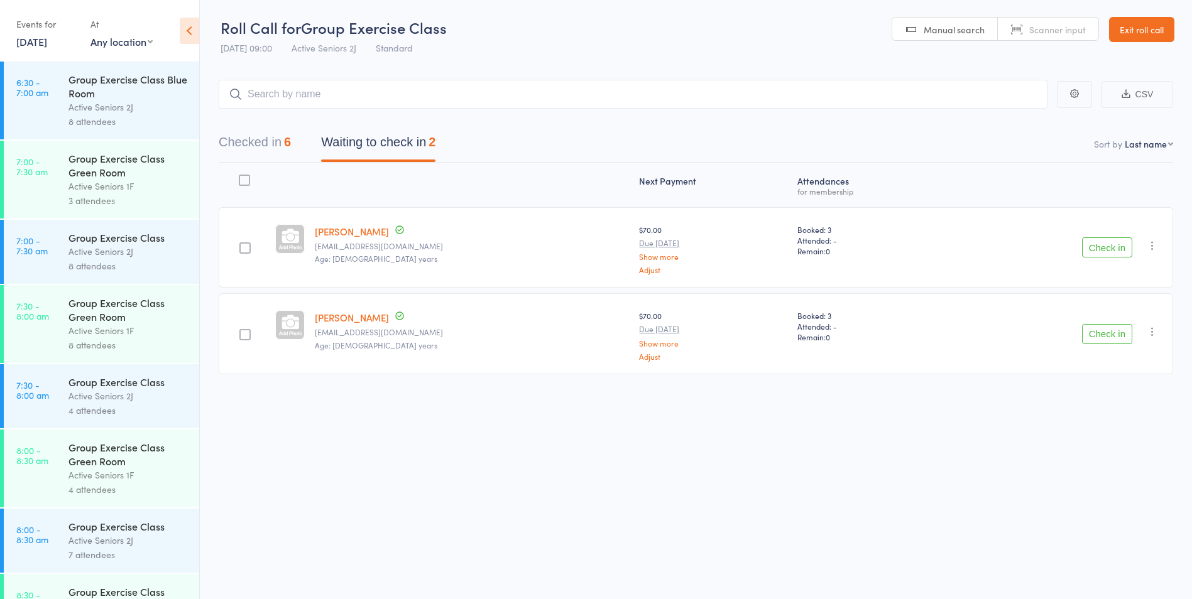
click at [1113, 243] on button "Check in" at bounding box center [1107, 247] width 50 height 20
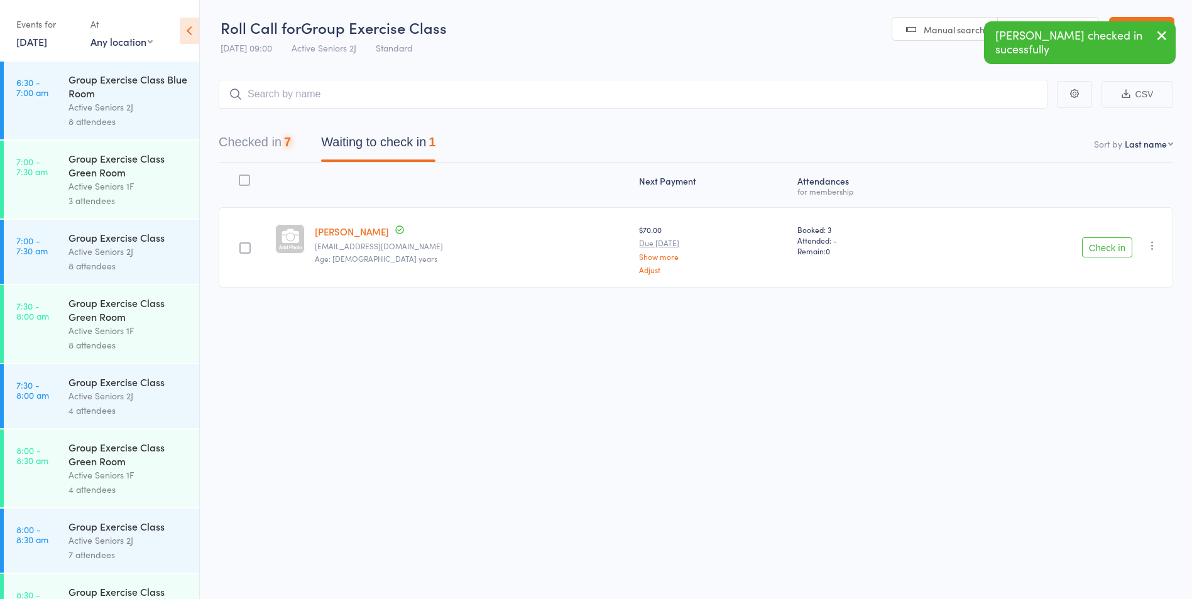
click at [1112, 243] on button "Check in" at bounding box center [1107, 247] width 50 height 20
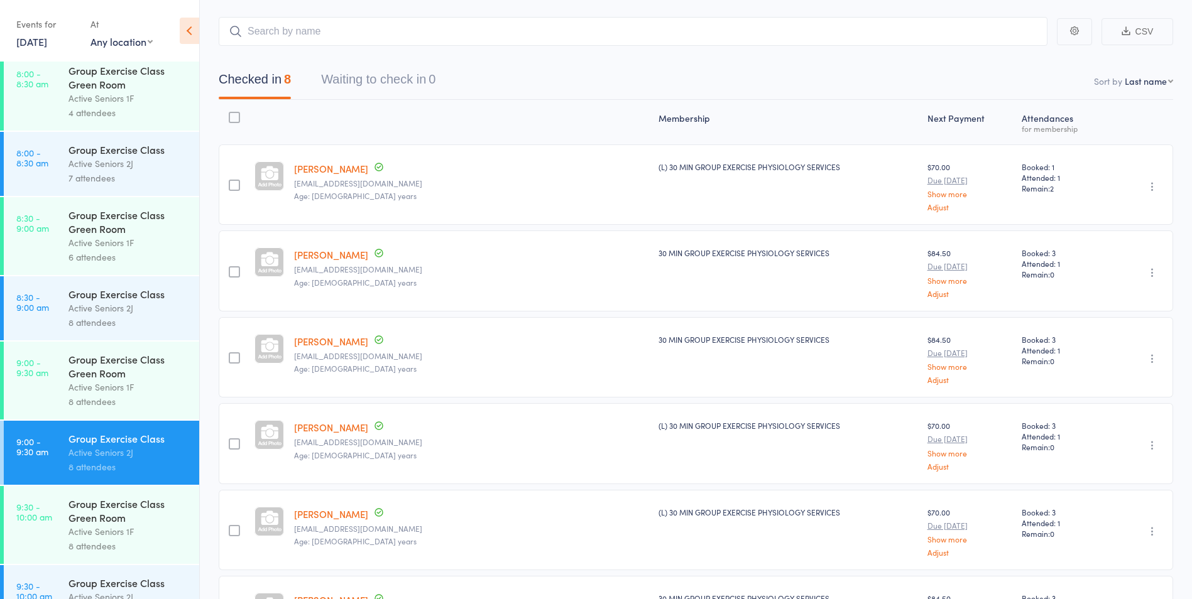
scroll to position [503, 0]
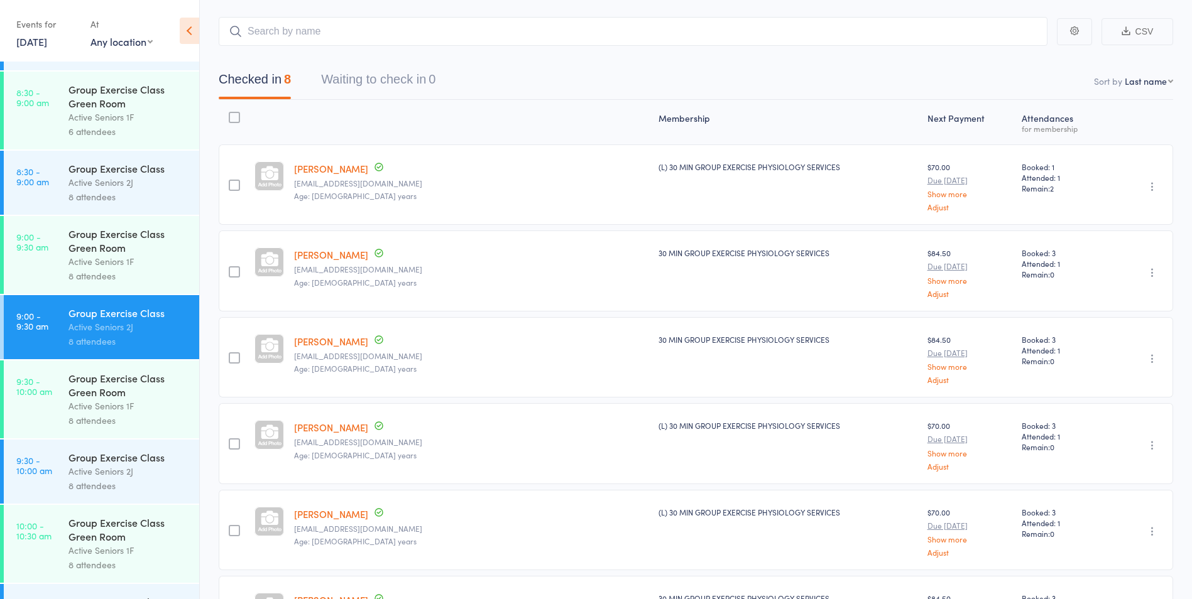
click at [93, 481] on div "8 attendees" at bounding box center [128, 486] width 120 height 14
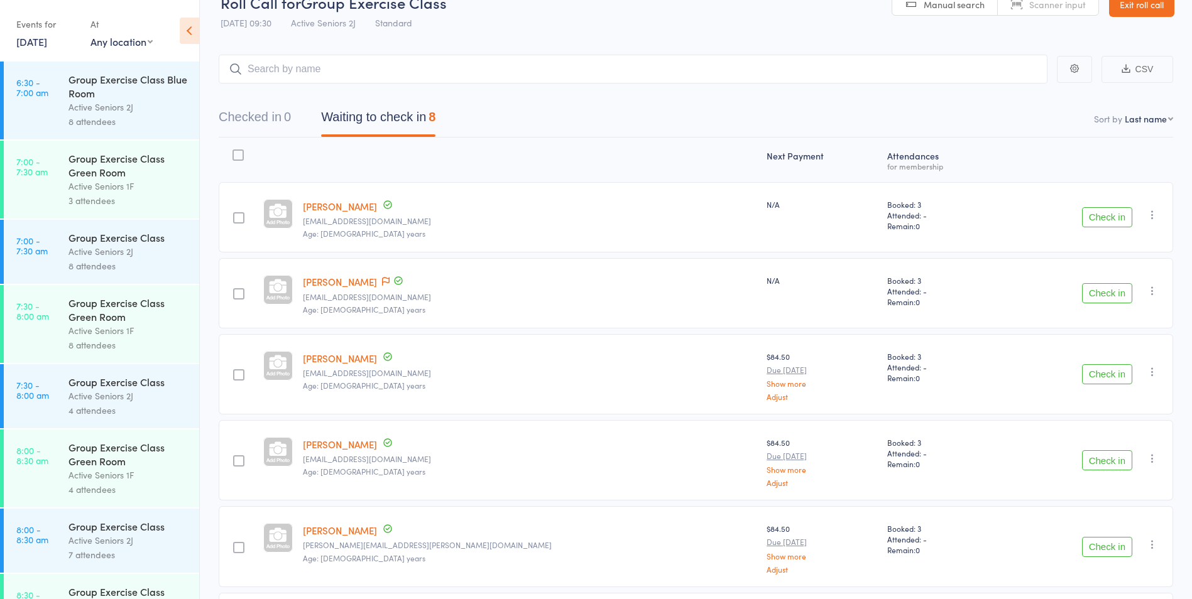
scroll to position [63, 0]
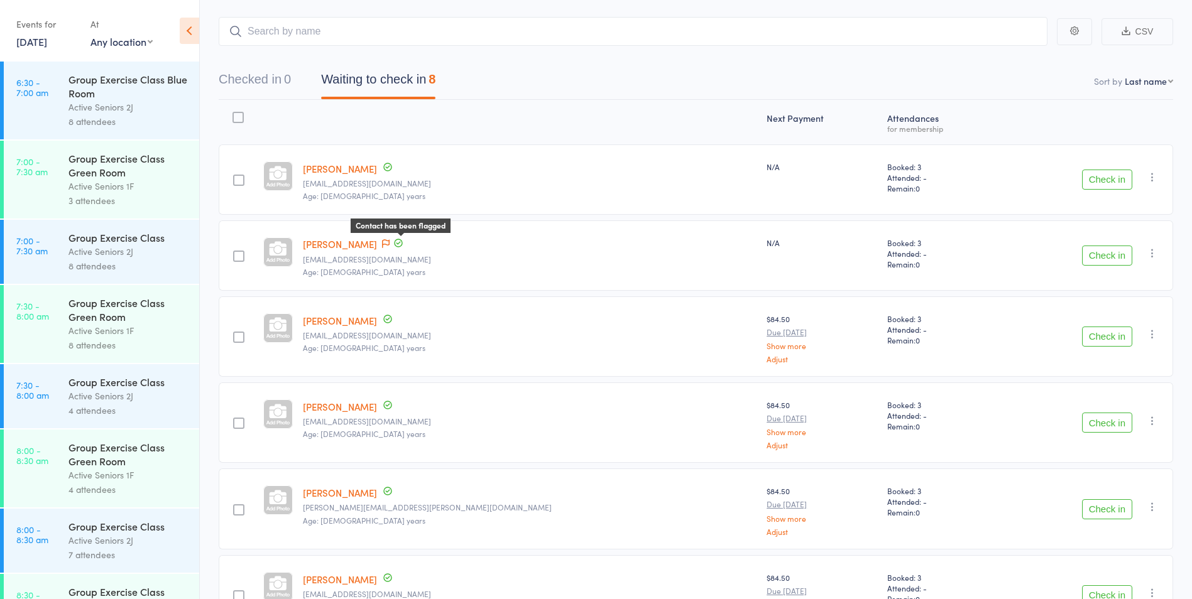
click at [390, 242] on icon at bounding box center [386, 243] width 8 height 9
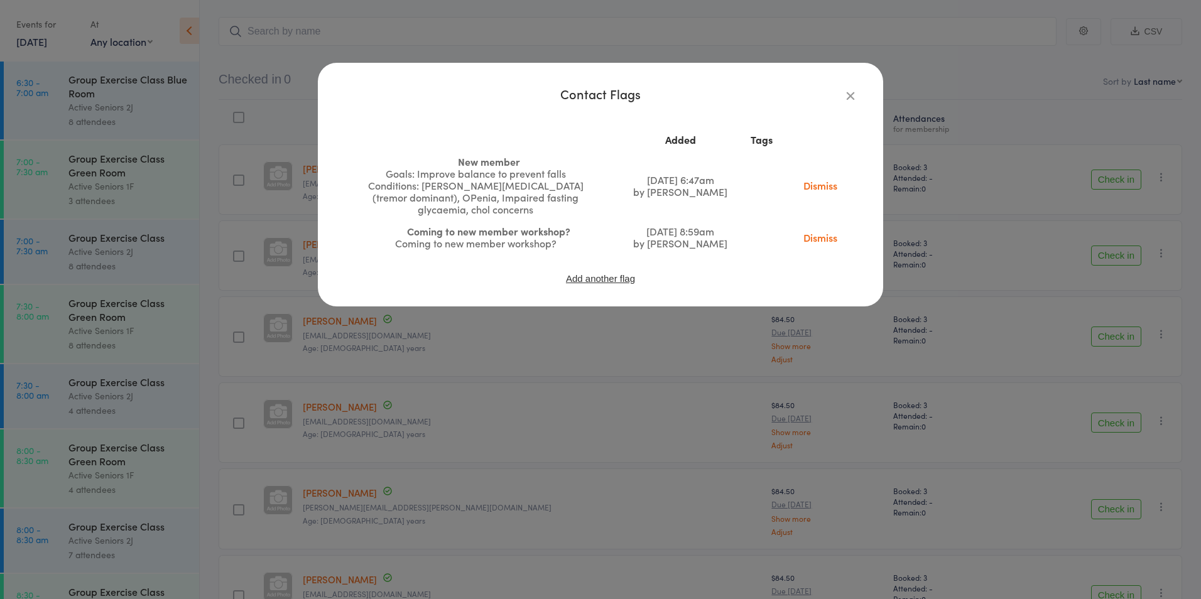
click at [849, 99] on icon "button" at bounding box center [851, 96] width 14 height 14
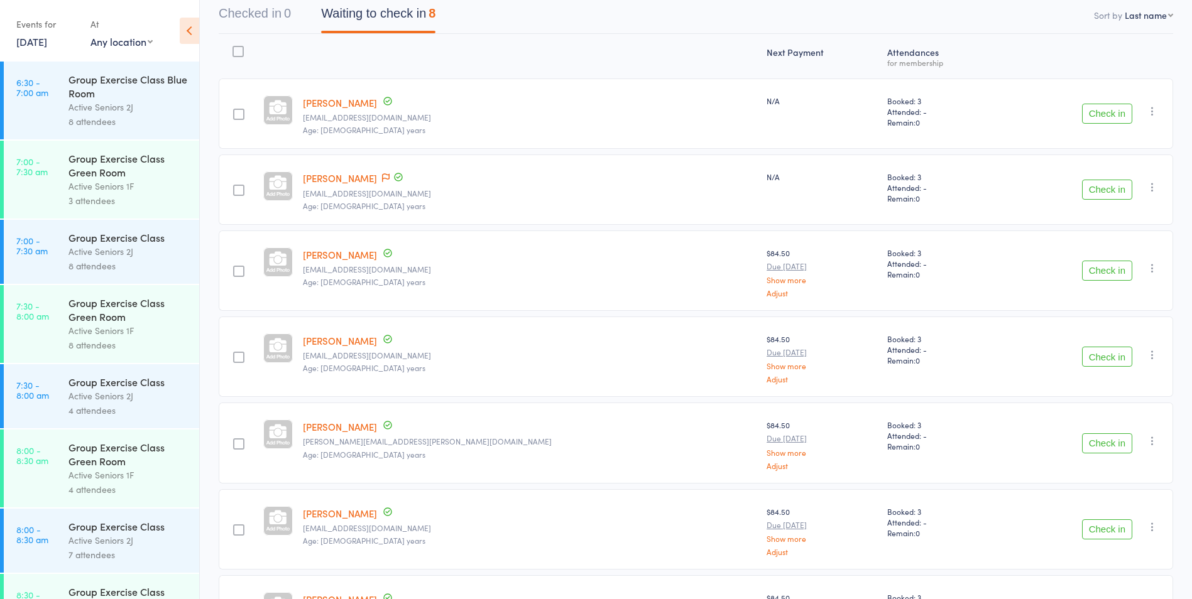
scroll to position [126, 0]
click at [1094, 192] on button "Check in" at bounding box center [1107, 193] width 50 height 20
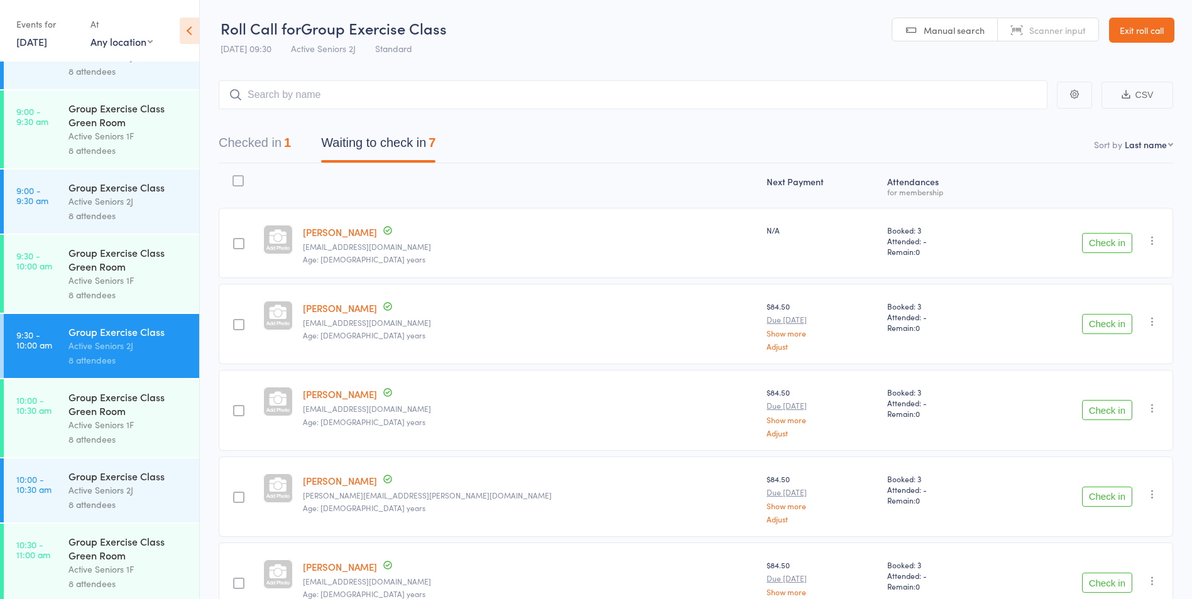
scroll to position [754, 0]
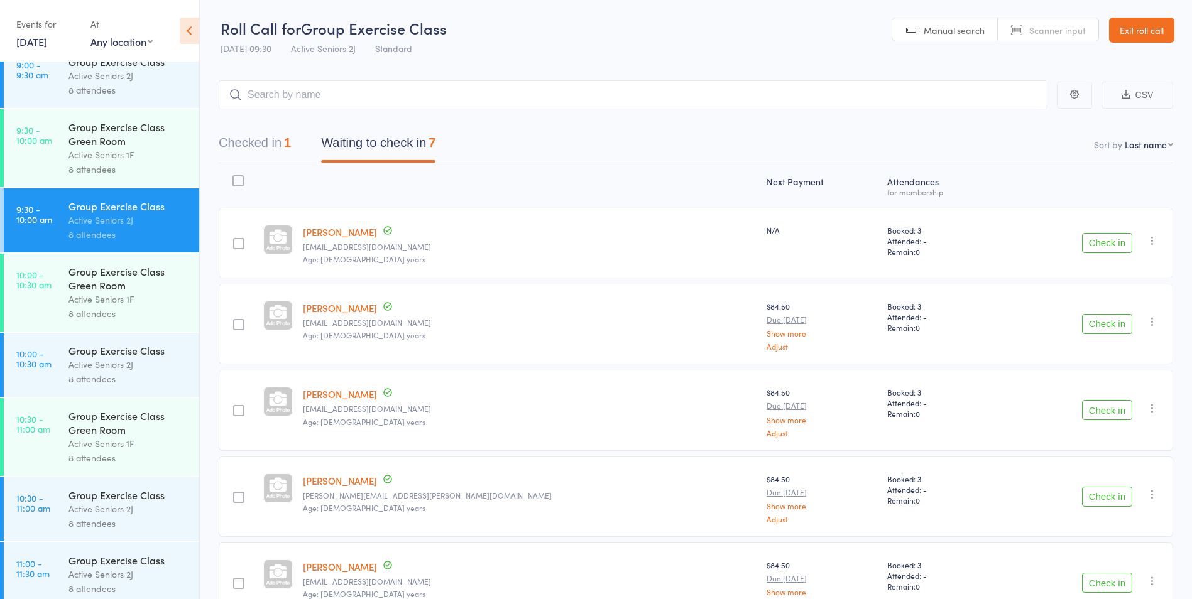
click at [119, 156] on div "Active Seniors 1F" at bounding box center [128, 155] width 120 height 14
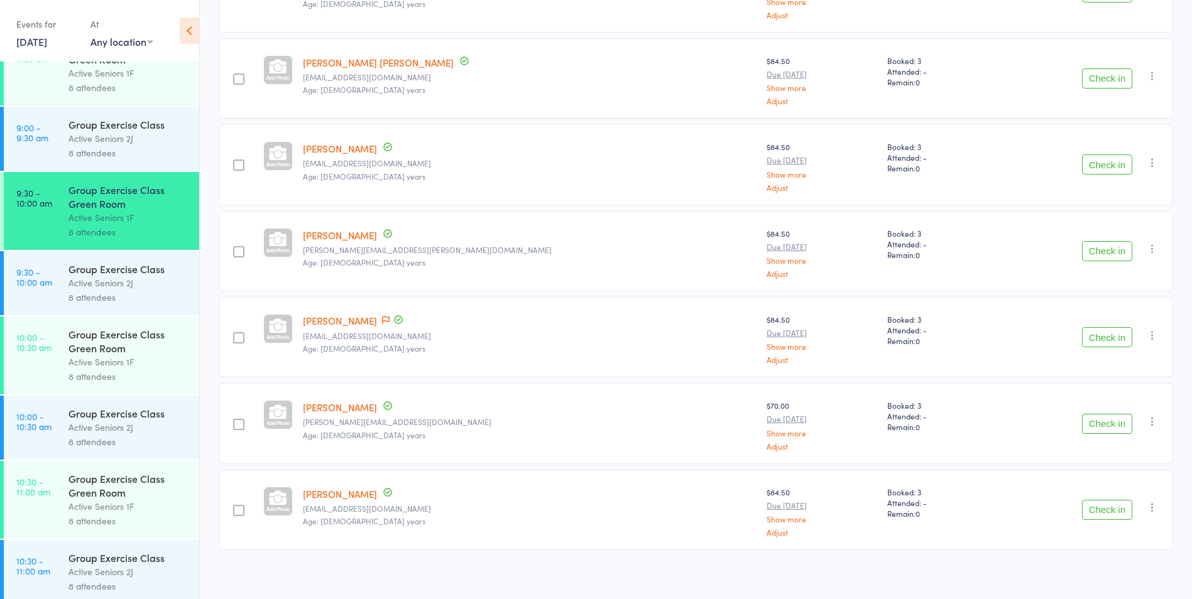
scroll to position [349, 0]
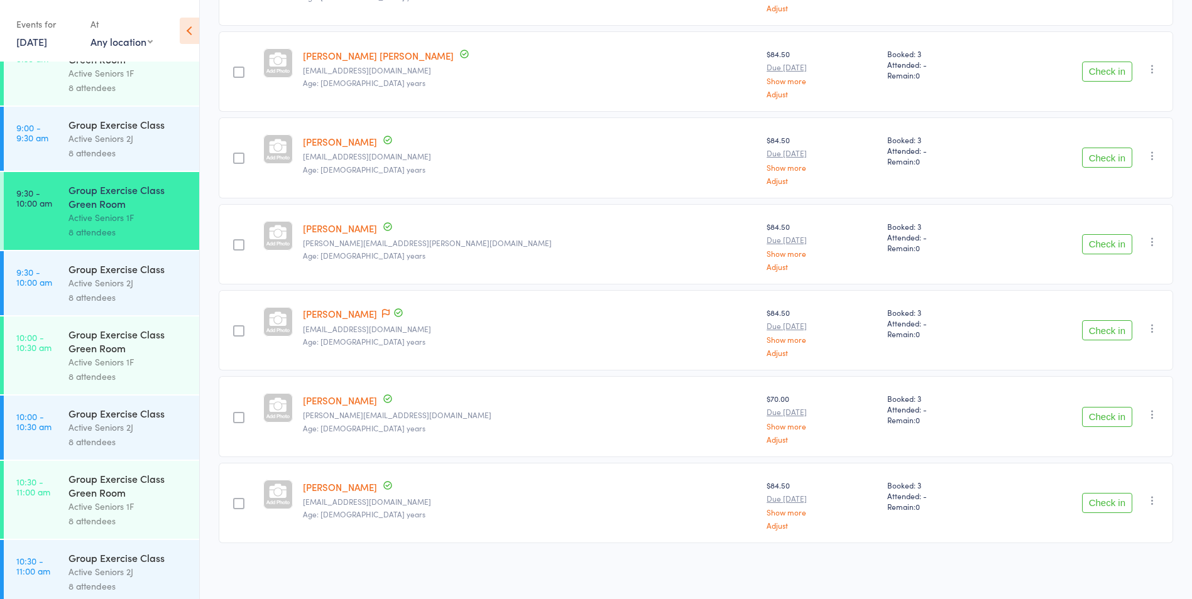
click at [72, 286] on div "Active Seniors 2J" at bounding box center [128, 283] width 120 height 14
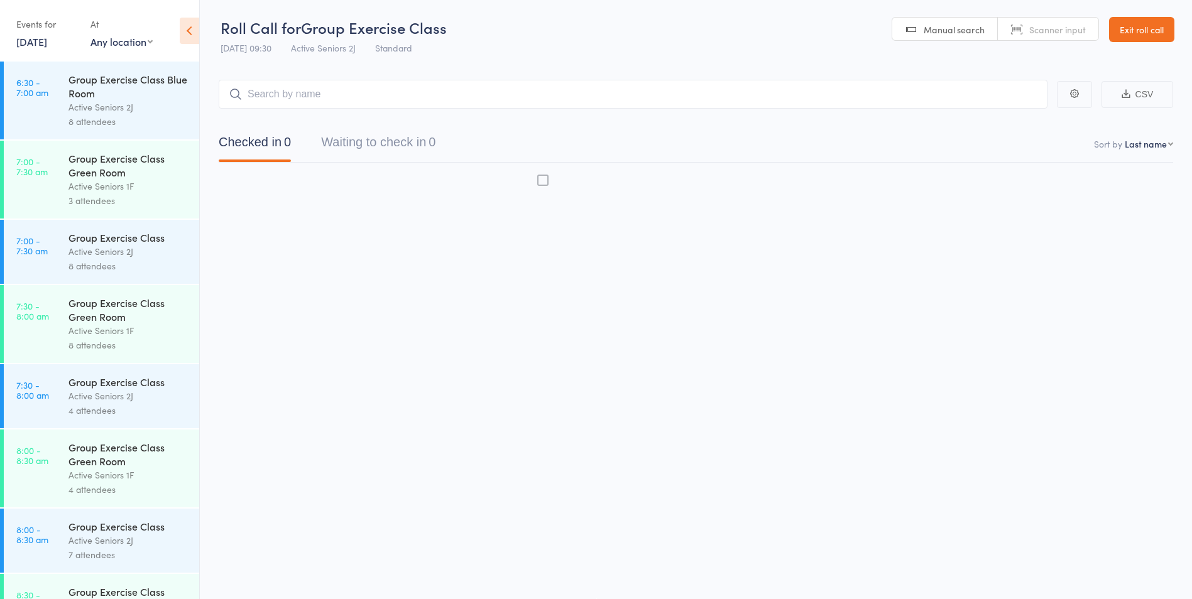
scroll to position [1, 0]
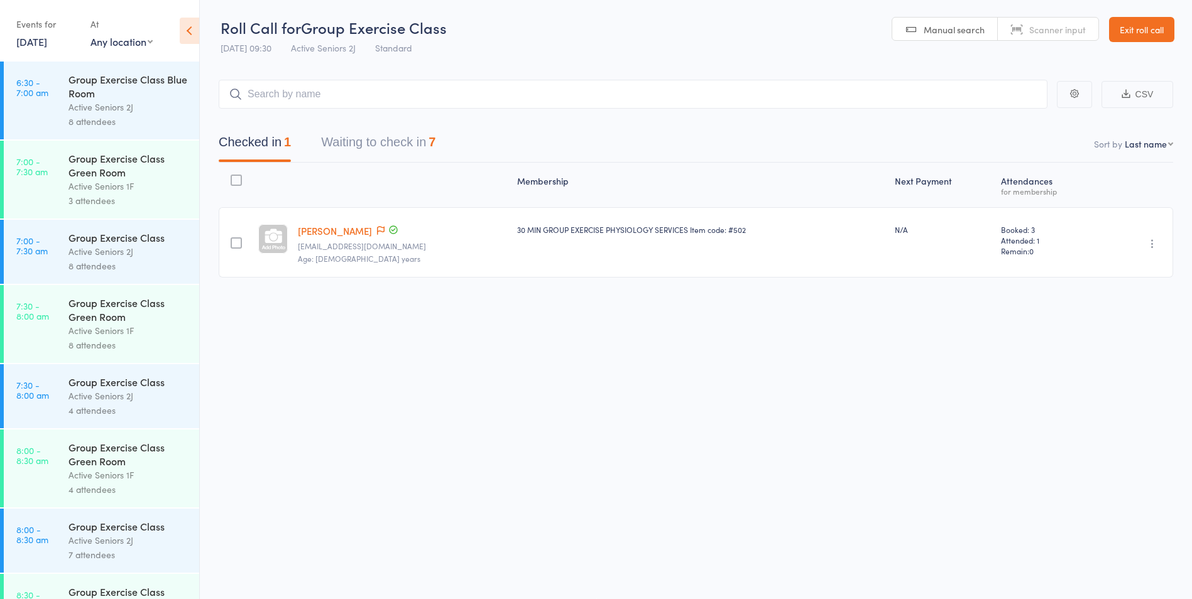
click at [354, 136] on button "Waiting to check in 7" at bounding box center [378, 145] width 114 height 33
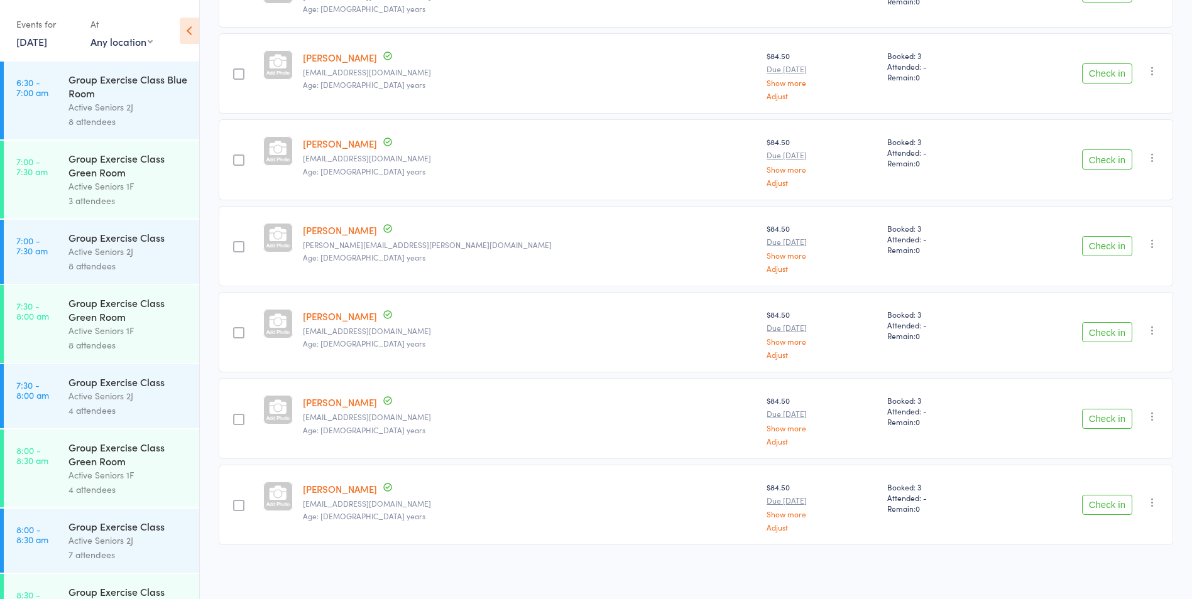
scroll to position [252, 0]
click at [1107, 240] on button "Check in" at bounding box center [1107, 245] width 50 height 20
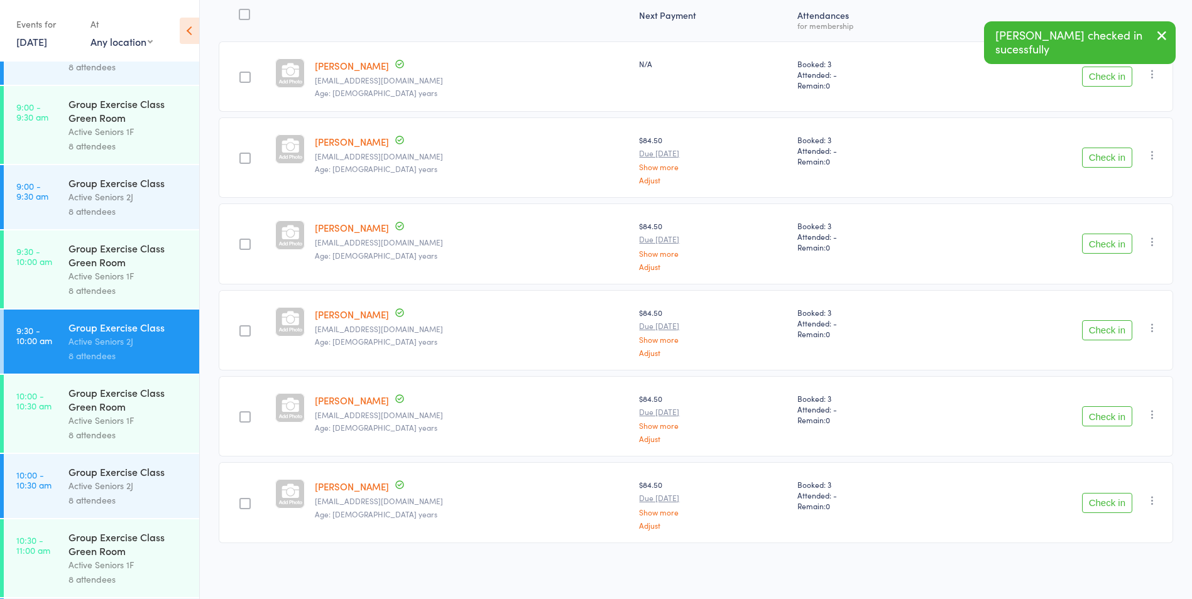
scroll to position [691, 0]
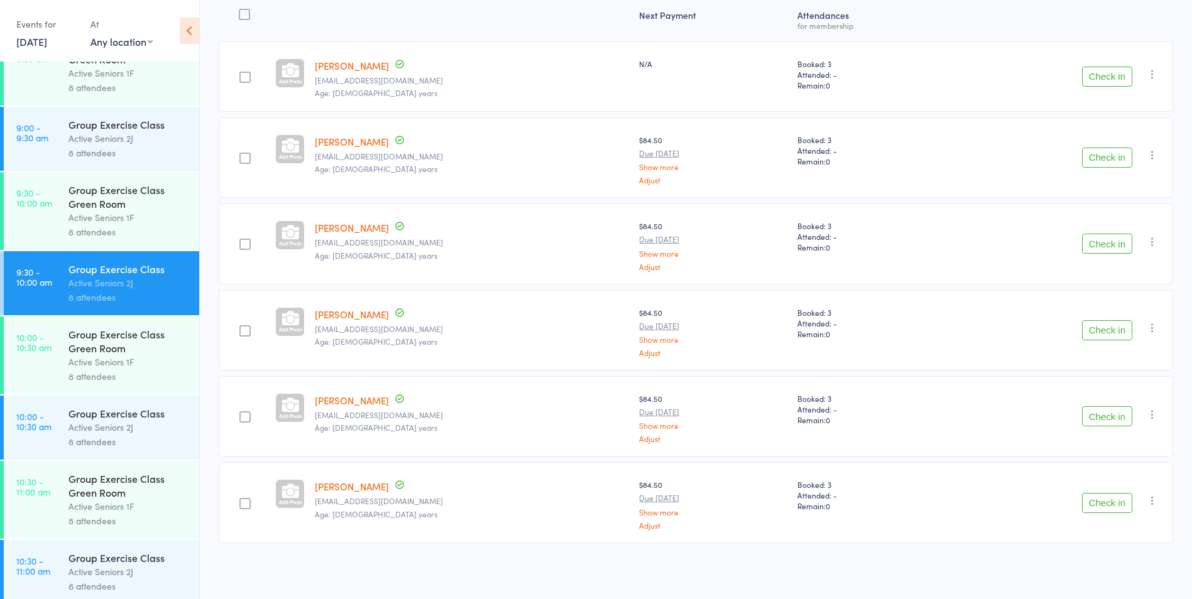
click at [110, 215] on div "Active Seniors 1F" at bounding box center [128, 217] width 120 height 14
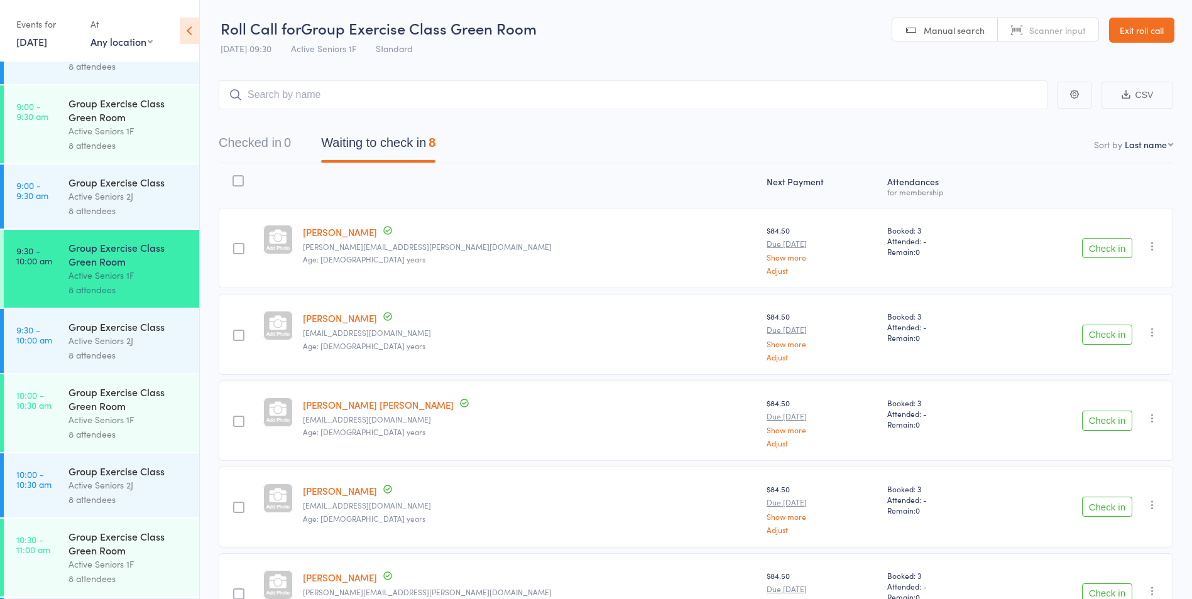
scroll to position [628, 0]
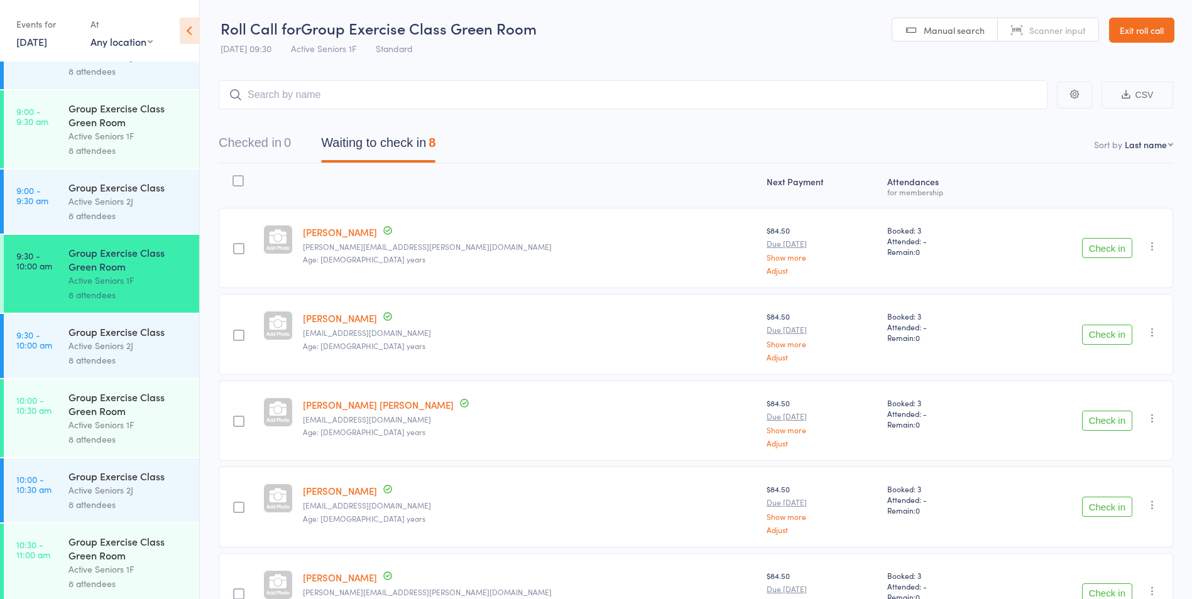
click at [83, 339] on div "Active Seniors 2J" at bounding box center [128, 346] width 120 height 14
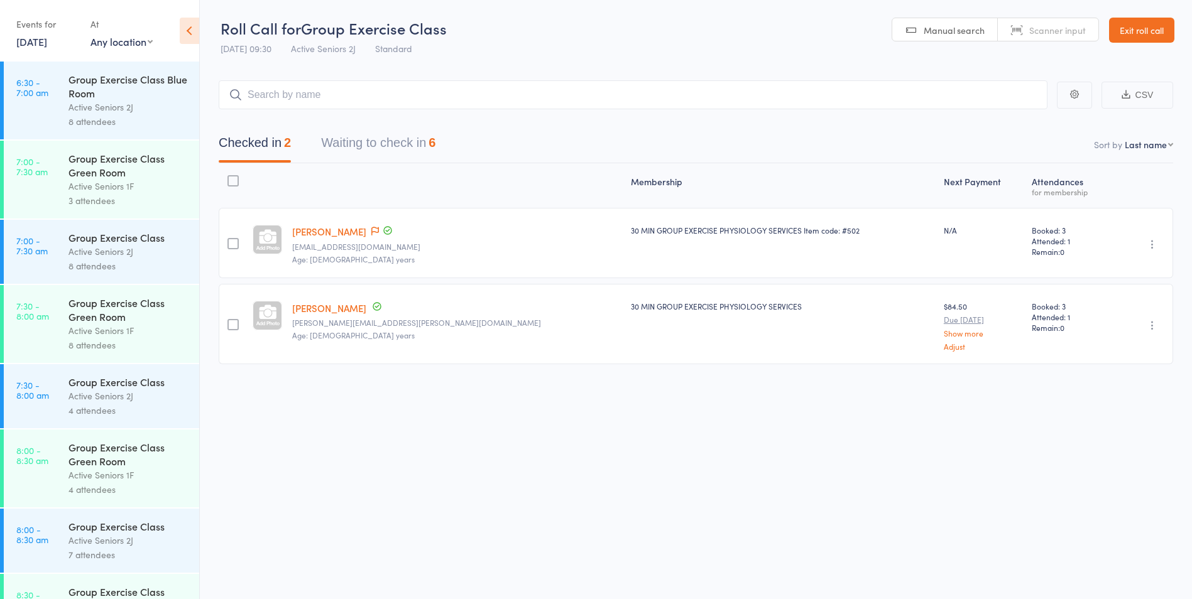
click at [396, 147] on button "Waiting to check in 6" at bounding box center [378, 145] width 114 height 33
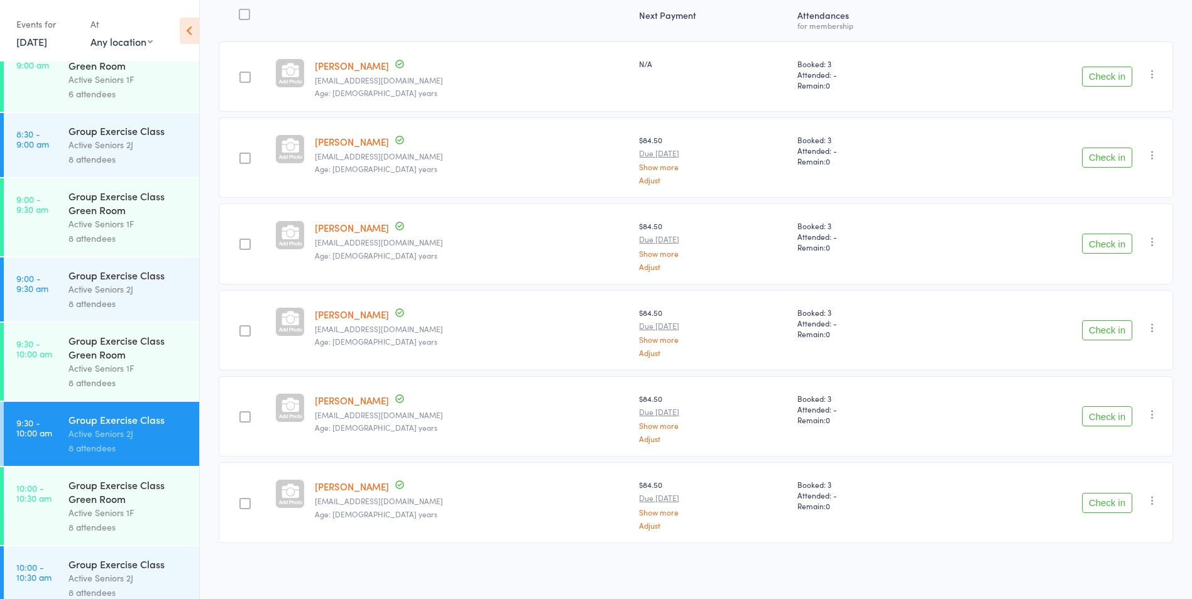
scroll to position [691, 0]
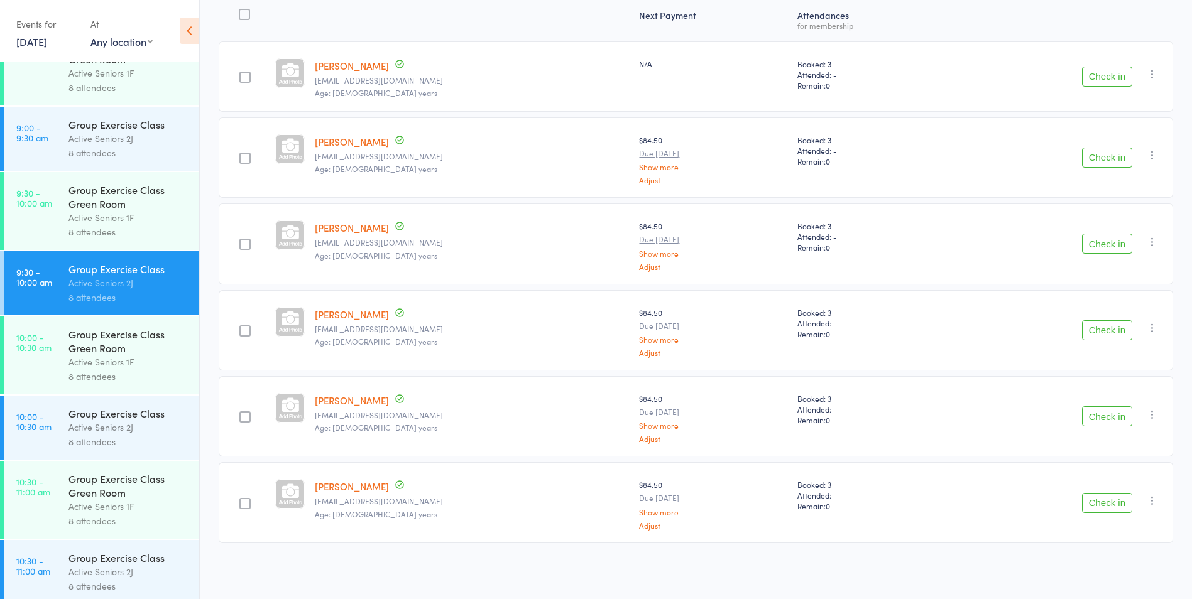
click at [118, 418] on div "Group Exercise Class" at bounding box center [128, 413] width 120 height 14
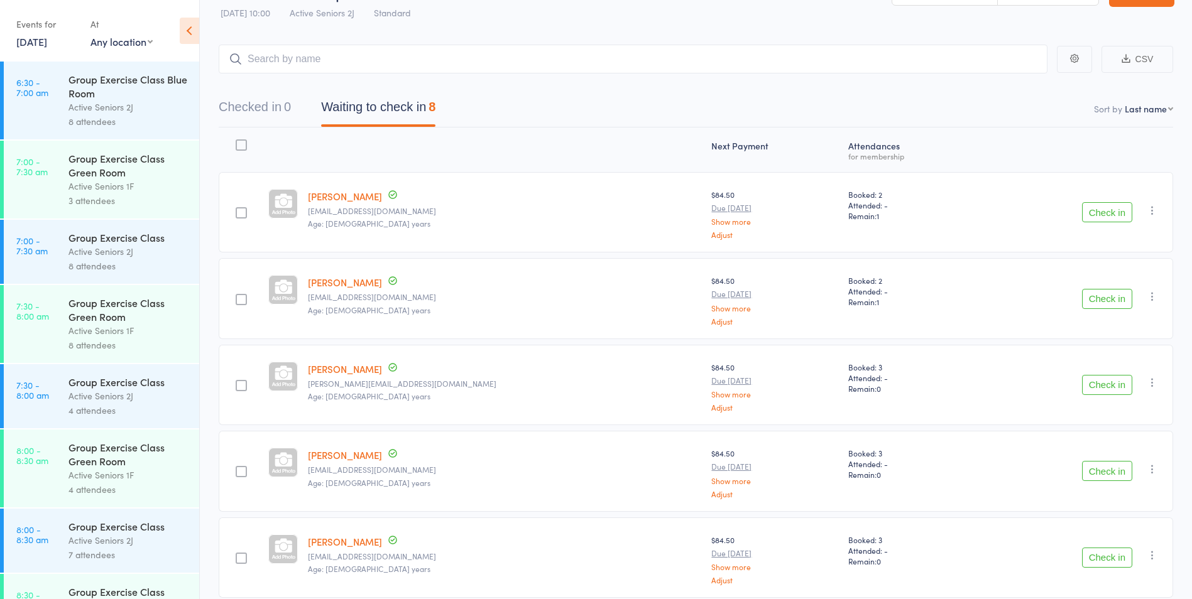
scroll to position [63, 0]
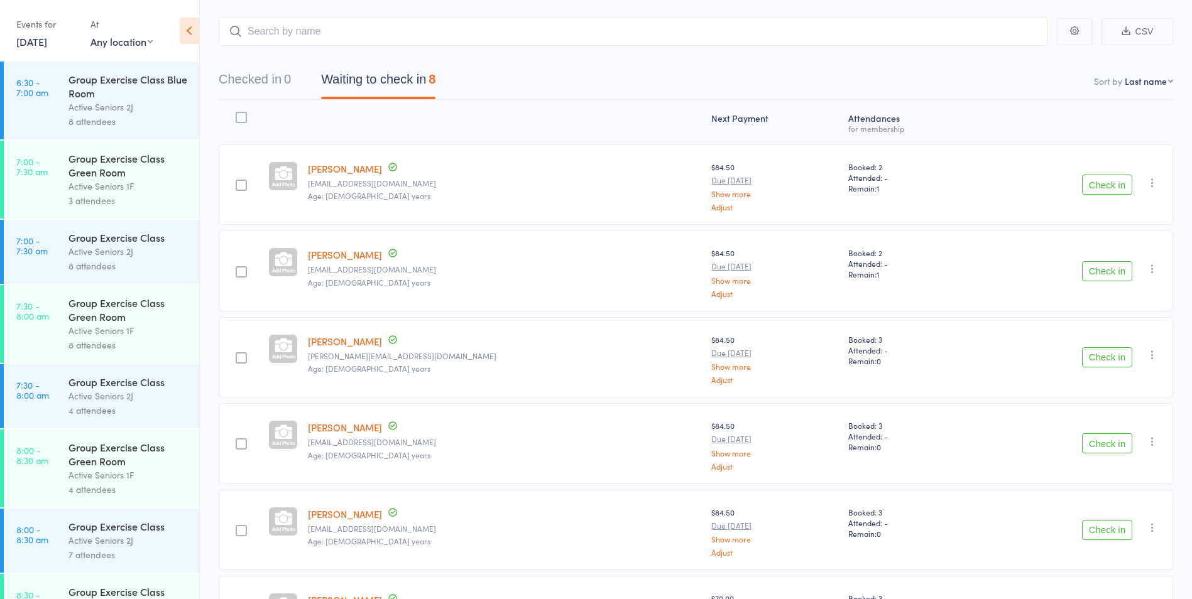
click at [1108, 276] on button "Check in" at bounding box center [1107, 271] width 50 height 20
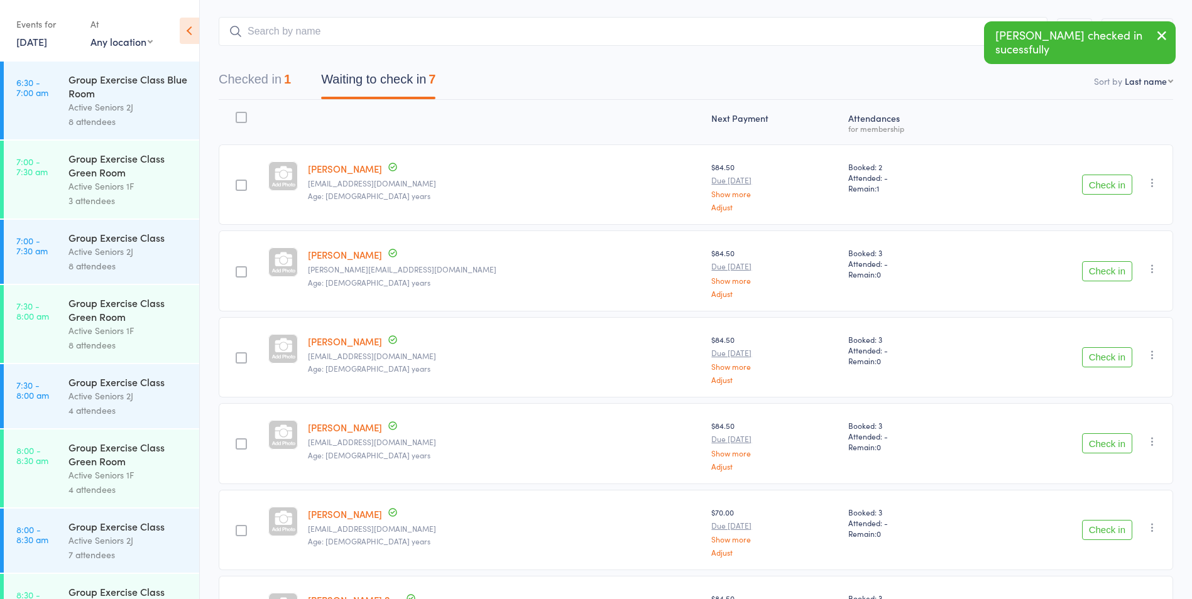
click at [1115, 354] on button "Check in" at bounding box center [1107, 357] width 50 height 20
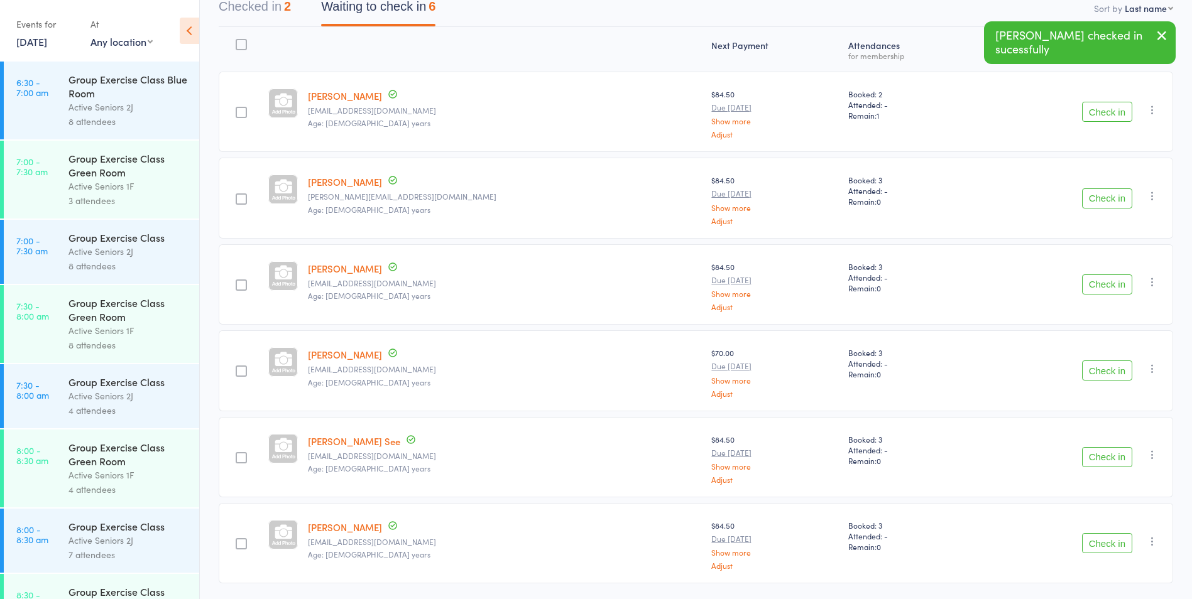
scroll to position [114, 0]
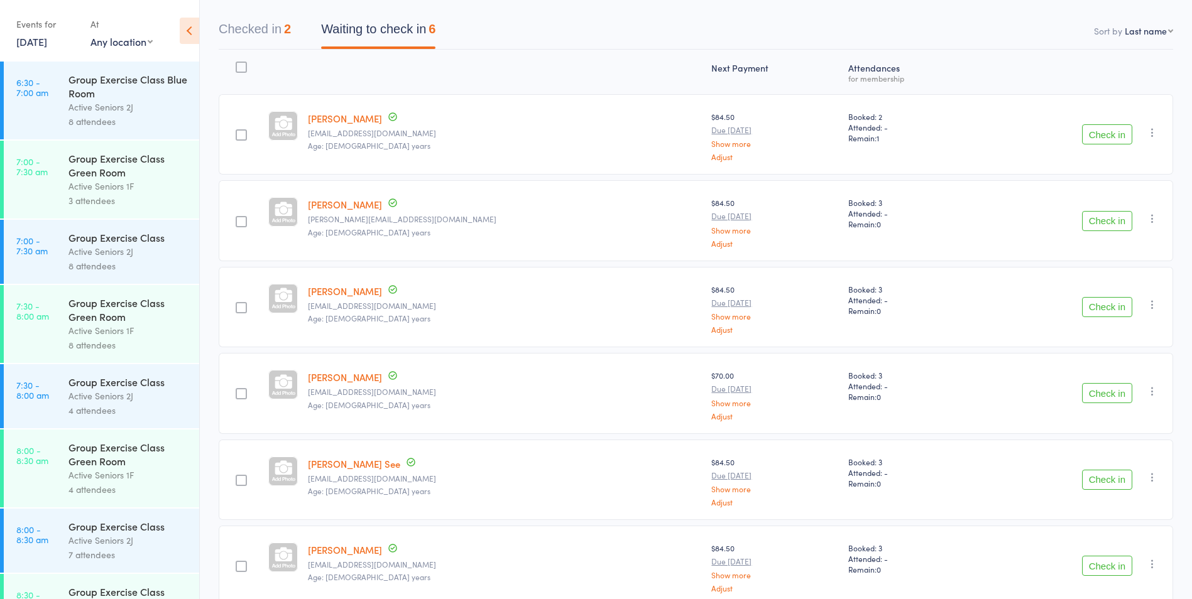
click at [1097, 137] on button "Check in" at bounding box center [1107, 134] width 50 height 20
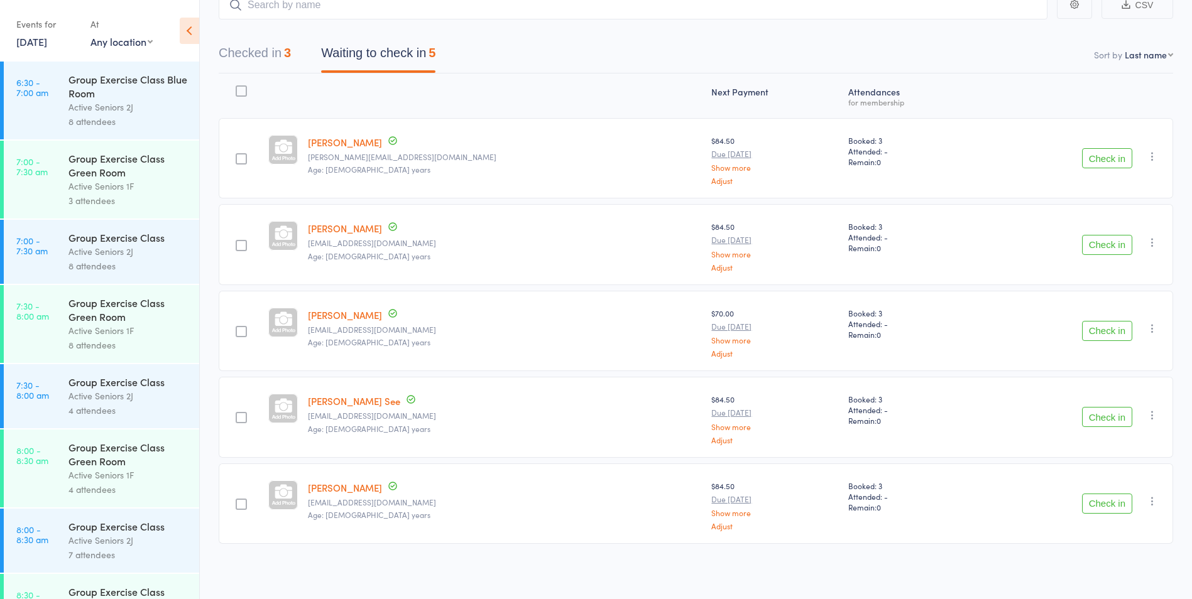
scroll to position [90, 0]
click at [1105, 414] on button "Check in" at bounding box center [1107, 416] width 50 height 20
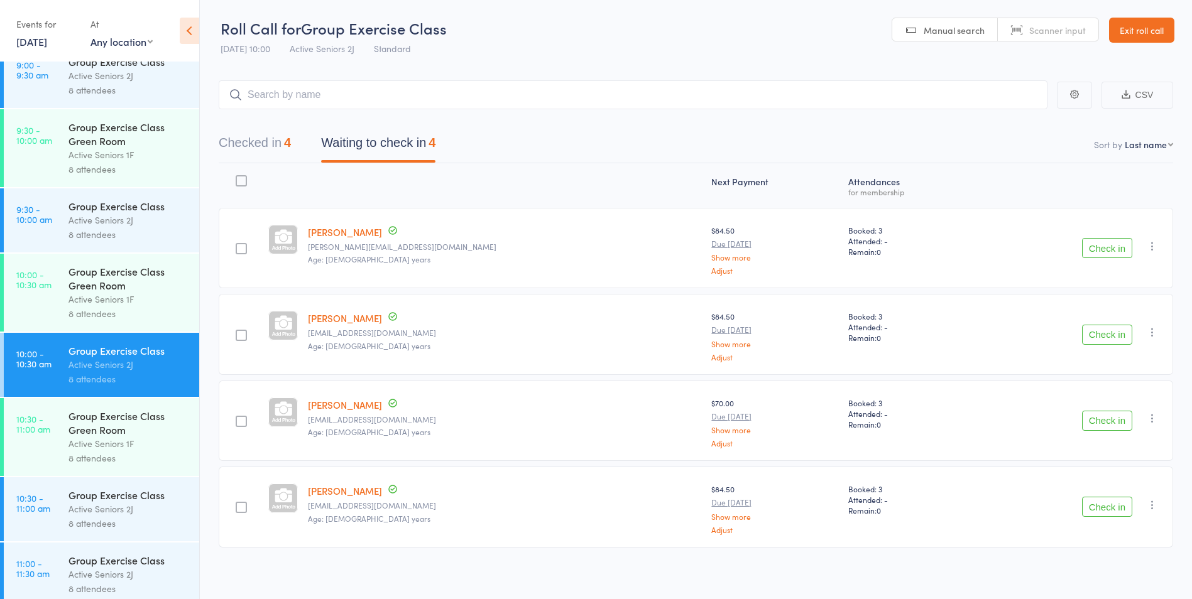
scroll to position [942, 0]
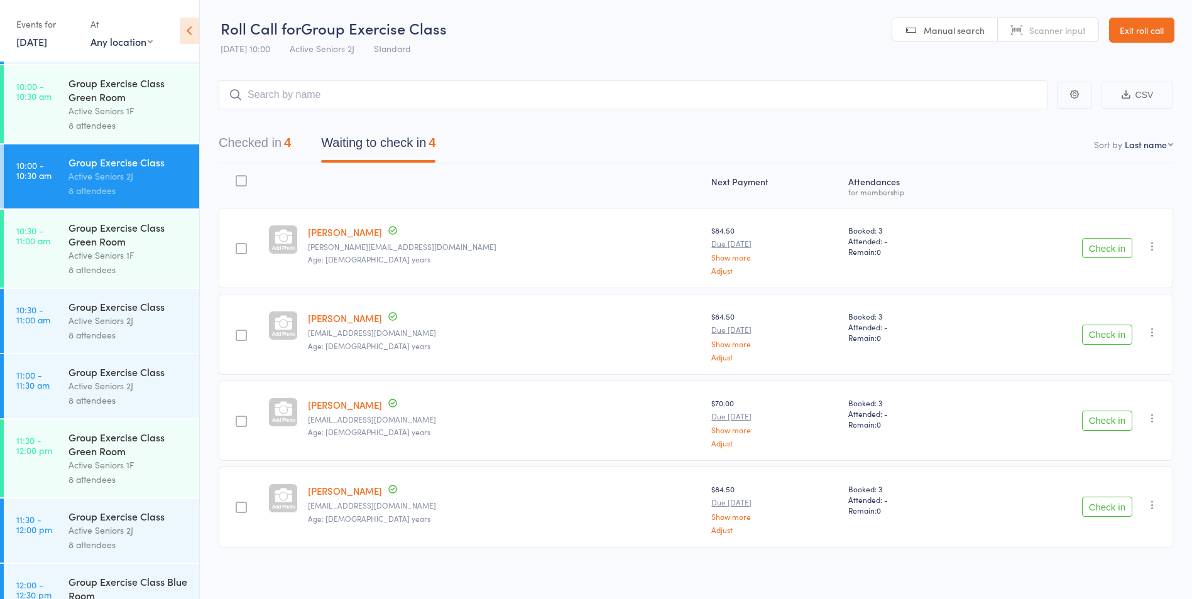
click at [101, 317] on div "Active Seniors 2J" at bounding box center [128, 321] width 120 height 14
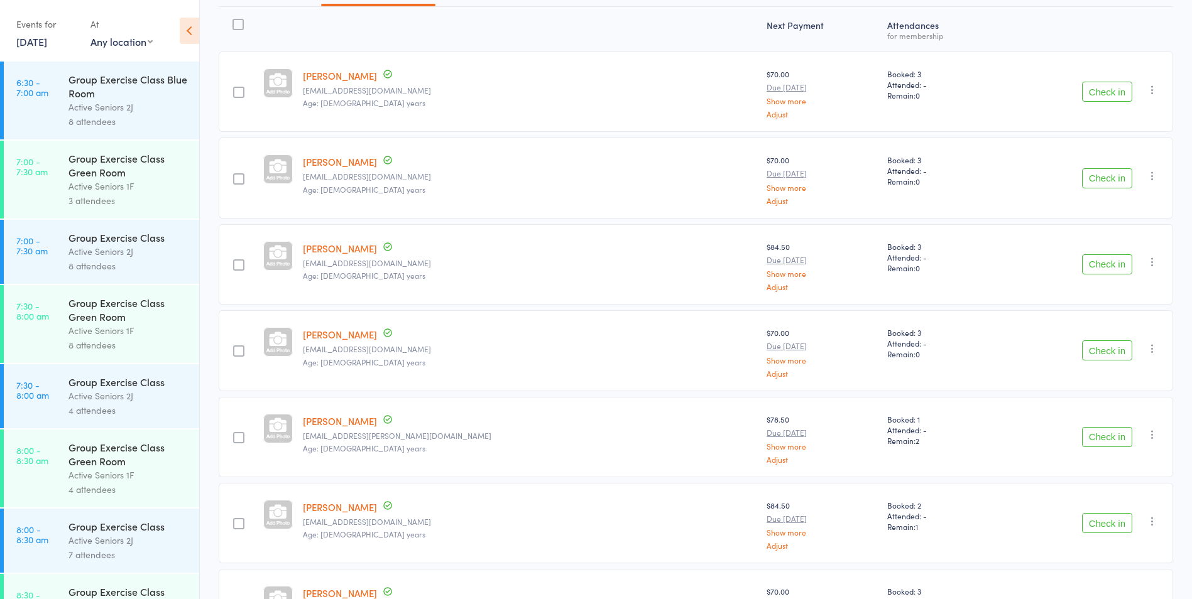
scroll to position [251, 0]
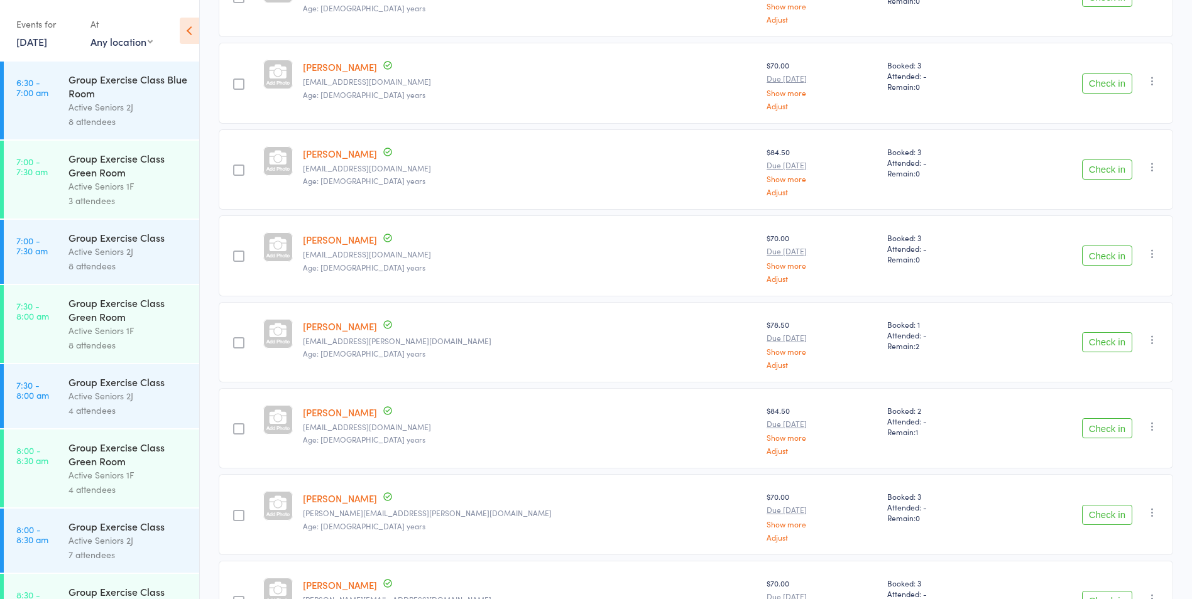
click at [1105, 87] on button "Check in" at bounding box center [1107, 84] width 50 height 20
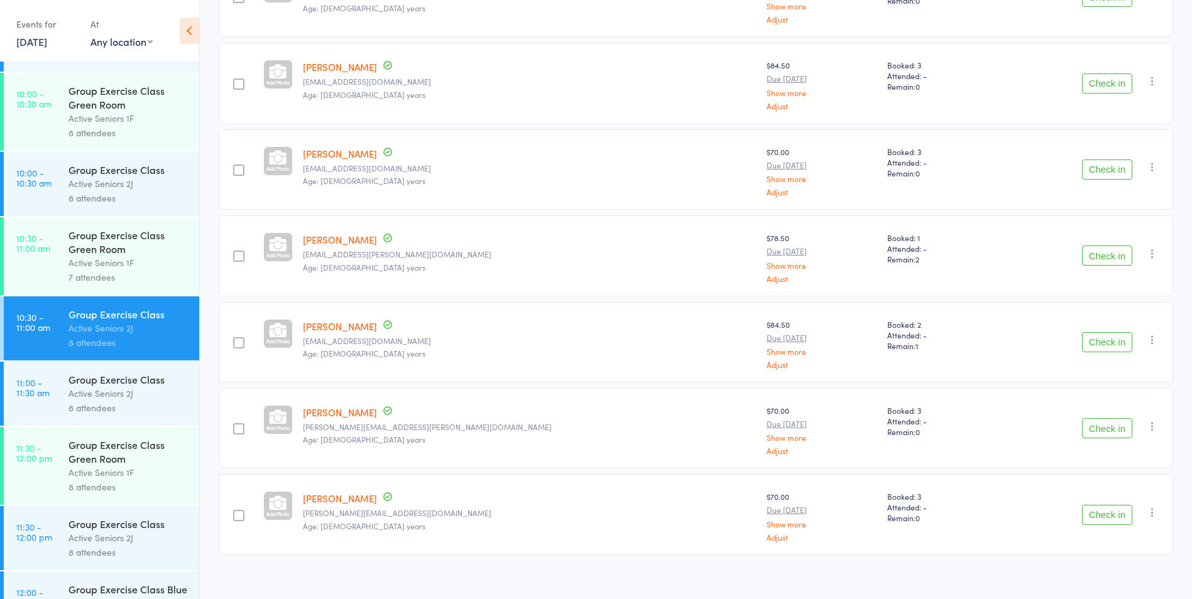
scroll to position [1005, 0]
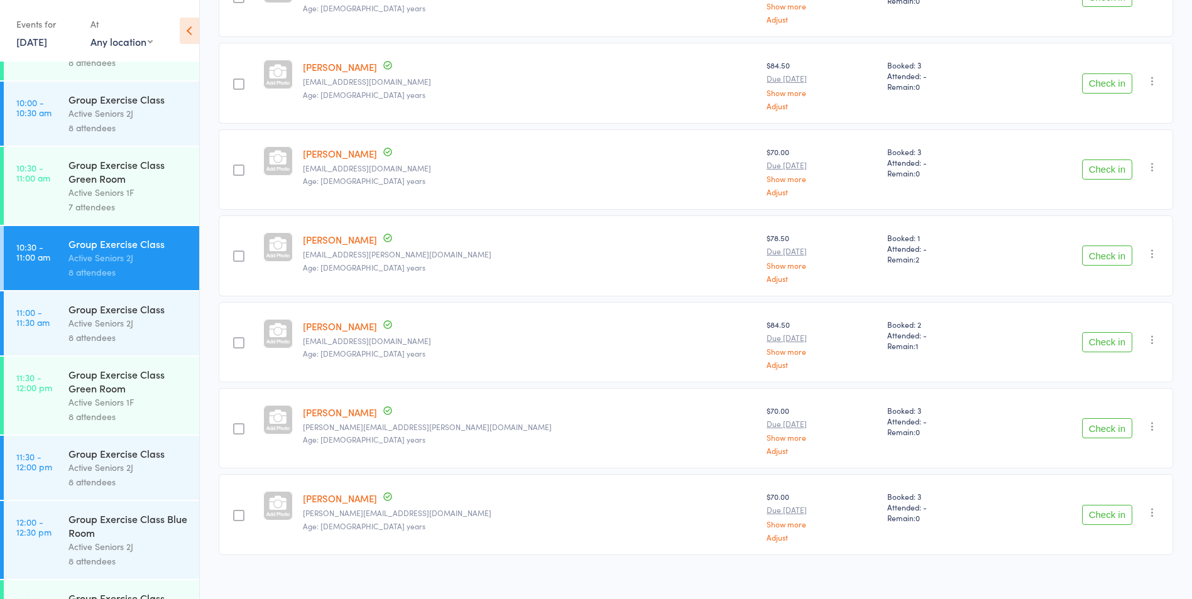
click at [128, 102] on div "Group Exercise Class" at bounding box center [128, 99] width 120 height 14
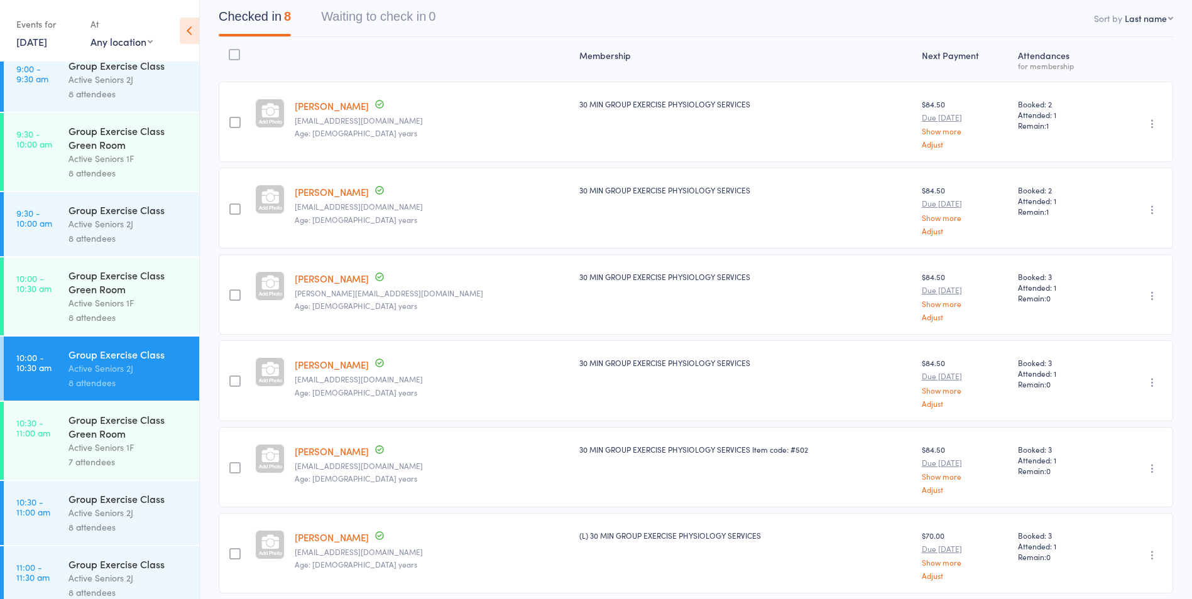
scroll to position [754, 0]
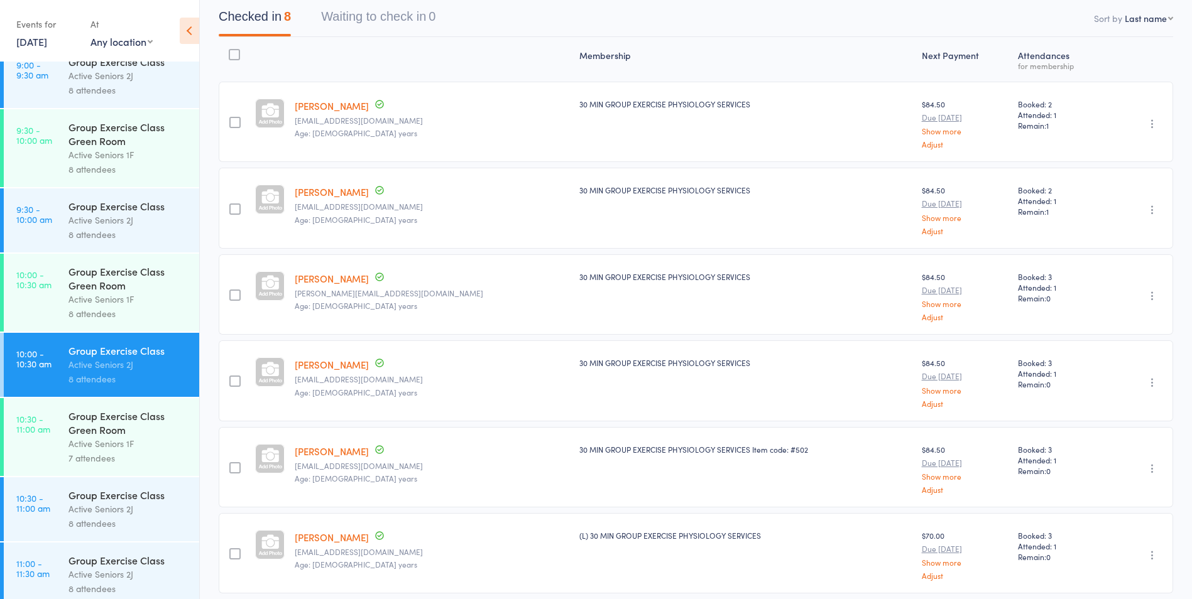
click at [85, 498] on div "Group Exercise Class" at bounding box center [128, 495] width 120 height 14
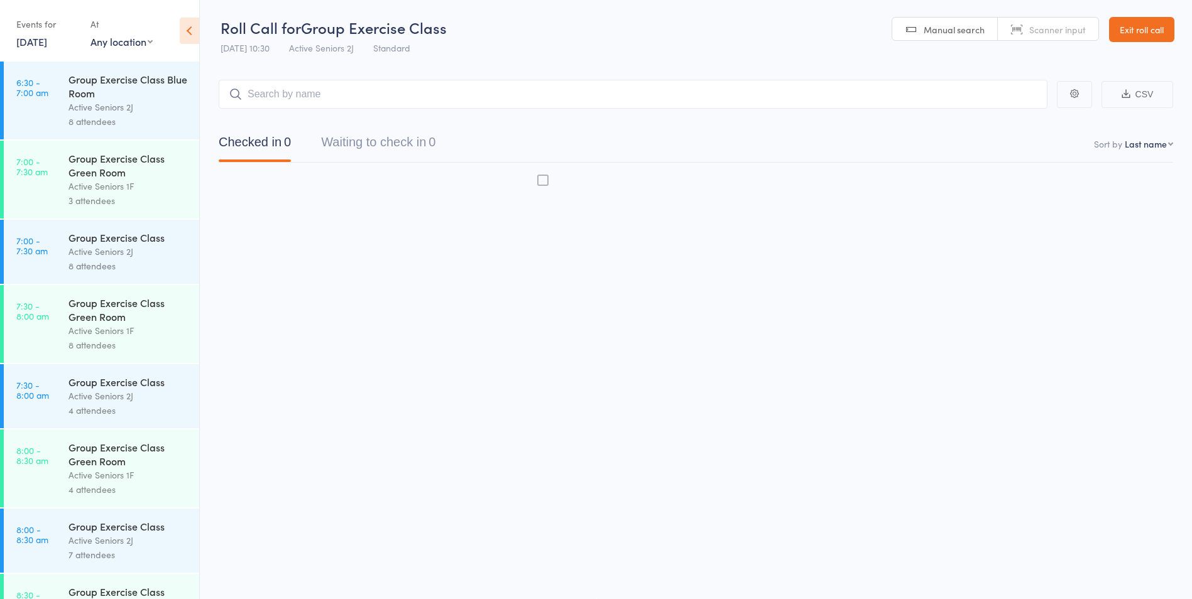
scroll to position [1, 0]
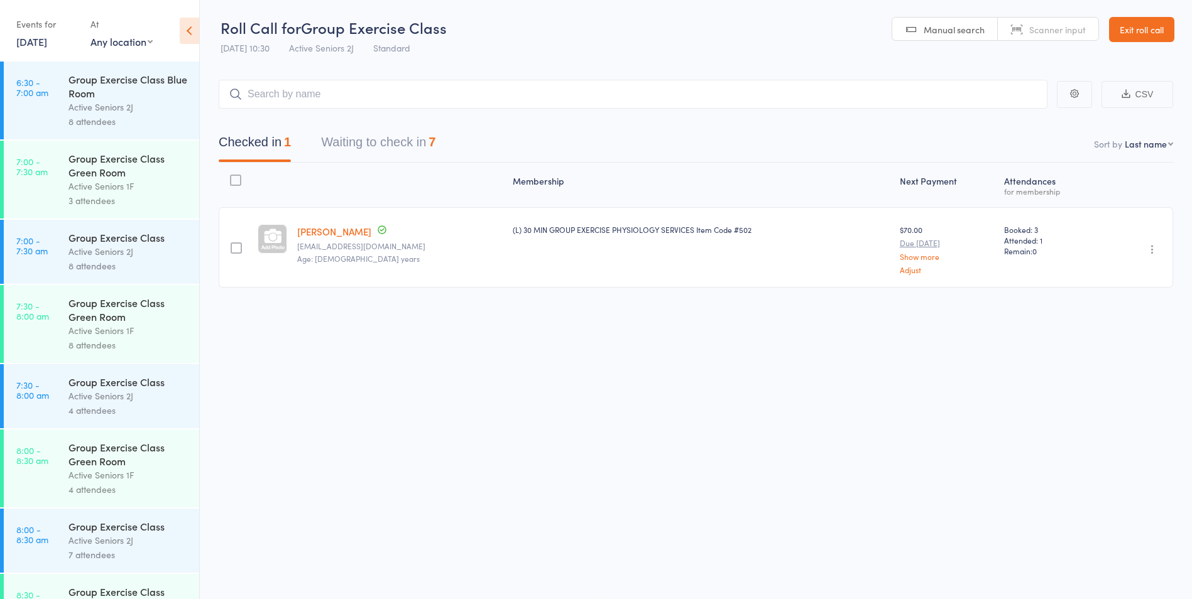
click at [376, 139] on button "Waiting to check in 7" at bounding box center [378, 145] width 114 height 33
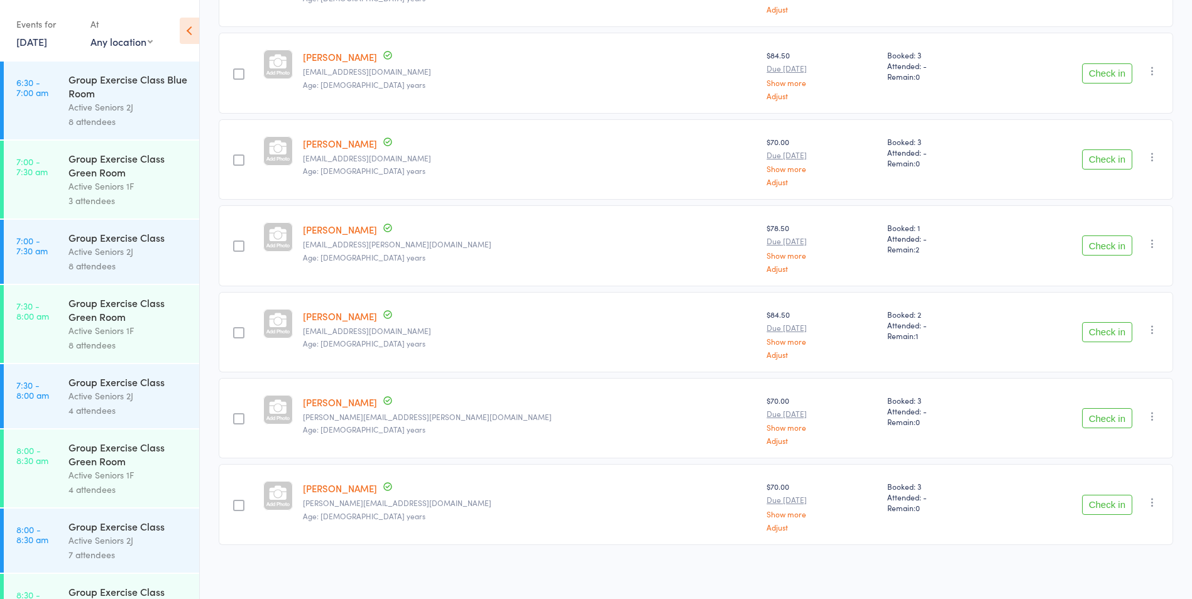
scroll to position [263, 0]
click at [1103, 417] on button "Check in" at bounding box center [1107, 416] width 50 height 20
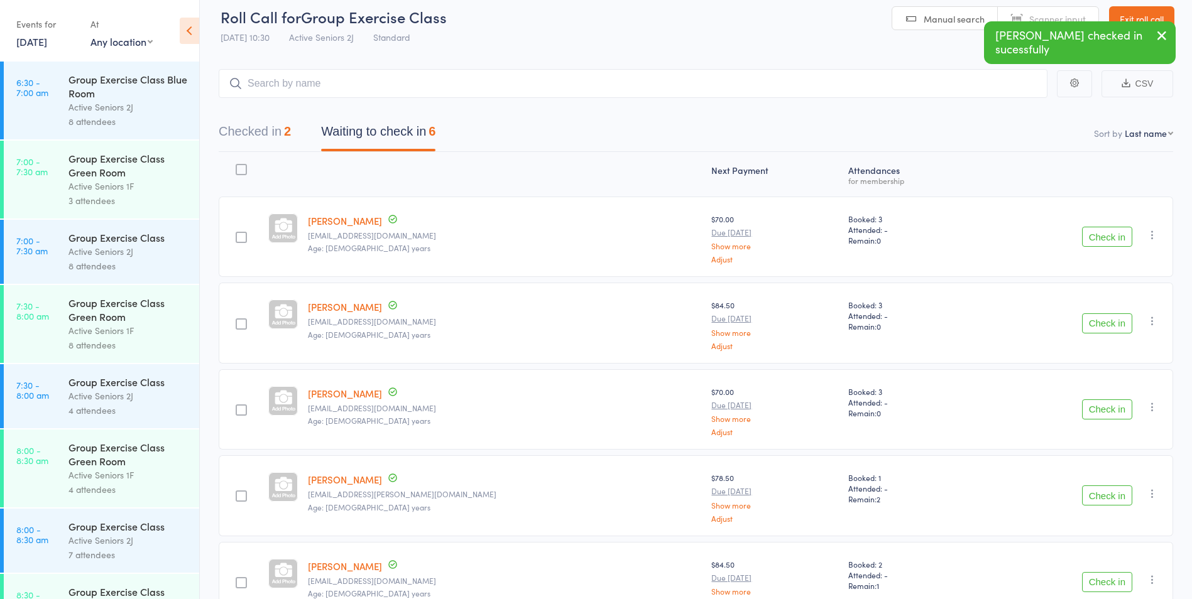
scroll to position [0, 0]
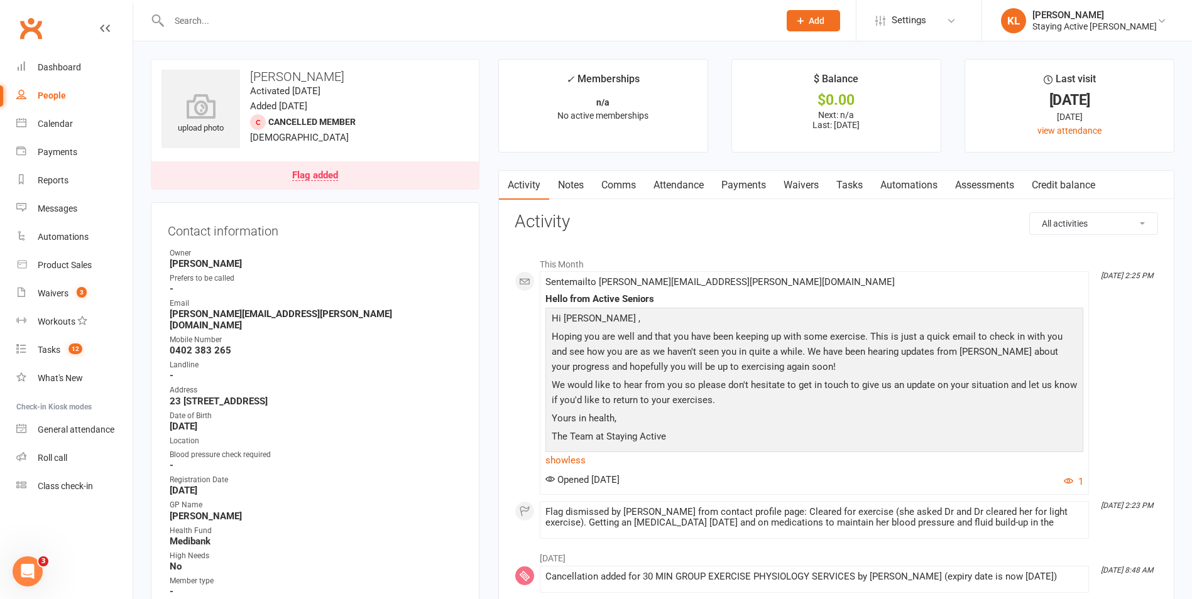
click at [246, 18] on input "text" at bounding box center [467, 21] width 605 height 18
